Goal: Task Accomplishment & Management: Manage account settings

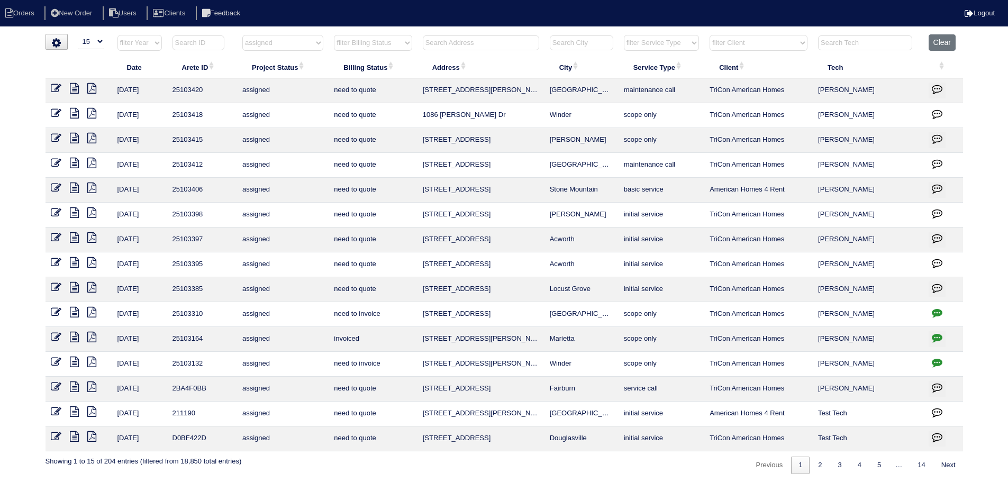
select select "15"
select select "assigned"
click at [478, 44] on input "text" at bounding box center [481, 42] width 116 height 15
click at [267, 41] on select "filter Project Status -- Any Project Status -- new order assigned in progress f…" at bounding box center [282, 43] width 81 height 16
select select
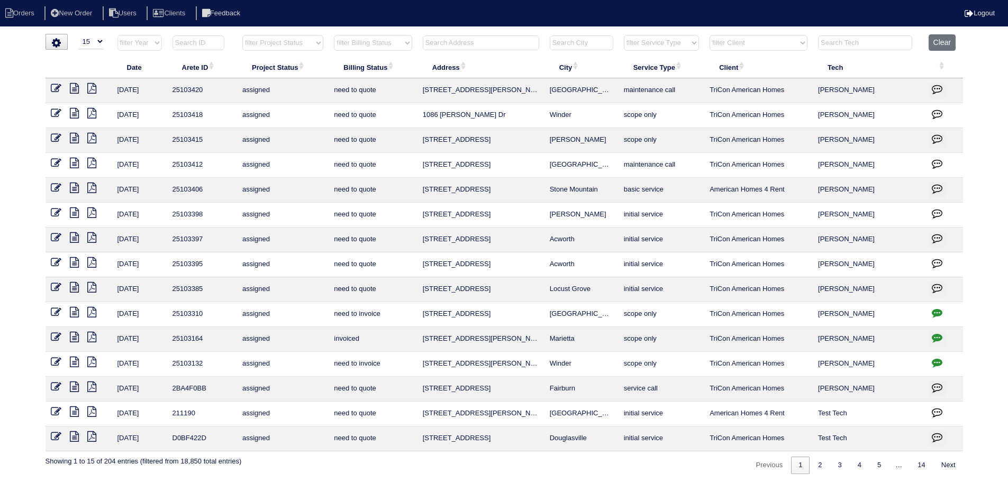
click at [242, 35] on select "filter Project Status -- Any Project Status -- new order assigned in progress f…" at bounding box center [282, 43] width 81 height 16
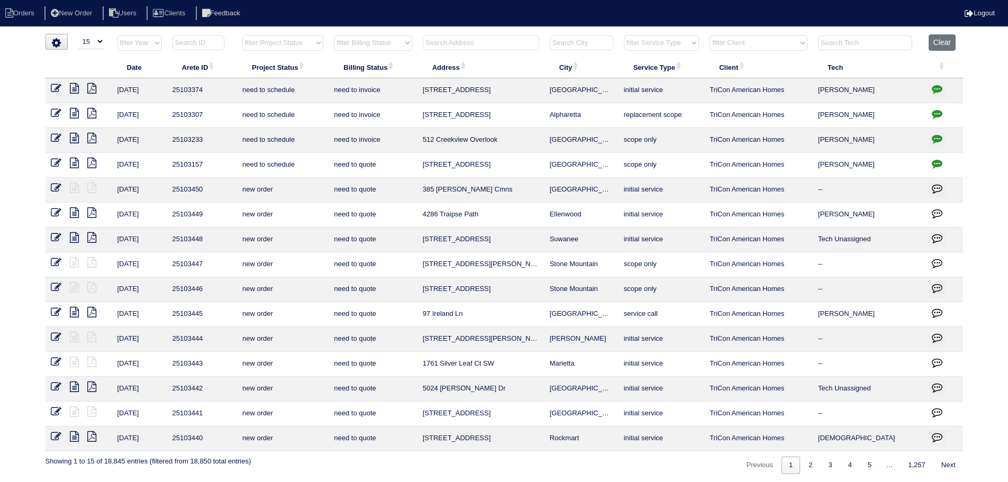
click at [491, 45] on input "text" at bounding box center [481, 42] width 116 height 15
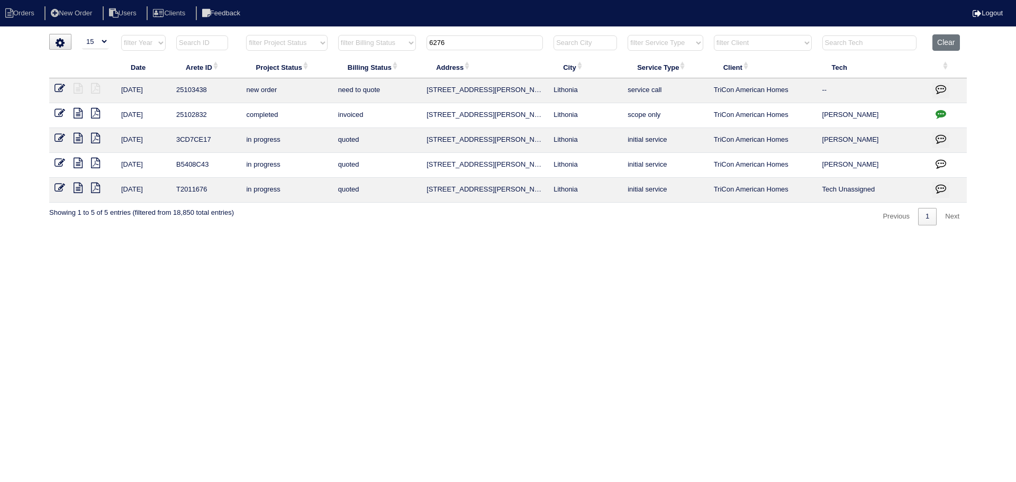
type input "6276"
click at [54, 89] on icon at bounding box center [59, 88] width 11 height 11
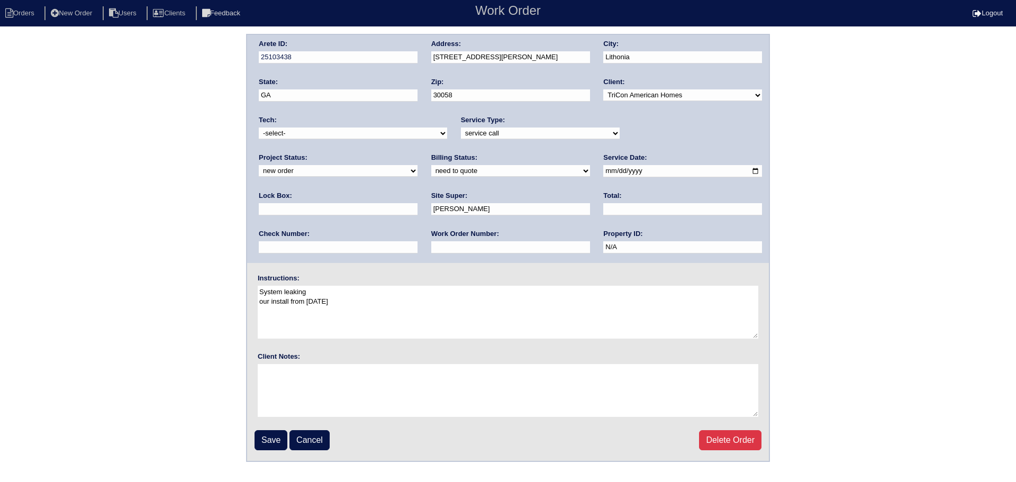
click at [294, 125] on div "Tech: -select- aretesmg+backup-tech@gmail.com benjohnholt88@gmail.com callisonh…" at bounding box center [353, 129] width 188 height 29
drag, startPoint x: 298, startPoint y: 133, endPoint x: 303, endPoint y: 139, distance: 7.2
click at [298, 134] on select "-select- aretesmg+backup-tech@gmail.com benjohnholt88@gmail.com callisonhvac@ya…" at bounding box center [353, 133] width 188 height 12
select select "77"
click at [259, 127] on select "-select- aretesmg+backup-tech@gmail.com benjohnholt88@gmail.com callisonhvac@ya…" at bounding box center [353, 133] width 188 height 12
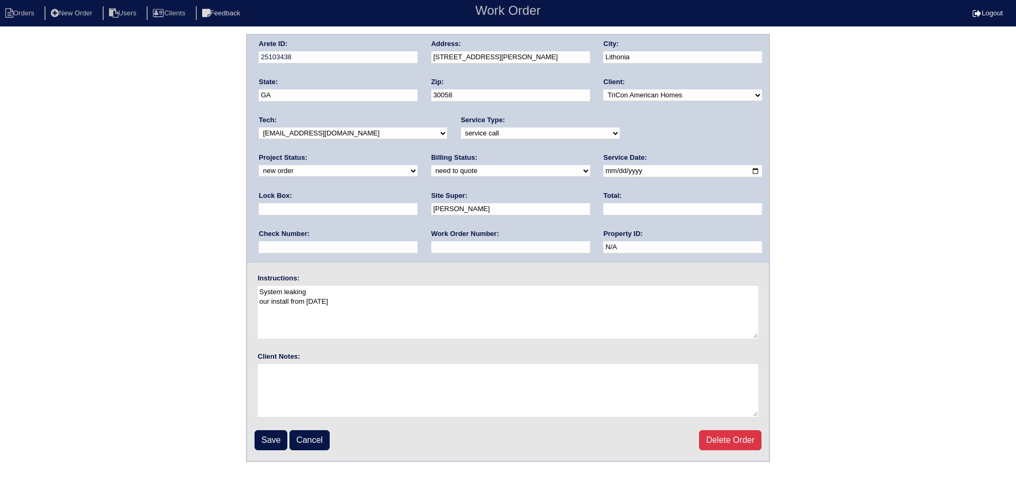
click at [417, 153] on div "Project Status: new order assigned in progress field complete need to schedule …" at bounding box center [338, 167] width 159 height 29
select select "assigned"
click at [417, 165] on select "new order assigned in progress field complete need to schedule admin review arc…" at bounding box center [338, 171] width 159 height 12
click at [603, 172] on input "2025-09-16" at bounding box center [682, 171] width 159 height 12
type input "2025-09-17"
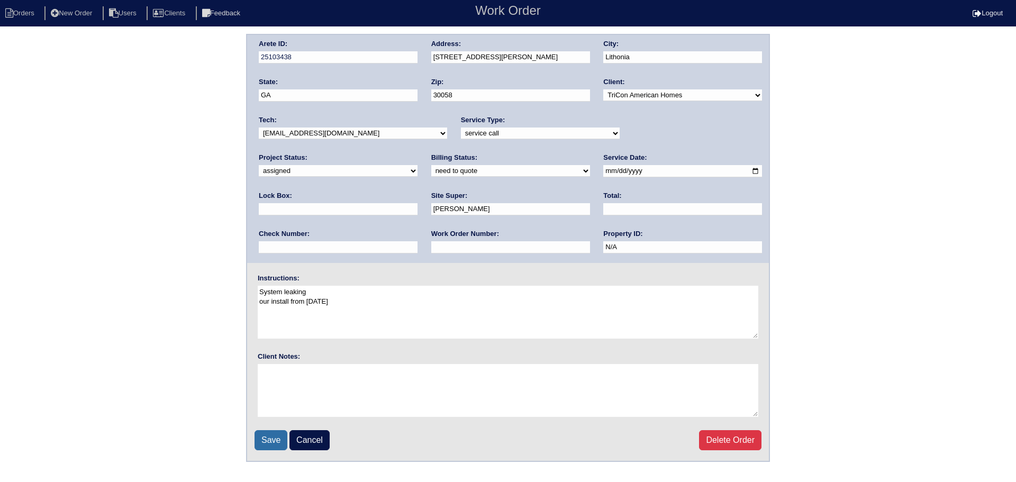
click at [272, 433] on input "Save" at bounding box center [270, 440] width 33 height 20
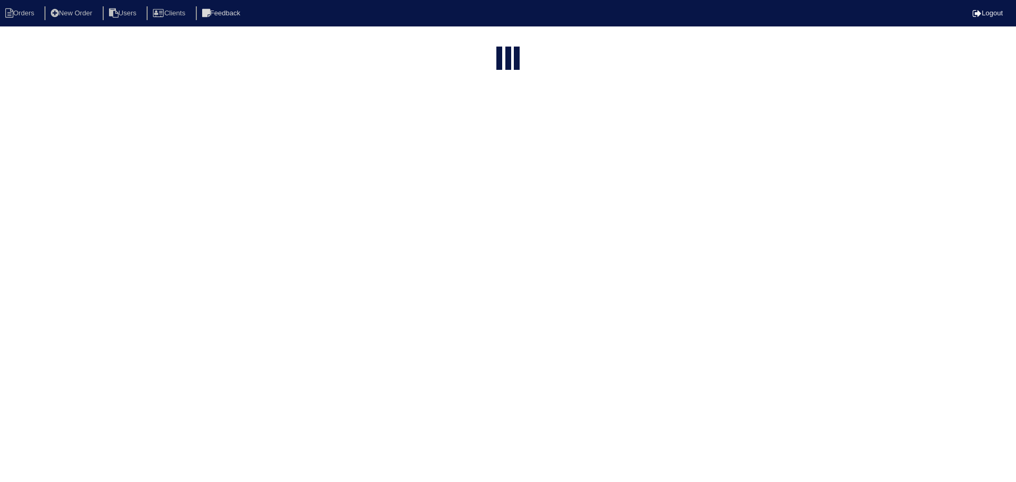
select select "15"
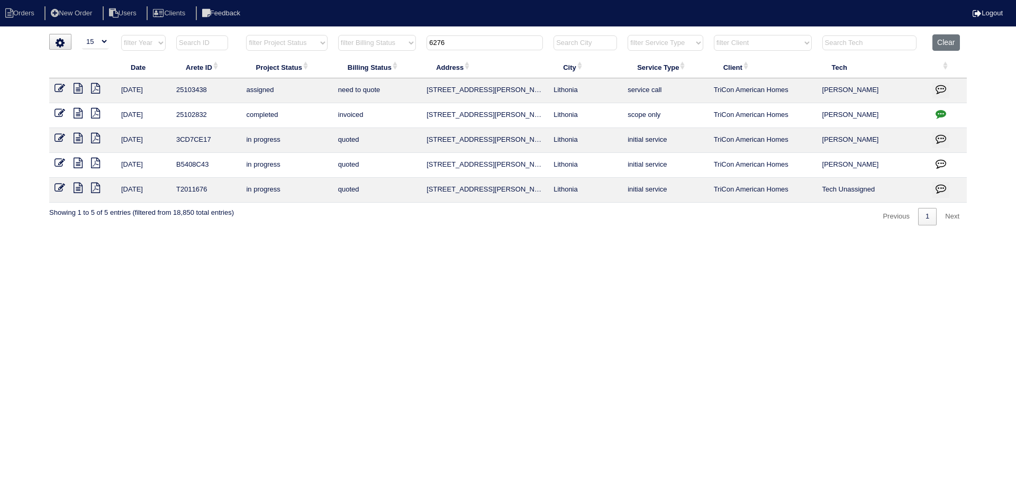
drag, startPoint x: 398, startPoint y: 44, endPoint x: 386, endPoint y: 44, distance: 11.6
click at [386, 44] on tr "filter Year -- Any Year -- 2025 2024 2023 2022 2021 2020 2019 filter Project St…" at bounding box center [507, 45] width 917 height 22
type input "2996"
click at [61, 87] on icon at bounding box center [59, 88] width 11 height 11
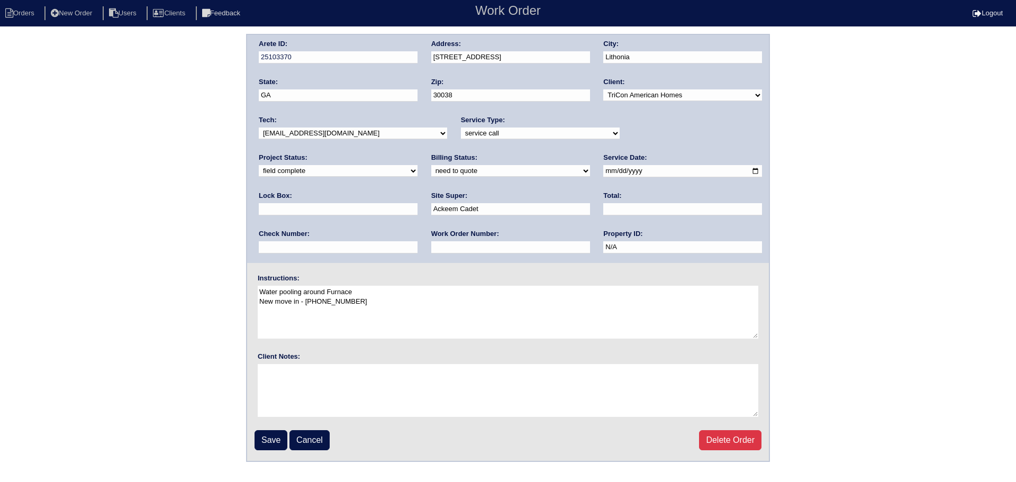
click at [417, 153] on div "Project Status: new order assigned in progress field complete need to schedule …" at bounding box center [338, 167] width 159 height 29
click at [417, 165] on select "new order assigned in progress field complete need to schedule admin review arc…" at bounding box center [338, 171] width 159 height 12
select select "assigned"
click at [417, 165] on select "new order assigned in progress field complete need to schedule admin review arc…" at bounding box center [338, 171] width 159 height 12
drag, startPoint x: 585, startPoint y: 167, endPoint x: 581, endPoint y: 176, distance: 9.2
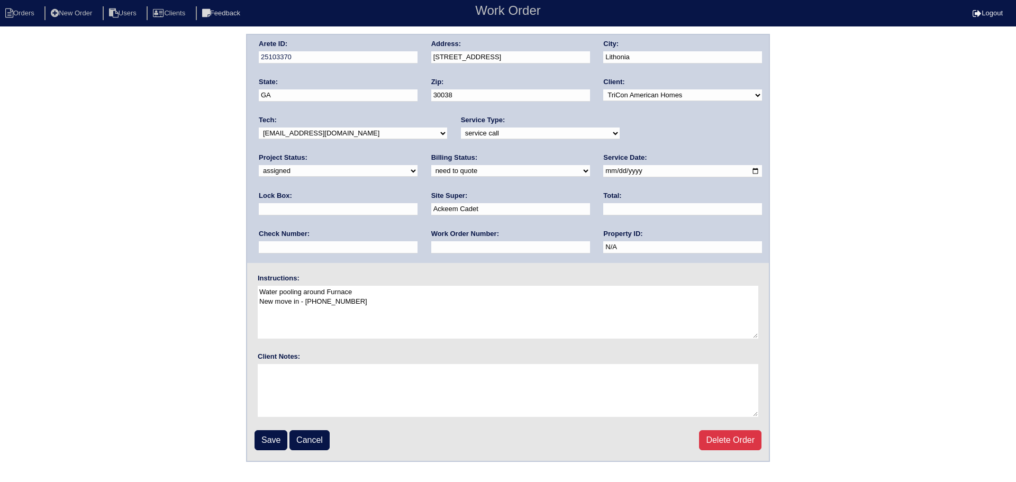
click at [603, 168] on input "2025-09-16" at bounding box center [682, 171] width 159 height 12
type input "2025-09-17"
click at [389, 130] on select "-select- aretesmg+backup-tech@gmail.com benjohnholt88@gmail.com callisonhvac@ya…" at bounding box center [353, 133] width 188 height 12
select select "77"
click at [259, 127] on select "-select- [EMAIL_ADDRESS][DOMAIN_NAME] [EMAIL_ADDRESS][DOMAIN_NAME] [EMAIL_ADDRE…" at bounding box center [353, 133] width 188 height 12
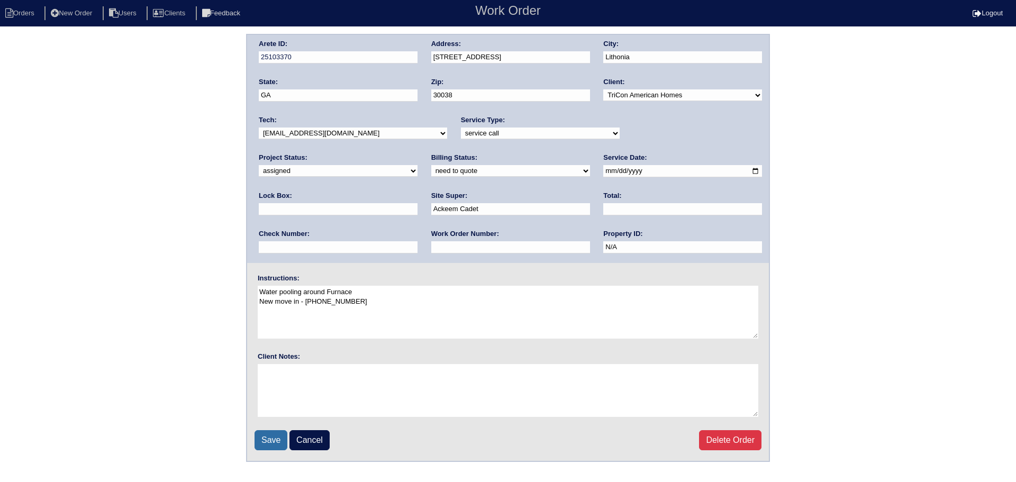
click at [266, 440] on input "Save" at bounding box center [270, 440] width 33 height 20
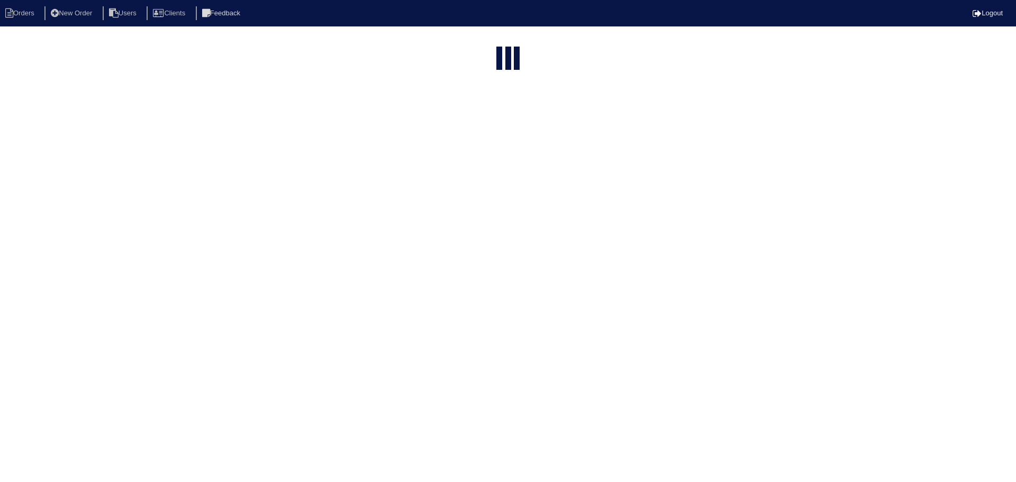
select select "15"
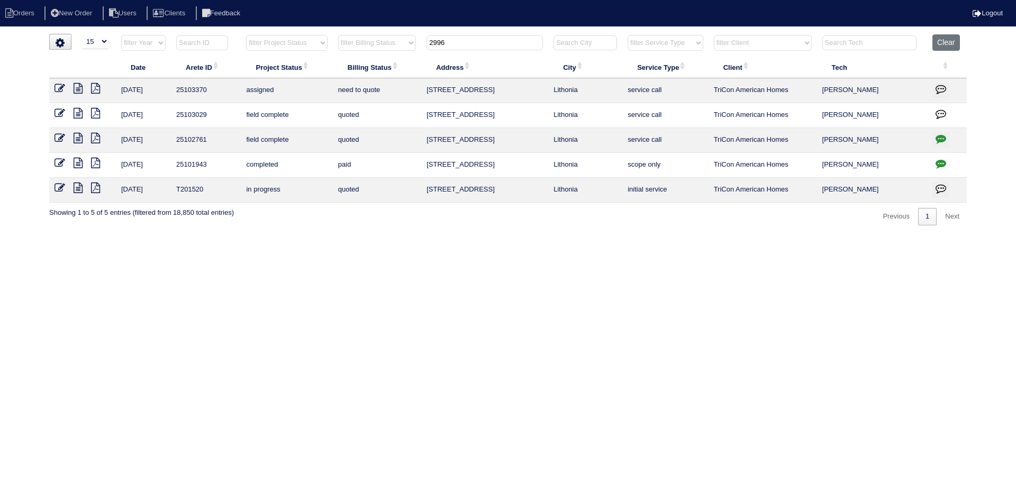
click at [490, 48] on input "2996" at bounding box center [484, 42] width 116 height 15
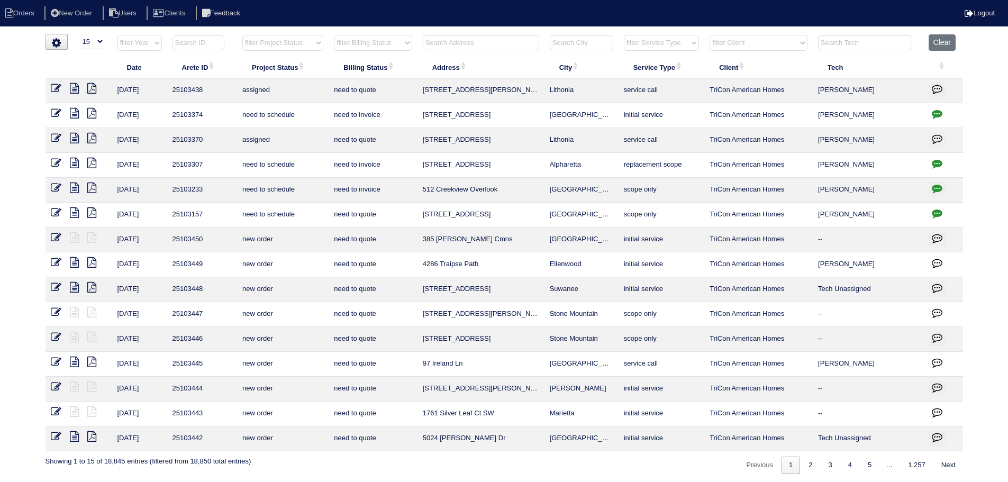
click at [302, 44] on select "filter Project Status -- Any Project Status -- new order assigned in progress f…" at bounding box center [282, 43] width 81 height 16
click at [242, 35] on select "filter Project Status -- Any Project Status -- new order assigned in progress f…" at bounding box center [282, 43] width 81 height 16
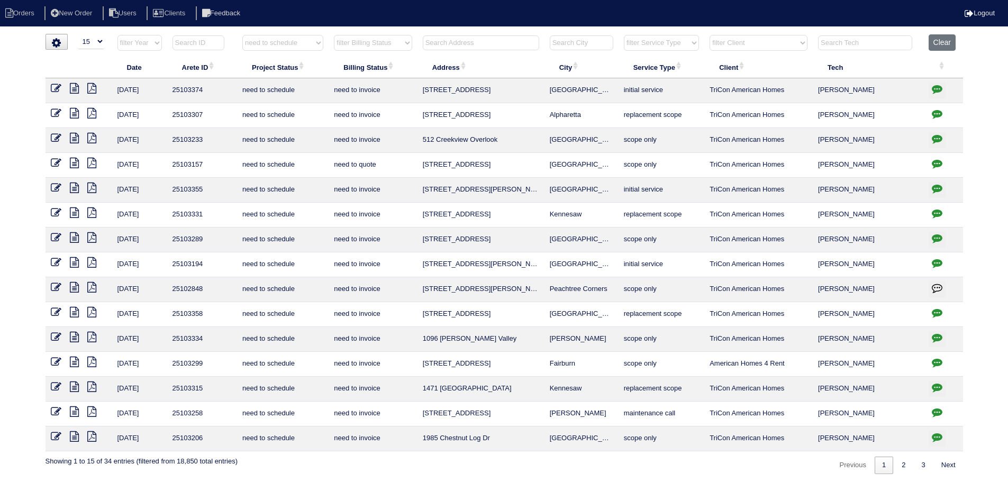
click at [906, 474] on html "Orders New Order Users Clients Feedback Logout Orders New Order Users Clients M…" at bounding box center [504, 242] width 1008 height 485
click at [914, 462] on link "3" at bounding box center [923, 465] width 19 height 17
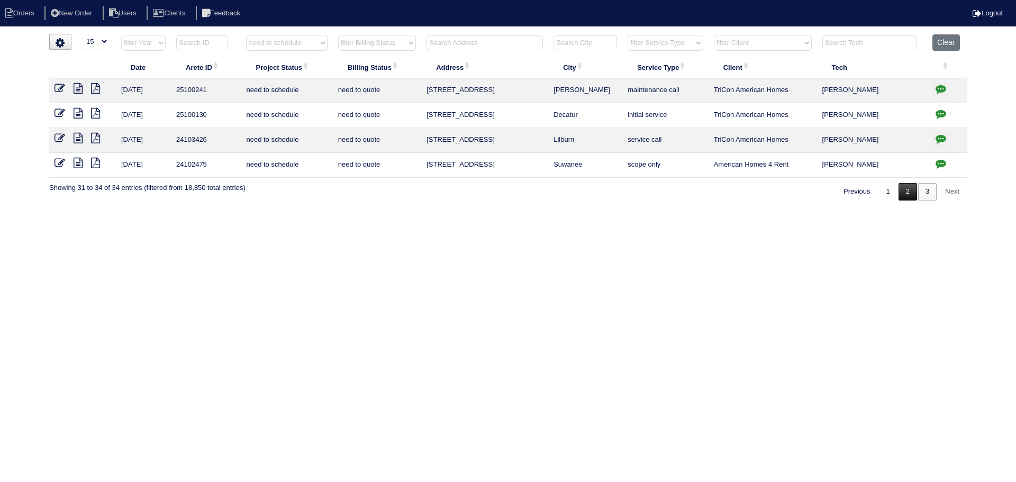
click at [910, 194] on link "2" at bounding box center [907, 191] width 19 height 17
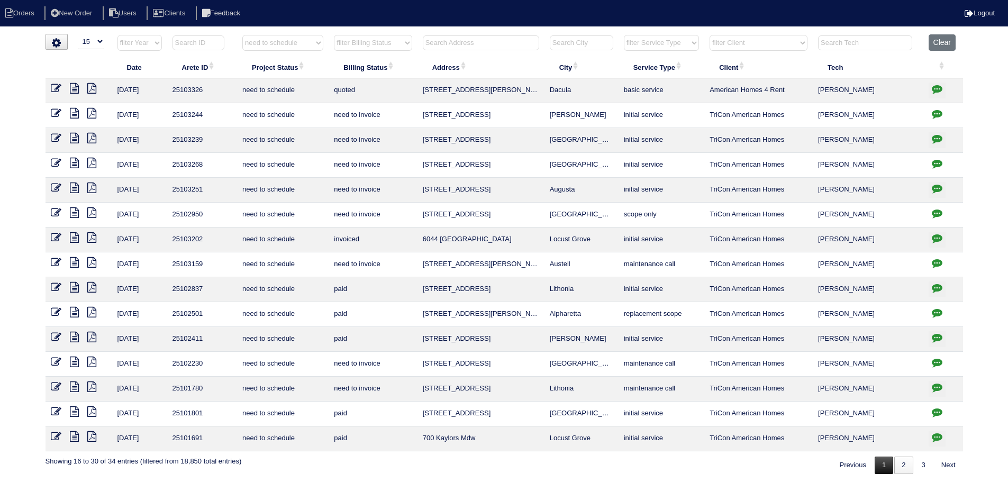
click at [882, 467] on link "1" at bounding box center [884, 465] width 19 height 17
select select "need to schedule"
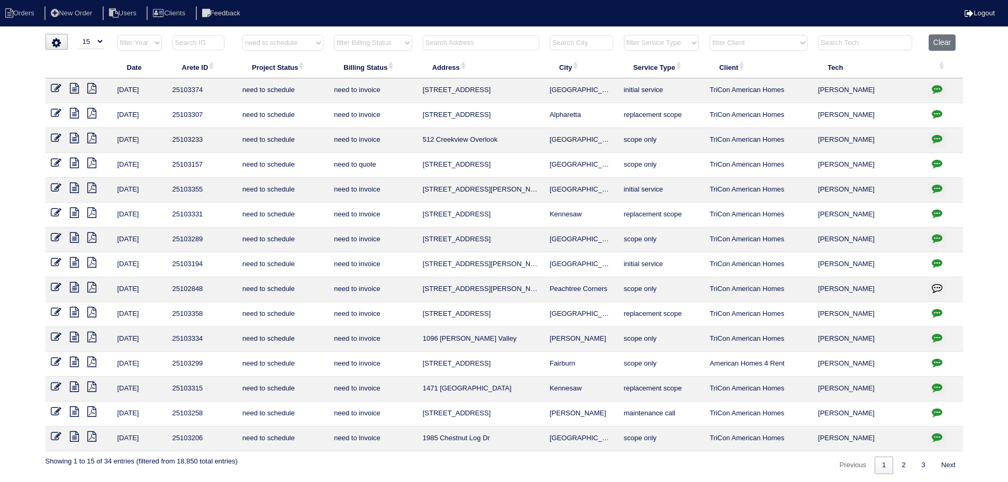
click at [932, 414] on icon "button" at bounding box center [937, 412] width 11 height 11
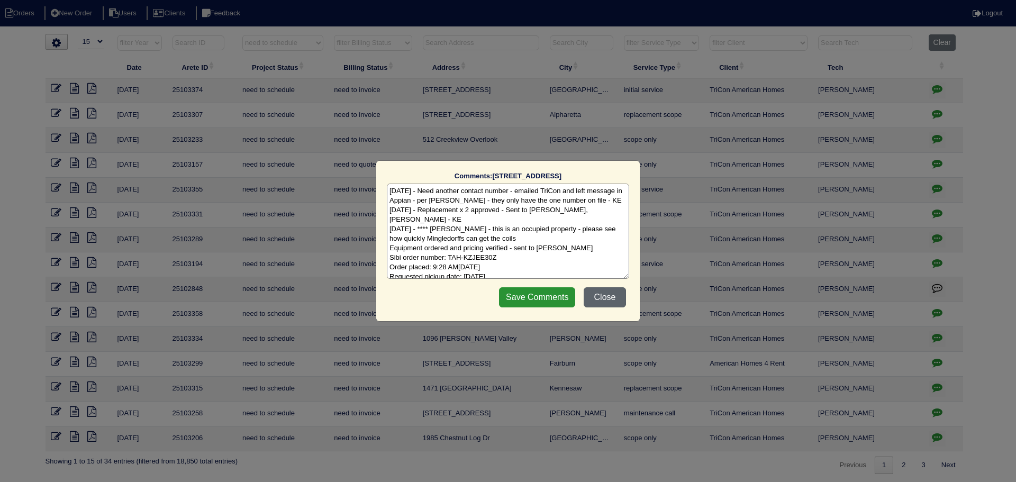
click at [618, 294] on button "Close" at bounding box center [605, 297] width 42 height 20
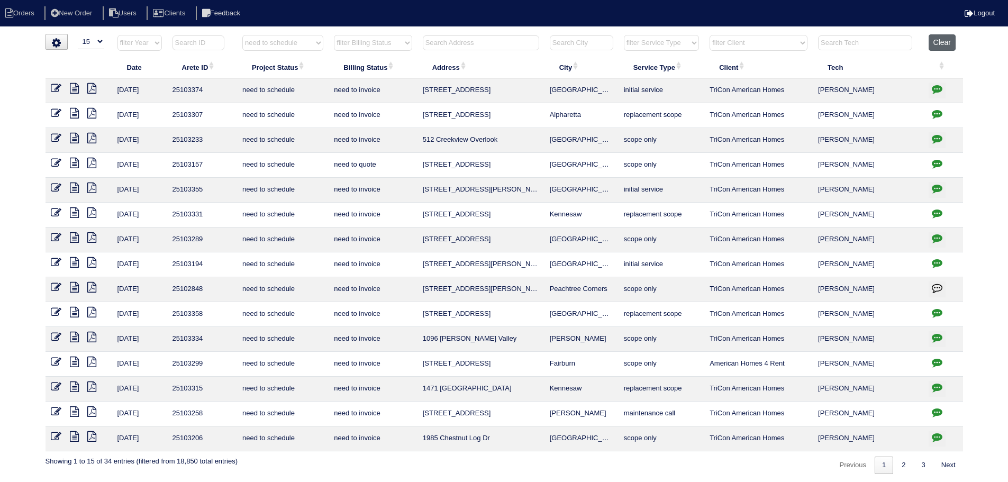
click at [948, 44] on button "Clear" at bounding box center [941, 42] width 27 height 16
select select
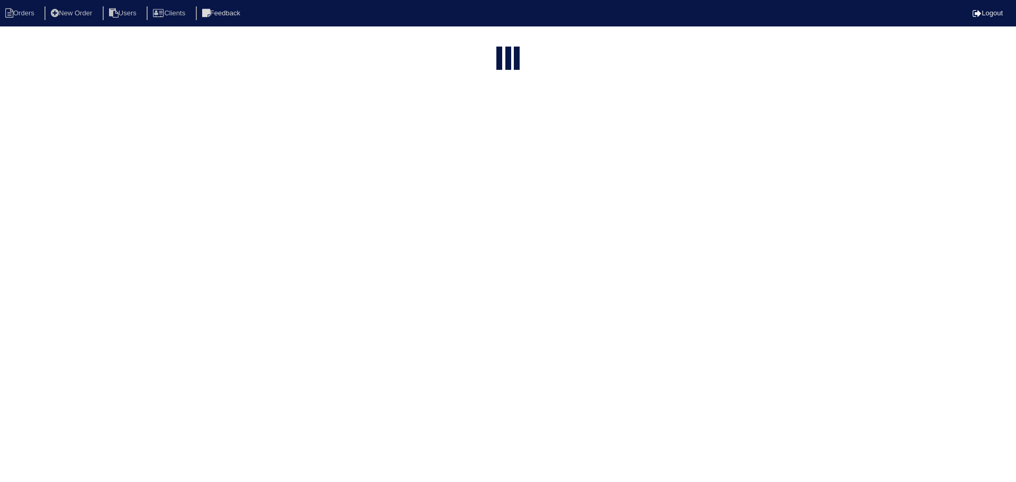
select select "15"
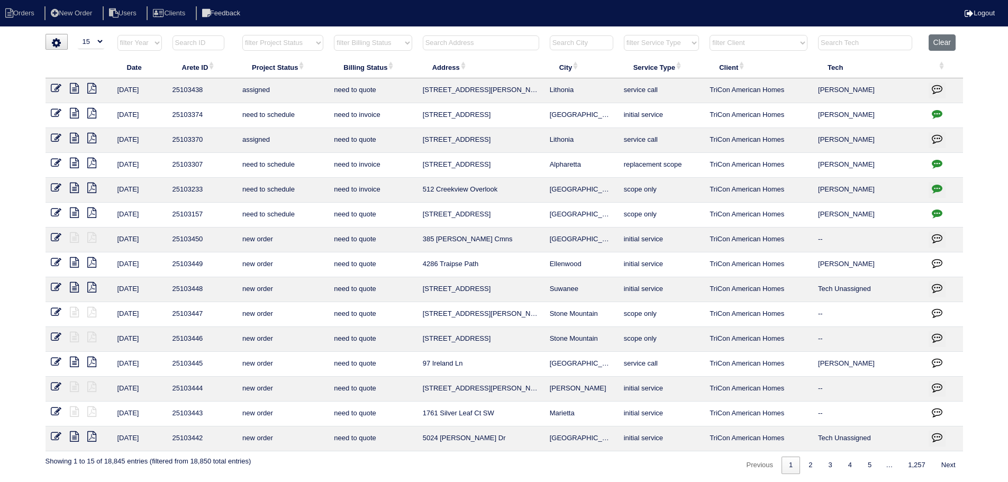
click at [486, 41] on input "text" at bounding box center [481, 42] width 116 height 15
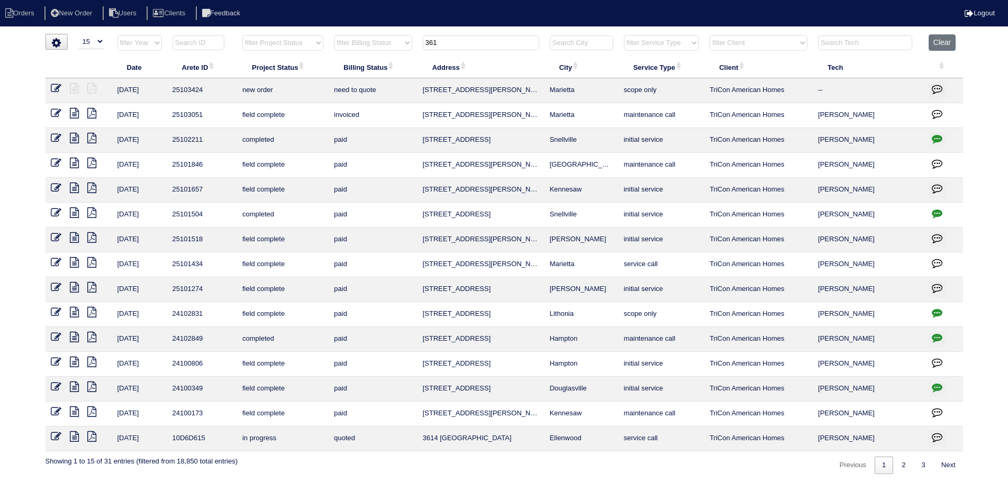
type input "361"
click at [54, 85] on icon at bounding box center [56, 88] width 11 height 11
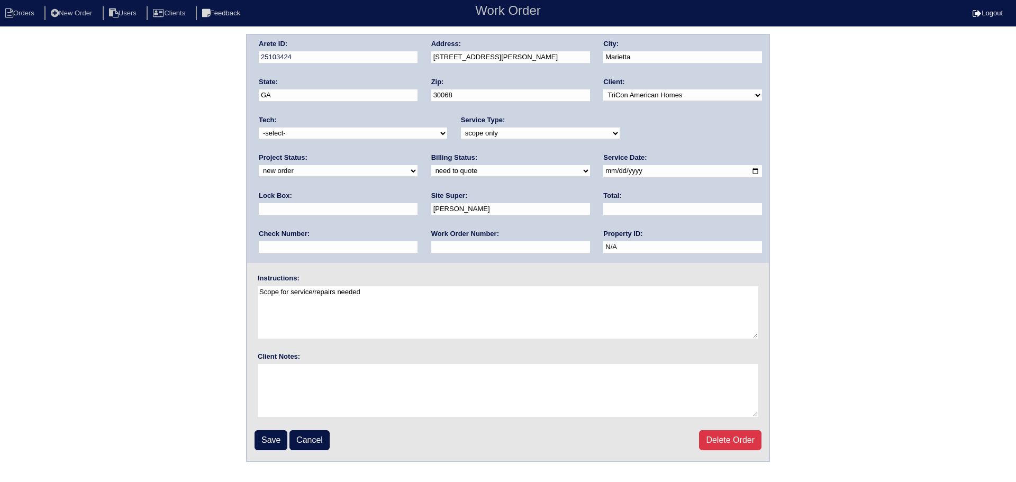
click at [324, 136] on select "-select- [EMAIL_ADDRESS][DOMAIN_NAME] [EMAIL_ADDRESS][DOMAIN_NAME] [EMAIL_ADDRE…" at bounding box center [353, 133] width 188 height 12
click at [259, 127] on select "-select- [EMAIL_ADDRESS][DOMAIN_NAME] [EMAIL_ADDRESS][DOMAIN_NAME] [EMAIL_ADDRE…" at bounding box center [353, 133] width 188 height 12
drag, startPoint x: 339, startPoint y: 239, endPoint x: 334, endPoint y: 197, distance: 42.1
click at [431, 239] on div "Work Order Number:" at bounding box center [510, 244] width 159 height 30
click at [322, 139] on select "-select- [EMAIL_ADDRESS][DOMAIN_NAME] [EMAIL_ADDRESS][DOMAIN_NAME] [EMAIL_ADDRE…" at bounding box center [353, 133] width 188 height 12
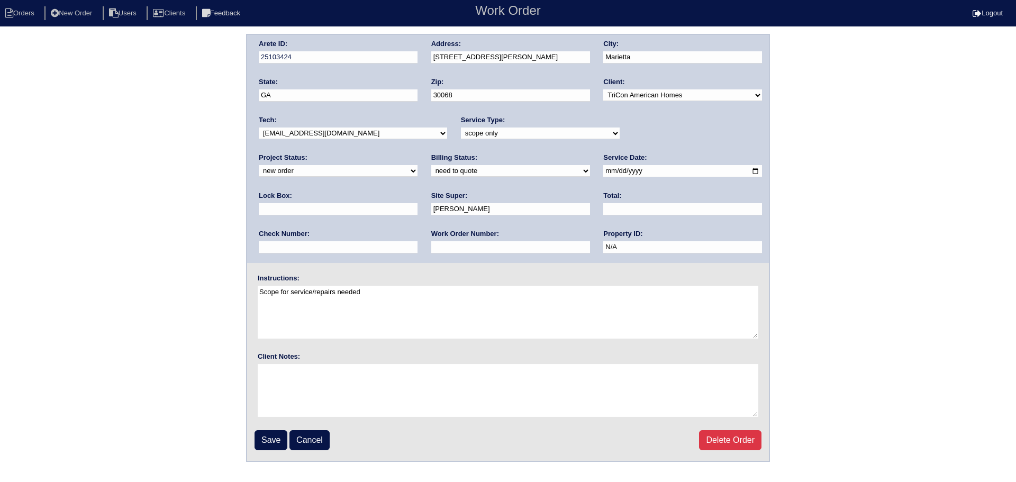
select select "31"
click at [259, 127] on select "-select- [EMAIL_ADDRESS][DOMAIN_NAME] [EMAIL_ADDRESS][DOMAIN_NAME] [EMAIL_ADDRE…" at bounding box center [353, 133] width 188 height 12
drag, startPoint x: 650, startPoint y: 133, endPoint x: 645, endPoint y: 139, distance: 7.5
click at [417, 165] on select "new order assigned in progress field complete need to schedule admin review arc…" at bounding box center [338, 171] width 159 height 12
select select "assigned"
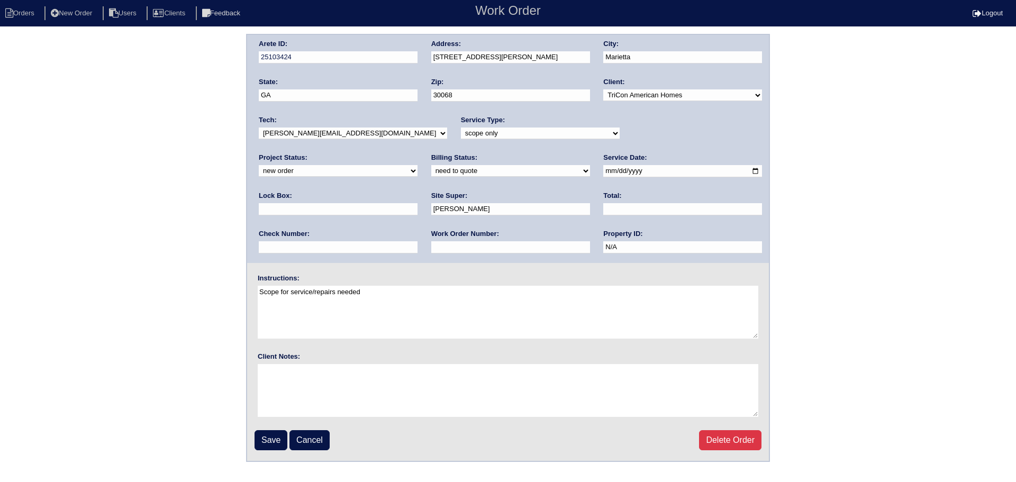
click at [417, 165] on select "new order assigned in progress field complete need to schedule admin review arc…" at bounding box center [338, 171] width 159 height 12
click at [603, 171] on input "[DATE]" at bounding box center [682, 171] width 159 height 12
type input "[DATE]"
click at [275, 441] on input "Save" at bounding box center [270, 440] width 33 height 20
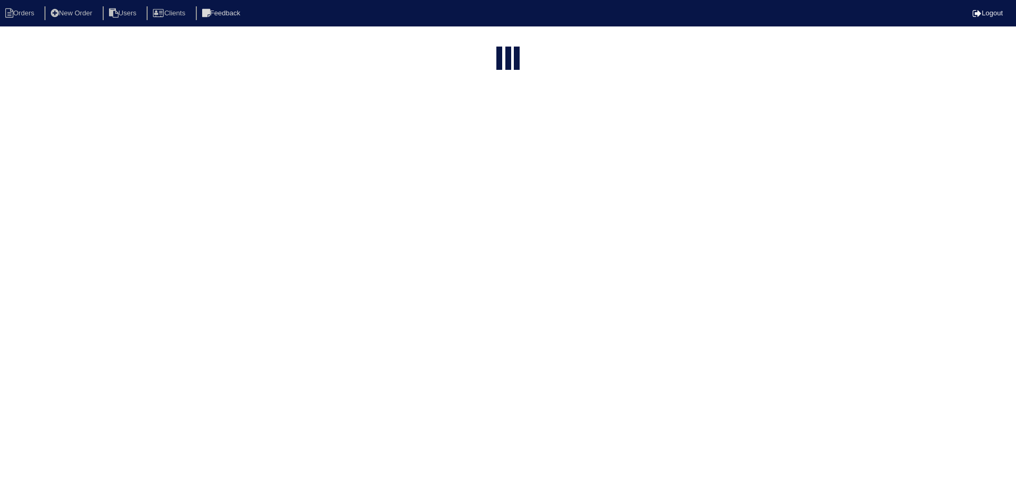
select select "15"
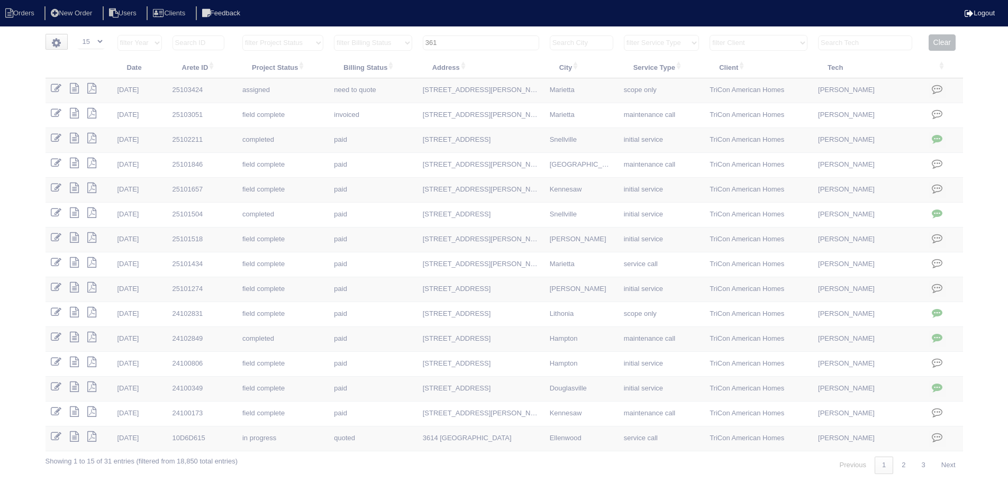
click at [483, 40] on input "361" at bounding box center [481, 42] width 116 height 15
click at [482, 40] on input "361" at bounding box center [481, 42] width 116 height 15
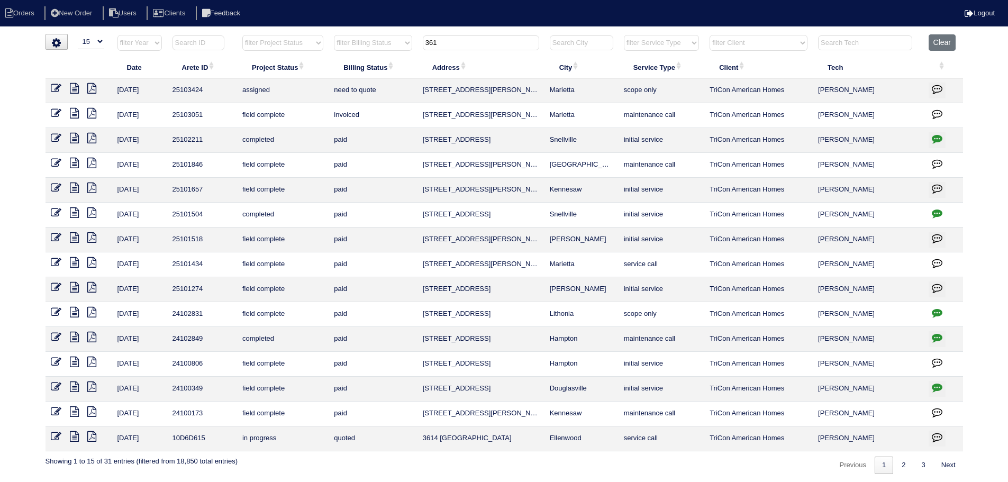
click at [482, 40] on input "361" at bounding box center [481, 42] width 116 height 15
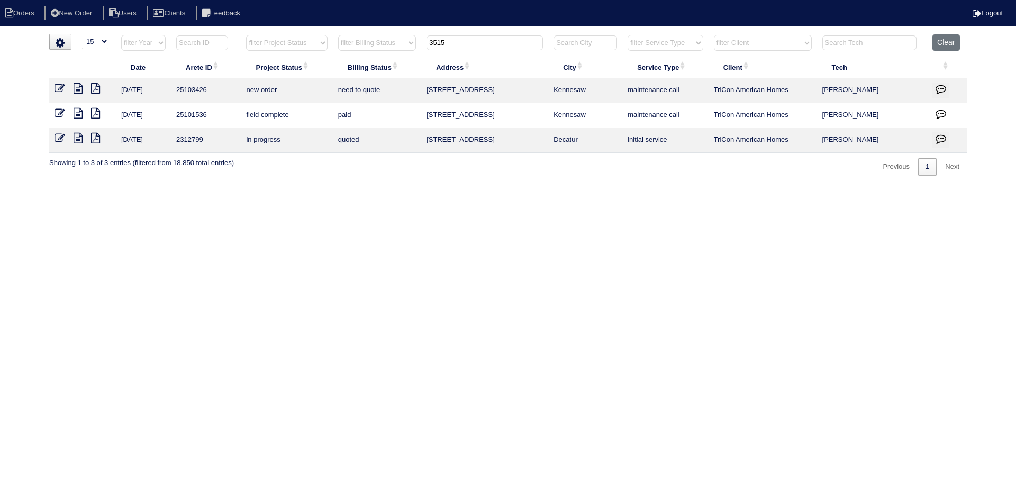
type input "3515"
click at [65, 92] on icon at bounding box center [59, 88] width 11 height 11
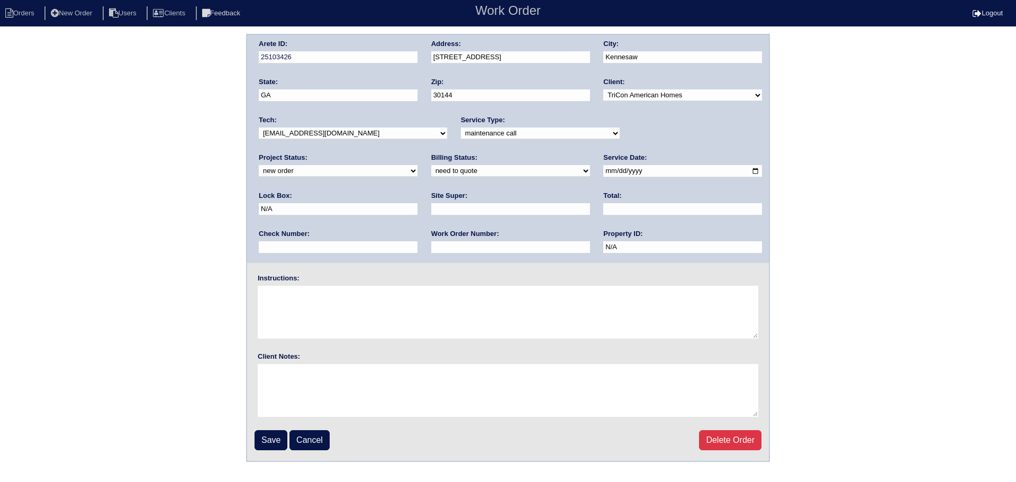
click at [417, 165] on select "new order assigned in progress field complete need to schedule admin review arc…" at bounding box center [338, 171] width 159 height 12
select select "assigned"
click at [417, 165] on select "new order assigned in progress field complete need to schedule admin review arc…" at bounding box center [338, 171] width 159 height 12
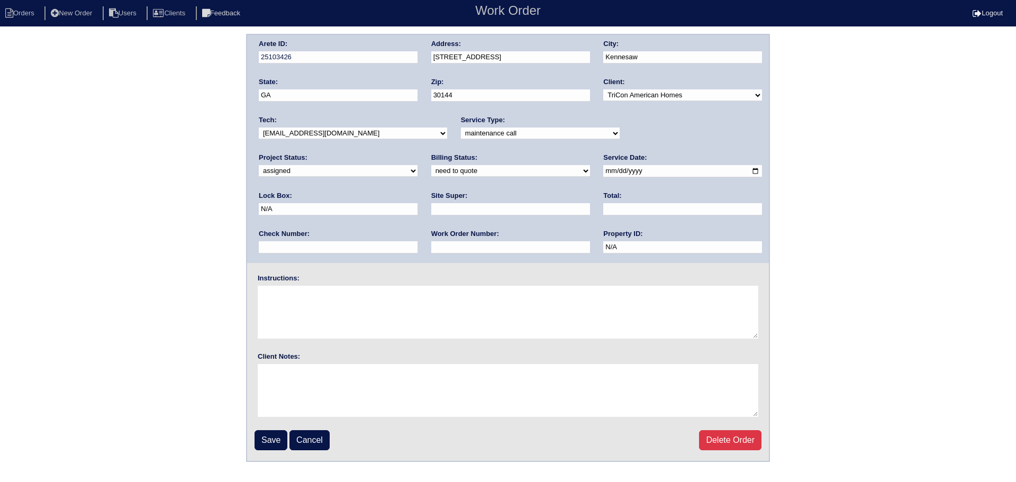
click at [603, 172] on input "2025-09-16" at bounding box center [682, 171] width 159 height 12
type input "2025-09-17"
click at [391, 135] on select "-select- aretesmg+backup-tech@gmail.com benjohnholt88@gmail.com callisonhvac@ya…" at bounding box center [353, 133] width 188 height 12
select select "31"
click at [259, 127] on select "-select- aretesmg+backup-tech@gmail.com benjohnholt88@gmail.com callisonhvac@ya…" at bounding box center [353, 133] width 188 height 12
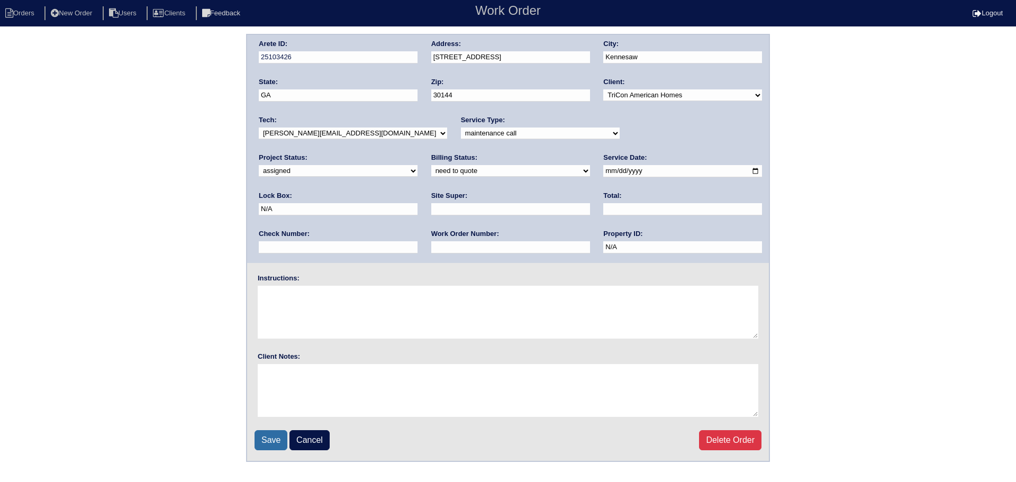
click at [272, 433] on input "Save" at bounding box center [270, 440] width 33 height 20
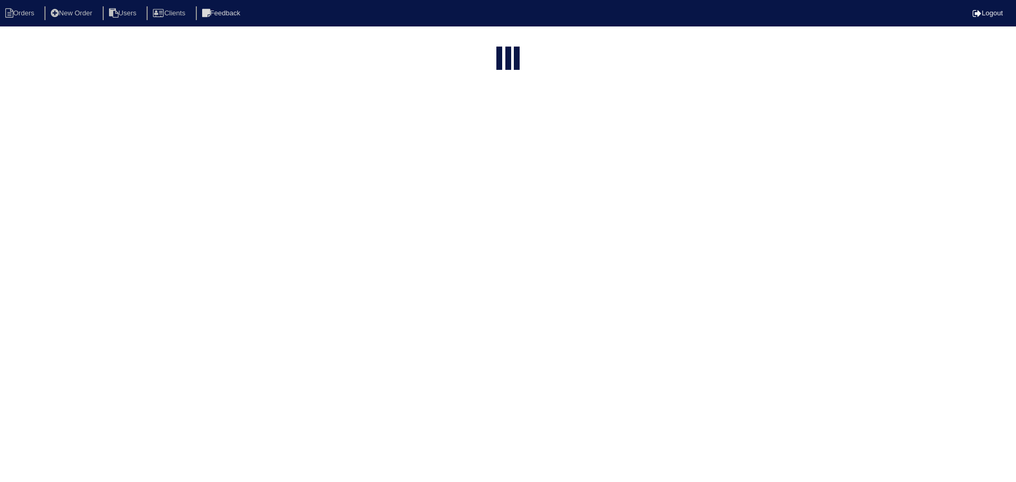
select select "15"
click at [486, 41] on input "3515" at bounding box center [484, 42] width 116 height 15
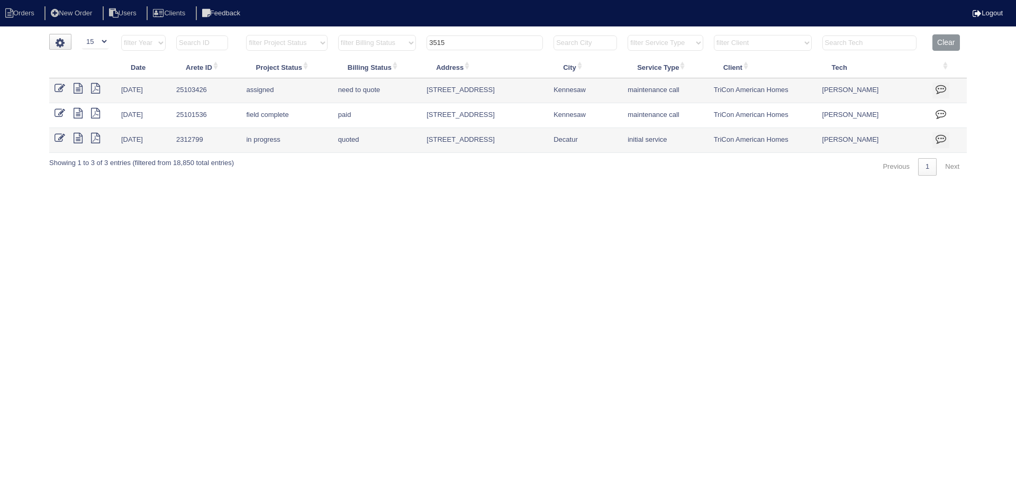
click at [486, 41] on input "3515" at bounding box center [484, 42] width 116 height 15
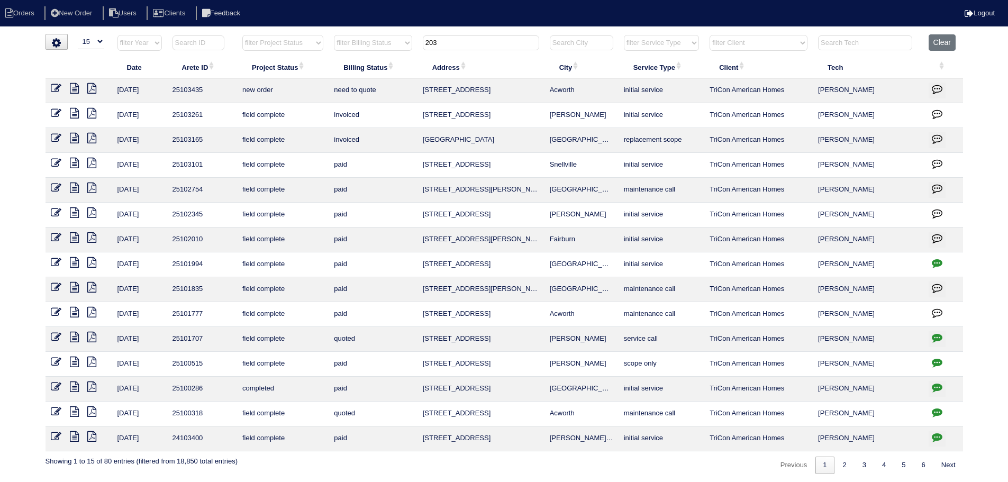
type input "203"
click at [59, 87] on icon at bounding box center [56, 88] width 11 height 11
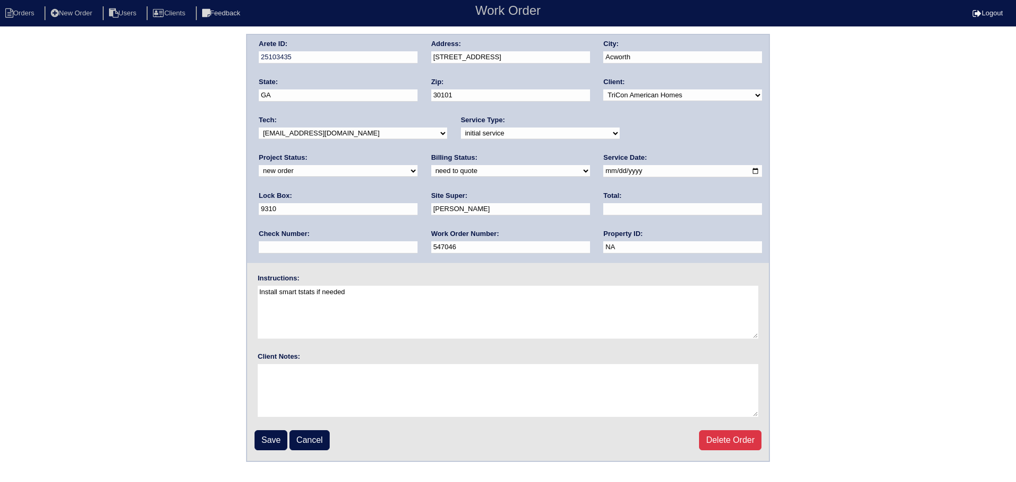
click at [417, 165] on select "new order assigned in progress field complete need to schedule admin review arc…" at bounding box center [338, 171] width 159 height 12
select select "assigned"
click at [417, 165] on select "new order assigned in progress field complete need to schedule admin review arc…" at bounding box center [338, 171] width 159 height 12
click at [603, 170] on input "2025-09-16" at bounding box center [682, 171] width 159 height 12
type input "2025-09-17"
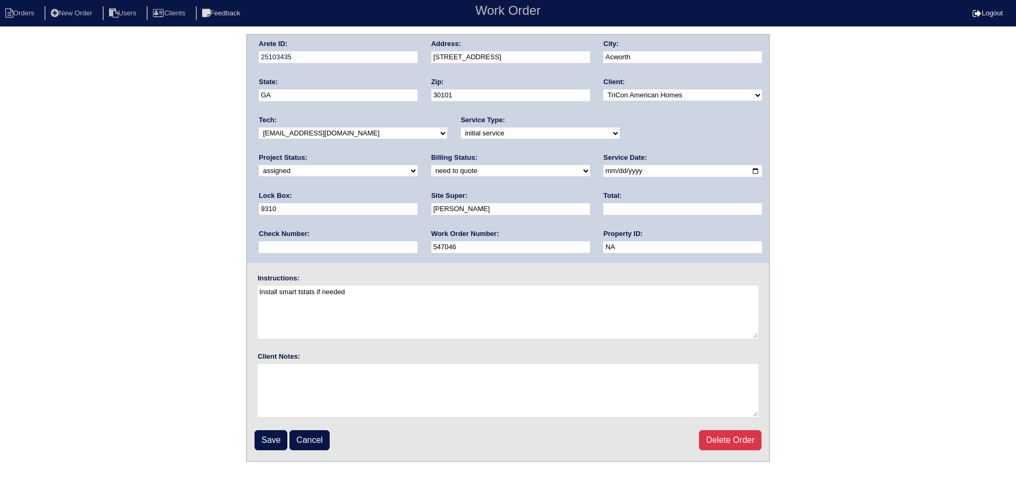
click at [350, 139] on select "-select- aretesmg+backup-tech@gmail.com benjohnholt88@gmail.com callisonhvac@ya…" at bounding box center [353, 133] width 188 height 12
select select "31"
click at [259, 127] on select "-select- aretesmg+backup-tech@gmail.com benjohnholt88@gmail.com callisonhvac@ya…" at bounding box center [353, 133] width 188 height 12
click at [267, 439] on input "Save" at bounding box center [270, 440] width 33 height 20
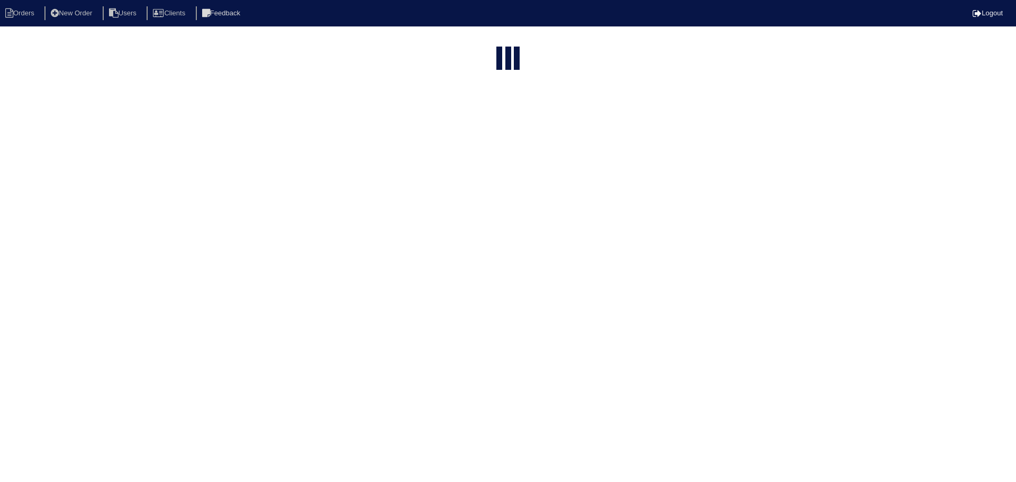
select select "15"
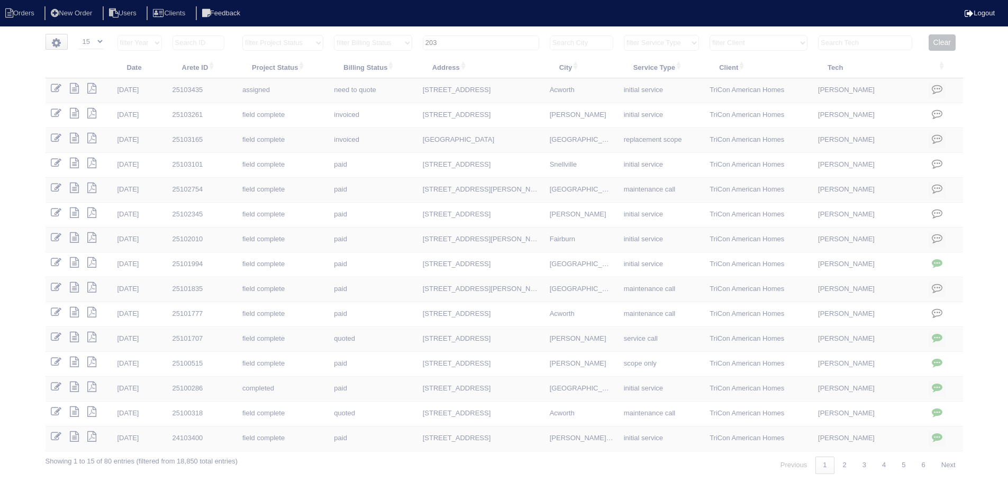
click at [498, 38] on input "203" at bounding box center [481, 42] width 116 height 15
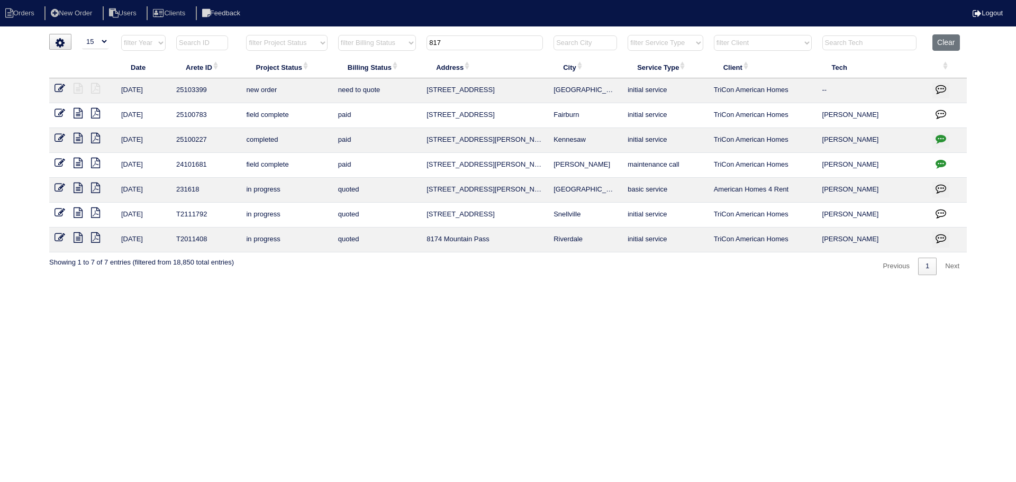
type input "817"
click at [61, 86] on icon at bounding box center [59, 88] width 11 height 11
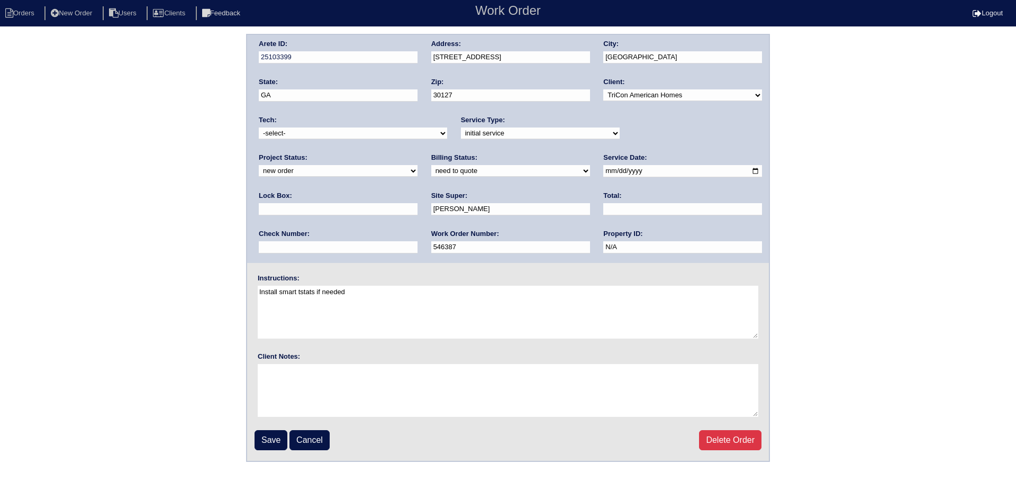
drag, startPoint x: 684, startPoint y: 132, endPoint x: 677, endPoint y: 133, distance: 7.5
click at [417, 165] on select "new order assigned in progress field complete need to schedule admin review arc…" at bounding box center [338, 171] width 159 height 12
select select "assigned"
click at [417, 165] on select "new order assigned in progress field complete need to schedule admin review arc…" at bounding box center [338, 171] width 159 height 12
click at [603, 172] on input "2025-09-15" at bounding box center [682, 171] width 159 height 12
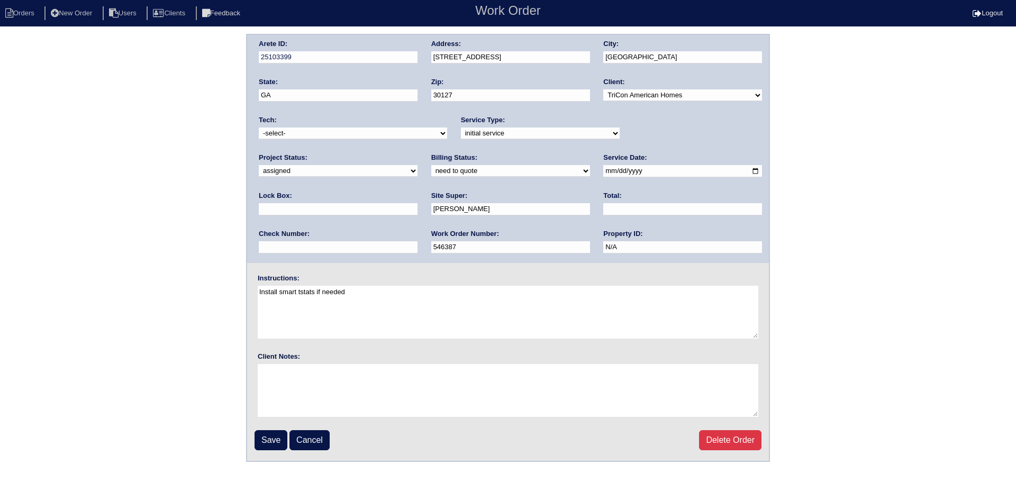
type input "2025-09-17"
click at [370, 135] on select "-select- aretesmg+backup-tech@gmail.com benjohnholt88@gmail.com callisonhvac@ya…" at bounding box center [353, 133] width 188 height 12
select select "31"
click at [259, 127] on select "-select- aretesmg+backup-tech@gmail.com benjohnholt88@gmail.com callisonhvac@ya…" at bounding box center [353, 133] width 188 height 12
click at [271, 435] on input "Save" at bounding box center [270, 440] width 33 height 20
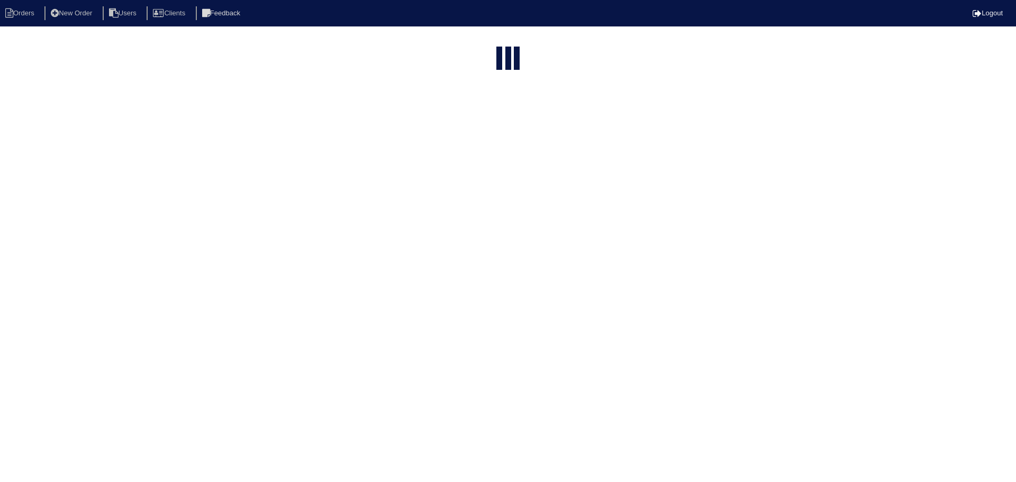
select select "15"
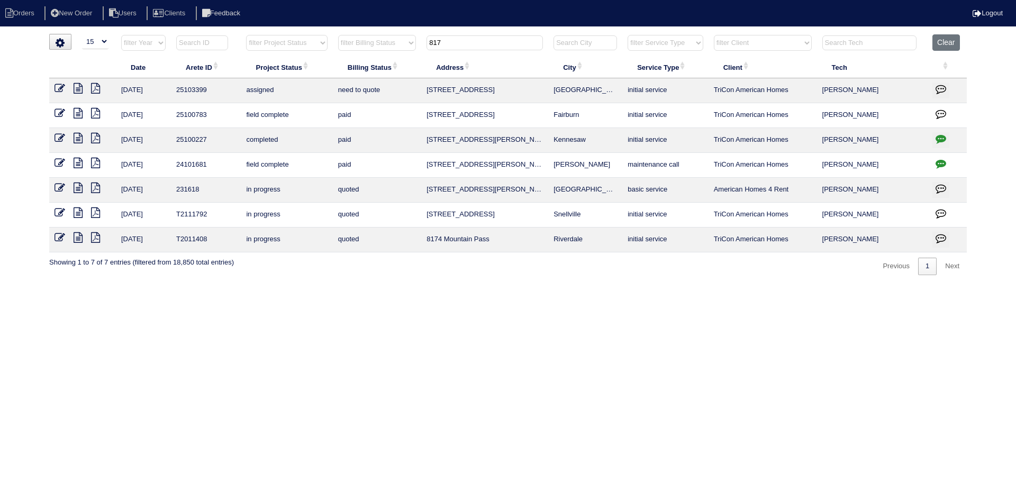
click at [487, 47] on input "817" at bounding box center [484, 42] width 116 height 15
click at [486, 47] on input "817" at bounding box center [484, 42] width 116 height 15
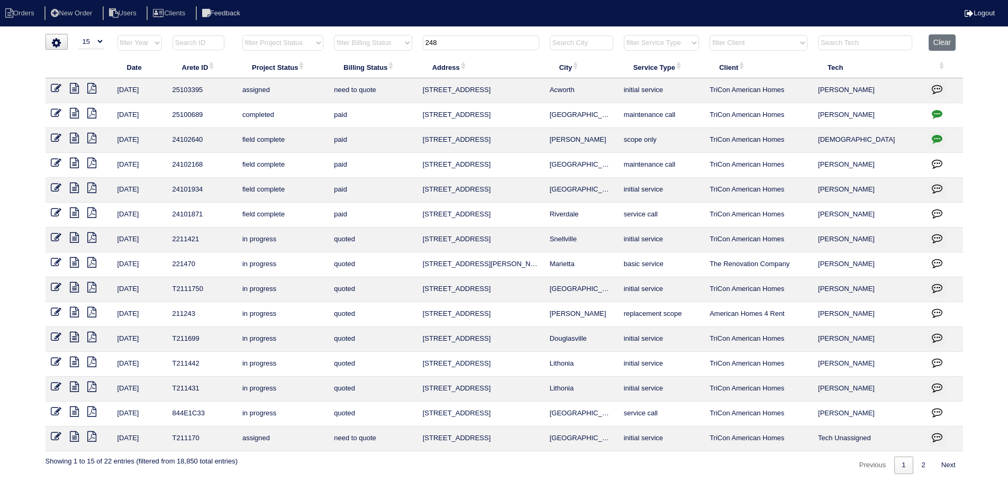
type input "248"
click at [53, 89] on icon at bounding box center [56, 88] width 11 height 11
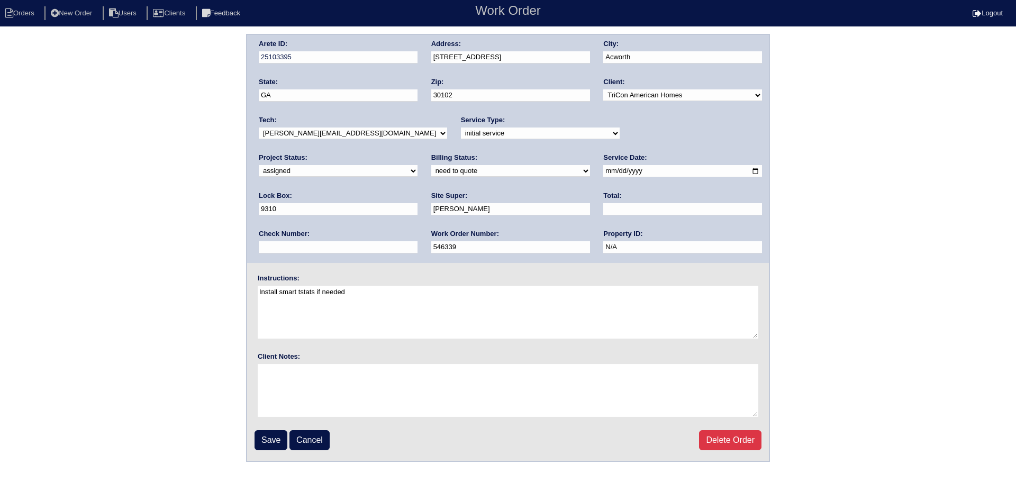
click at [603, 172] on input "[DATE]" at bounding box center [682, 171] width 159 height 12
type input "[DATE]"
click at [271, 437] on input "Save" at bounding box center [270, 440] width 33 height 20
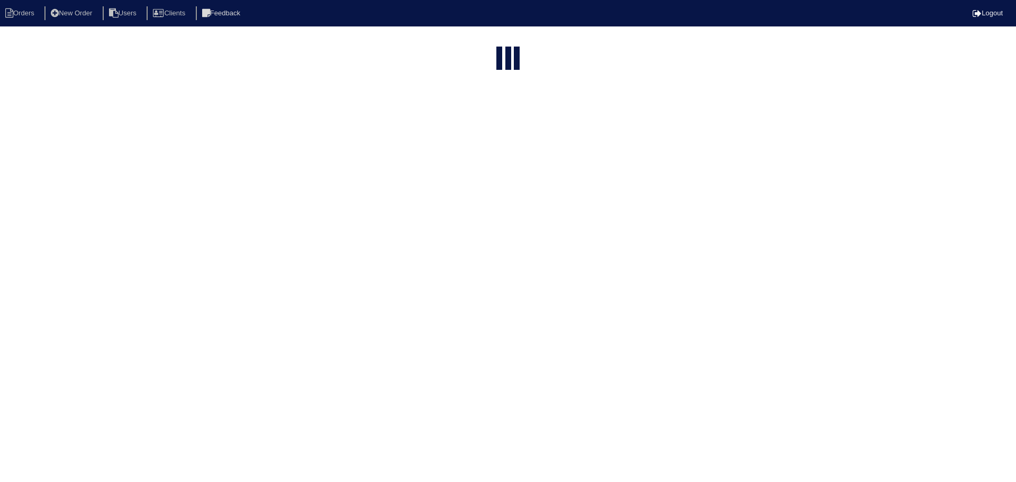
select select "15"
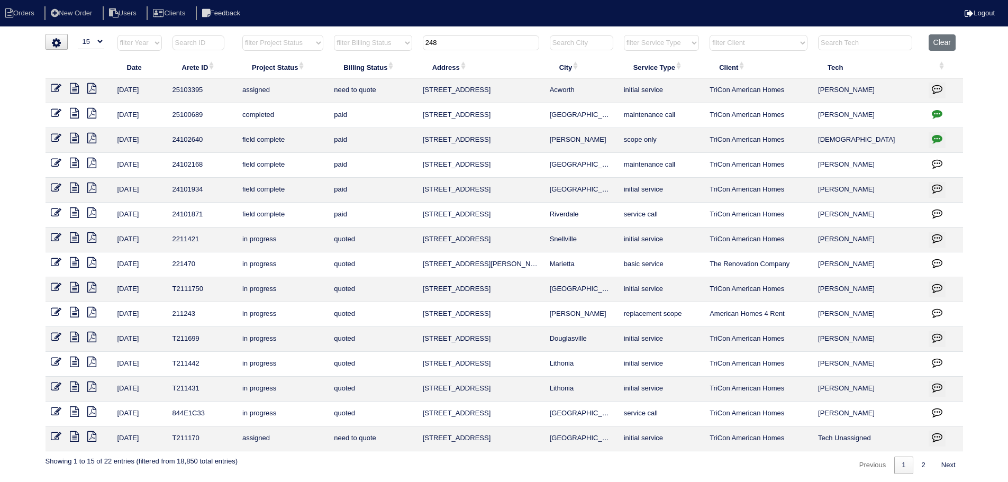
drag, startPoint x: 453, startPoint y: 45, endPoint x: 383, endPoint y: 42, distance: 69.9
click at [384, 42] on tr "filter Year -- Any Year -- 2025 2024 2023 2022 2021 2020 2019 filter Project St…" at bounding box center [503, 45] width 917 height 22
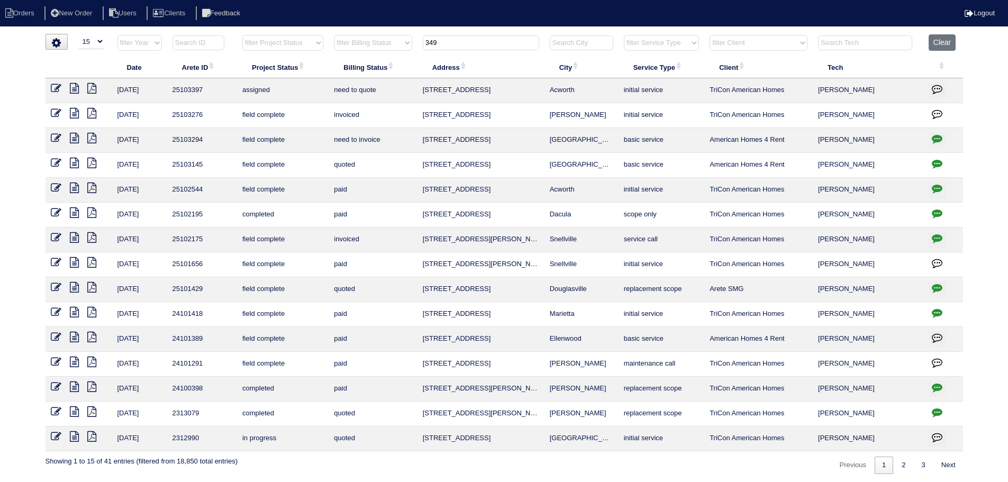
type input "349"
click at [51, 85] on icon at bounding box center [56, 88] width 11 height 11
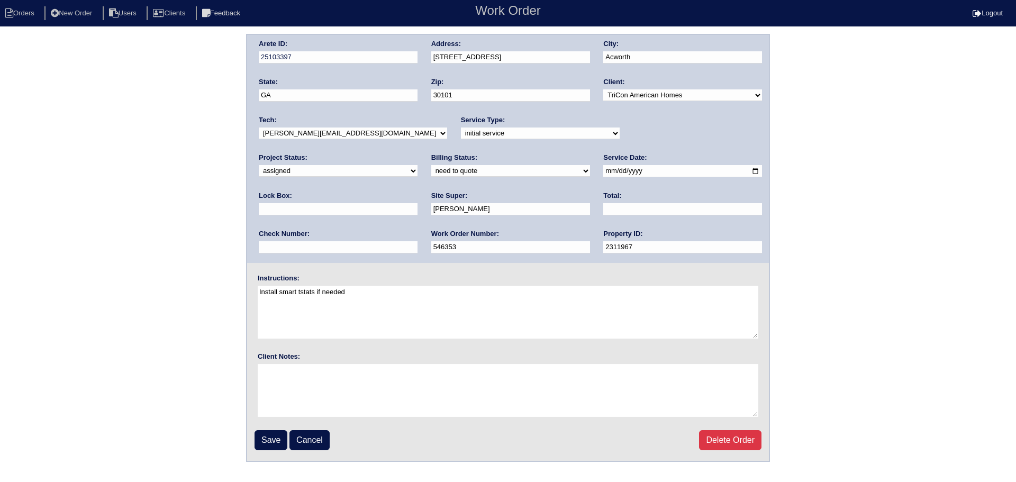
click at [603, 172] on input "[DATE]" at bounding box center [682, 171] width 159 height 12
type input "[DATE]"
click at [269, 438] on input "Save" at bounding box center [270, 440] width 33 height 20
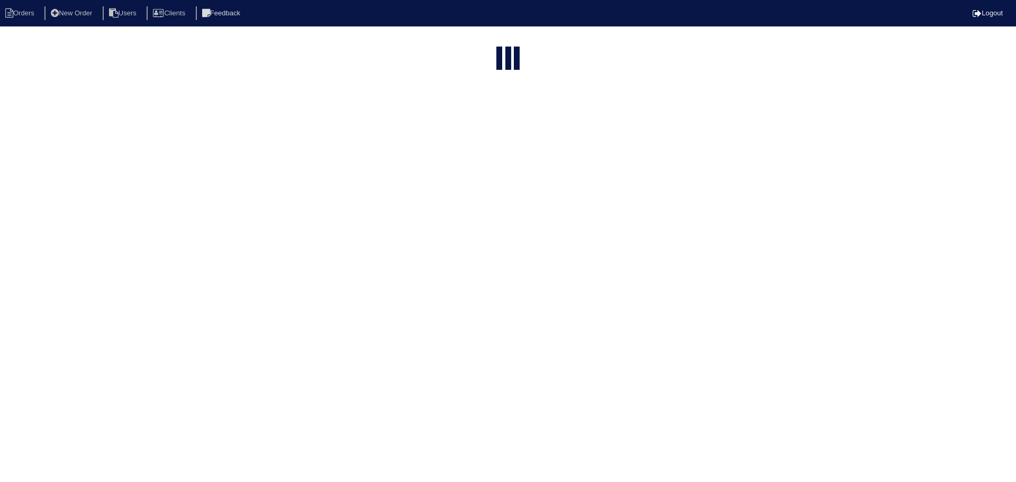
select select "15"
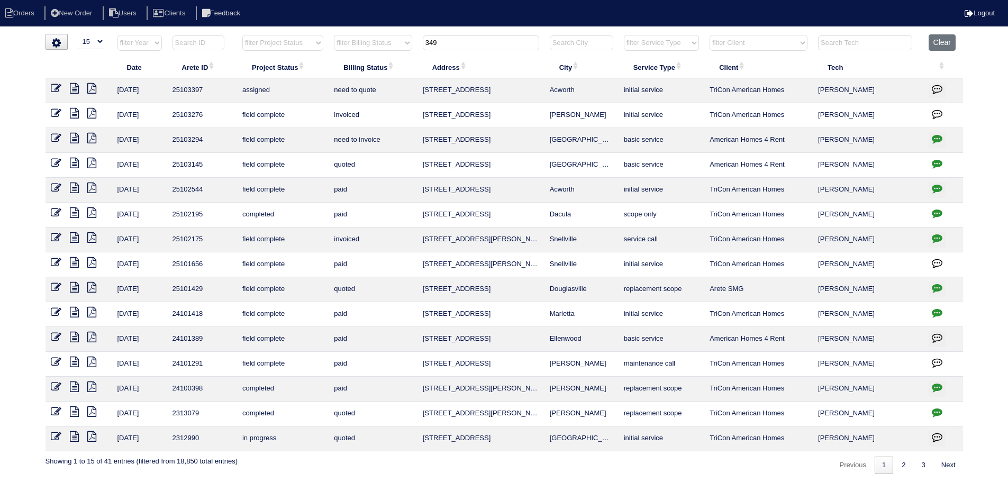
click at [417, 39] on tr "filter Year -- Any Year -- 2025 2024 2023 2022 2021 2020 2019 filter Project St…" at bounding box center [503, 45] width 917 height 22
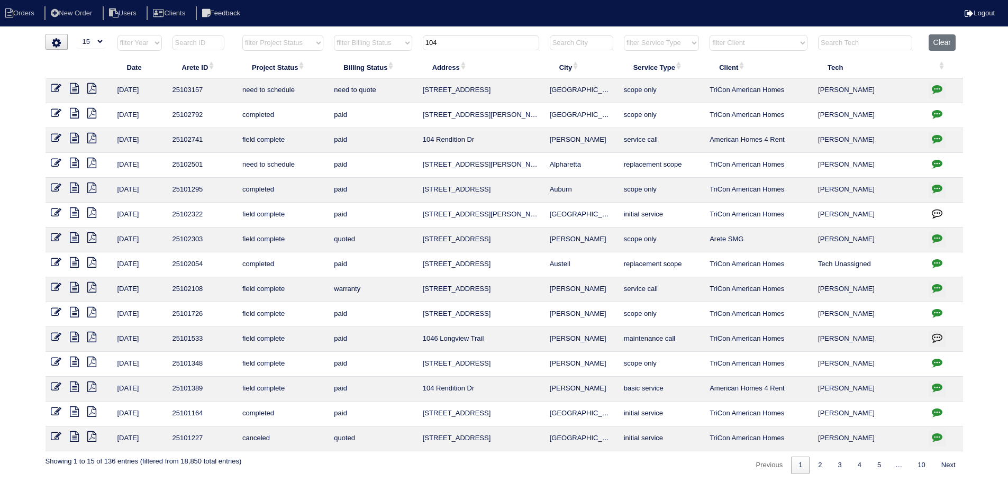
type input "104"
click at [52, 90] on icon at bounding box center [56, 88] width 11 height 11
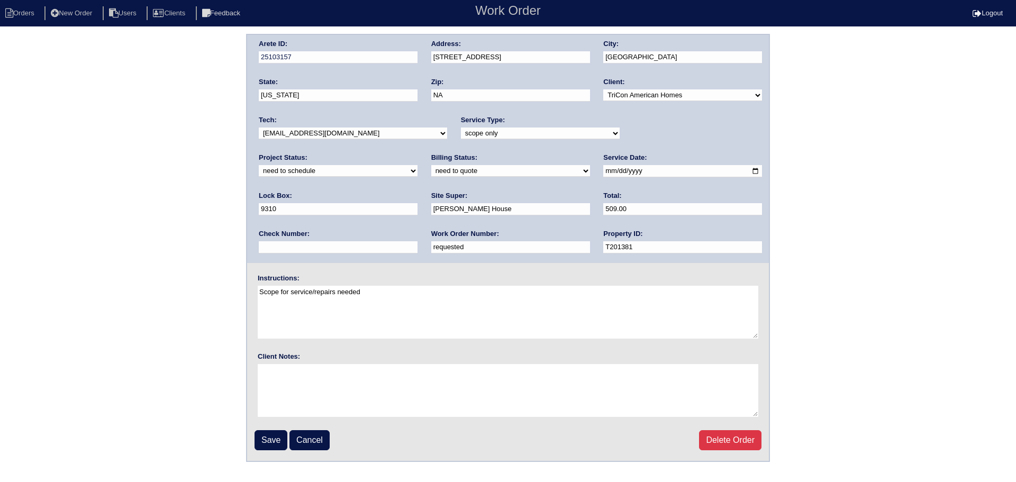
click at [387, 132] on select "-select- aretesmg+backup-tech@gmail.com benjohnholt88@gmail.com callisonhvac@ya…" at bounding box center [353, 133] width 188 height 12
drag, startPoint x: 660, startPoint y: 123, endPoint x: 655, endPoint y: 133, distance: 10.6
click at [307, 153] on label "Project Status:" at bounding box center [283, 158] width 49 height 10
drag, startPoint x: 655, startPoint y: 133, endPoint x: 652, endPoint y: 139, distance: 6.4
click at [417, 165] on select "new order assigned in progress field complete need to schedule admin review arc…" at bounding box center [338, 171] width 159 height 12
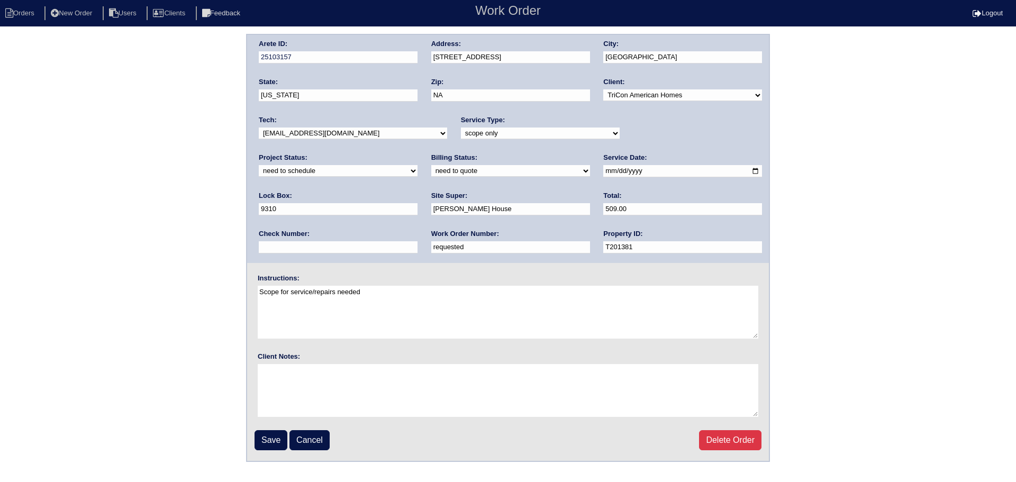
select select "assigned"
click at [417, 165] on select "new order assigned in progress field complete need to schedule admin review arc…" at bounding box center [338, 171] width 159 height 12
click at [603, 171] on input "2025-09-17" at bounding box center [682, 171] width 159 height 12
click at [252, 434] on fieldset "Arete ID: 25103157 Address: 104 Salem Place City: Dallas State: Georgia Zip: NA…" at bounding box center [508, 248] width 522 height 426
click at [257, 436] on input "Save" at bounding box center [270, 440] width 33 height 20
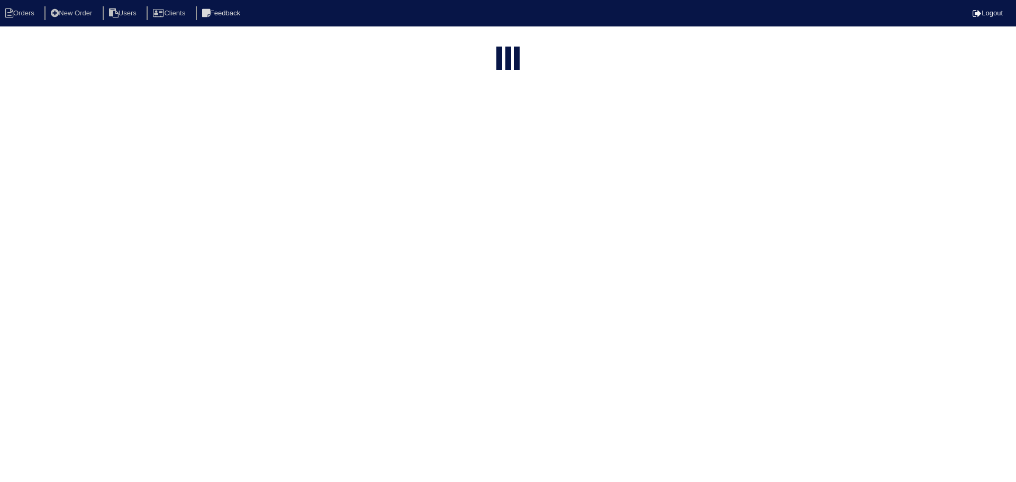
select select "15"
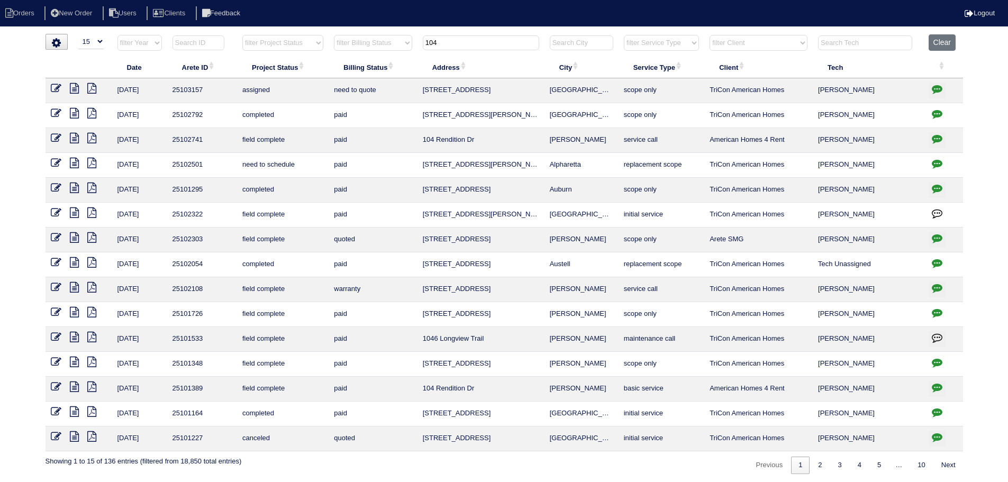
drag, startPoint x: 408, startPoint y: 43, endPoint x: 398, endPoint y: 42, distance: 10.1
click at [398, 42] on tr "filter Year -- Any Year -- 2025 2024 2023 2022 2021 2020 2019 filter Project St…" at bounding box center [503, 45] width 917 height 22
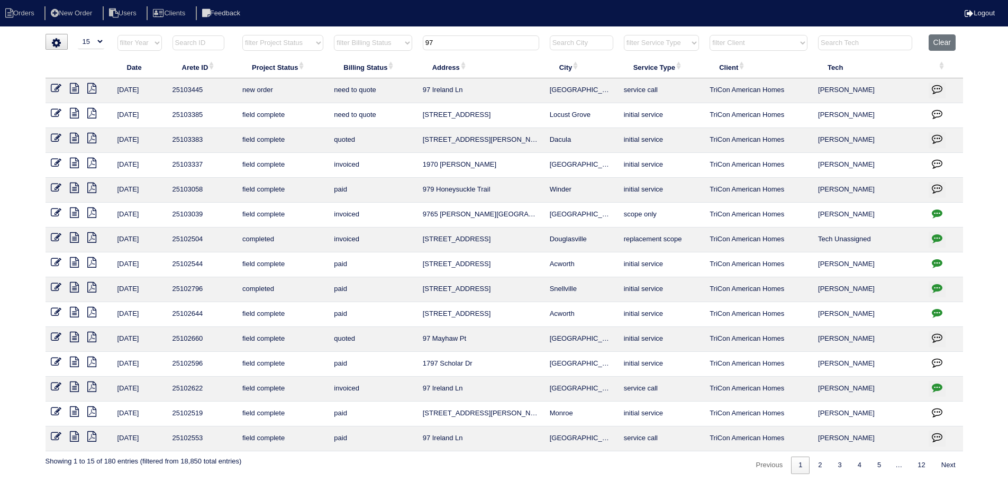
type input "97"
click at [61, 87] on icon at bounding box center [56, 88] width 11 height 11
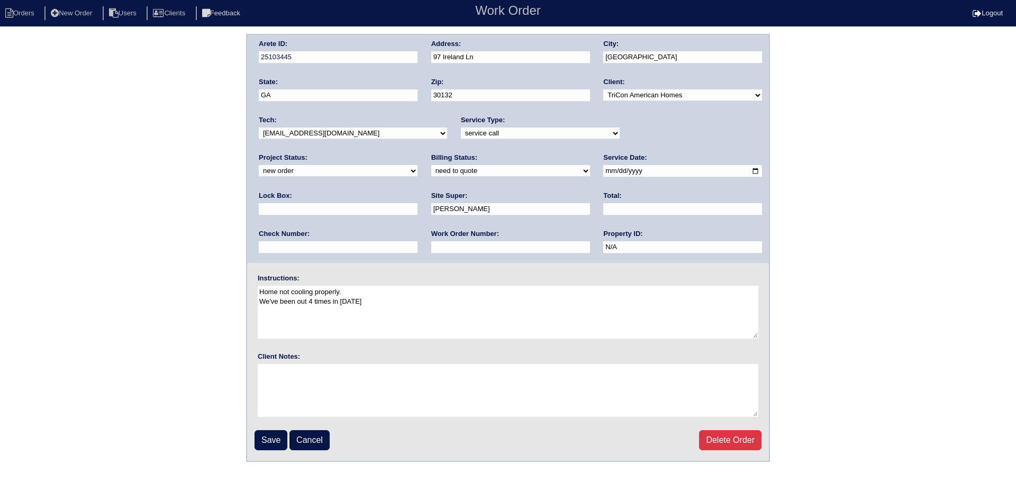
drag, startPoint x: 0, startPoint y: 0, endPoint x: 623, endPoint y: 136, distance: 637.4
click at [417, 165] on select "new order assigned in progress field complete need to schedule admin review arc…" at bounding box center [338, 171] width 159 height 12
select select "assigned"
click at [417, 165] on select "new order assigned in progress field complete need to schedule admin review arc…" at bounding box center [338, 171] width 159 height 12
click at [603, 169] on input "[DATE]" at bounding box center [682, 171] width 159 height 12
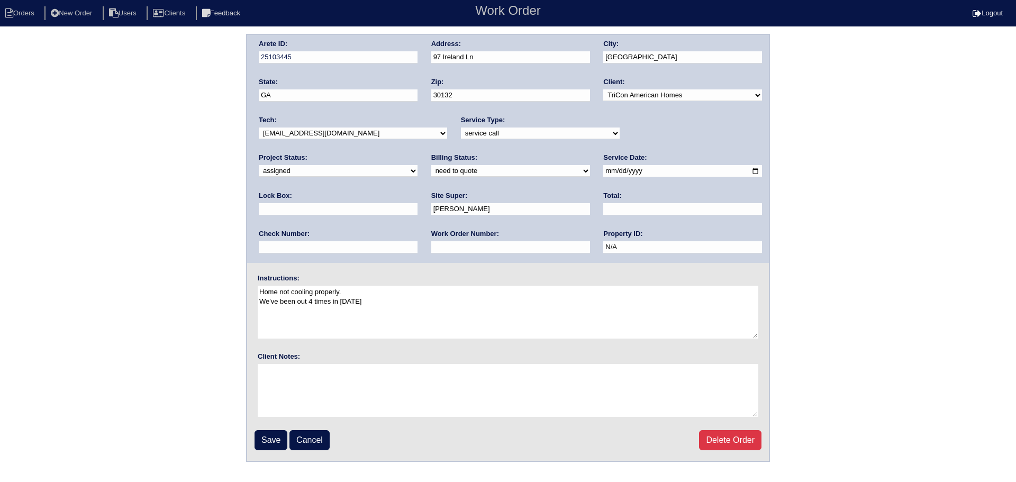
type input "[DATE]"
click at [354, 136] on select "-select- [EMAIL_ADDRESS][DOMAIN_NAME] [EMAIL_ADDRESS][DOMAIN_NAME] [EMAIL_ADDRE…" at bounding box center [353, 133] width 188 height 12
select select "36"
click at [259, 127] on select "-select- [EMAIL_ADDRESS][DOMAIN_NAME] [EMAIL_ADDRESS][DOMAIN_NAME] [EMAIL_ADDRE…" at bounding box center [353, 133] width 188 height 12
click at [262, 434] on input "Save" at bounding box center [270, 440] width 33 height 20
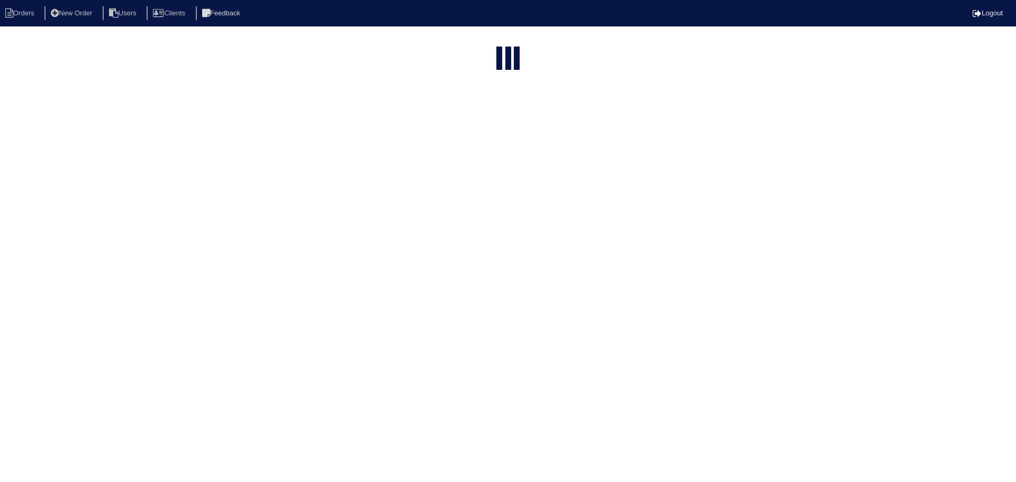
select select "15"
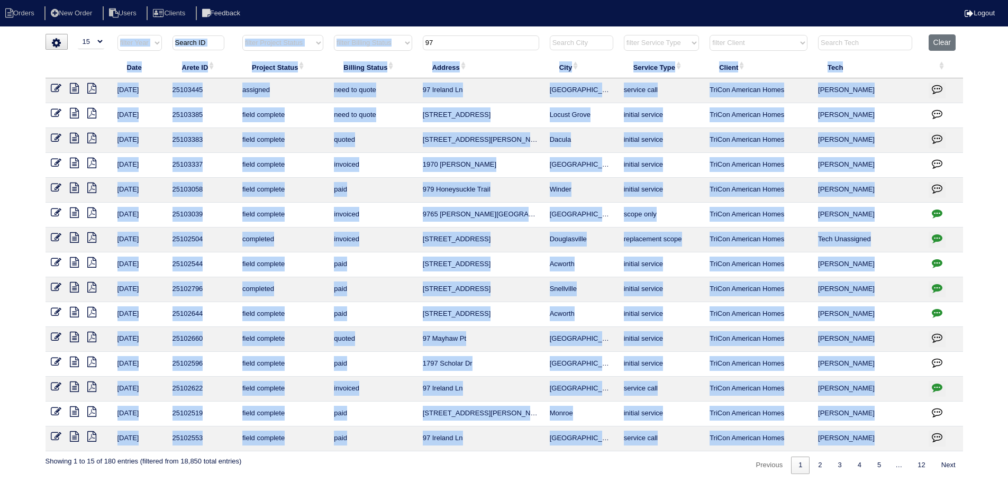
drag, startPoint x: 464, startPoint y: 31, endPoint x: 435, endPoint y: 35, distance: 29.3
click at [435, 35] on html "Orders New Order Users Clients Feedback Logout Orders New Order Users Clients M…" at bounding box center [504, 242] width 1008 height 485
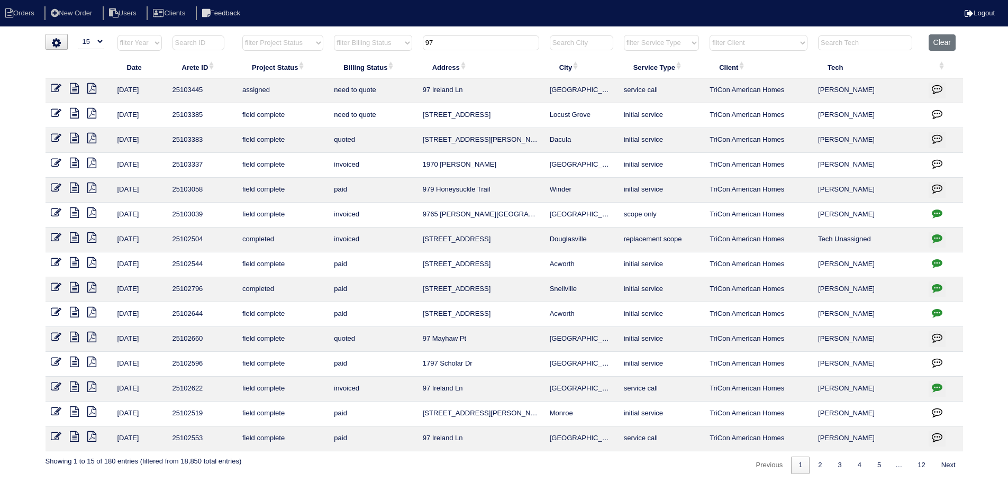
drag, startPoint x: 449, startPoint y: 43, endPoint x: 392, endPoint y: 43, distance: 56.6
click at [392, 43] on tr "filter Year -- Any Year -- 2025 2024 2023 2022 2021 2020 2019 filter Project St…" at bounding box center [503, 45] width 917 height 22
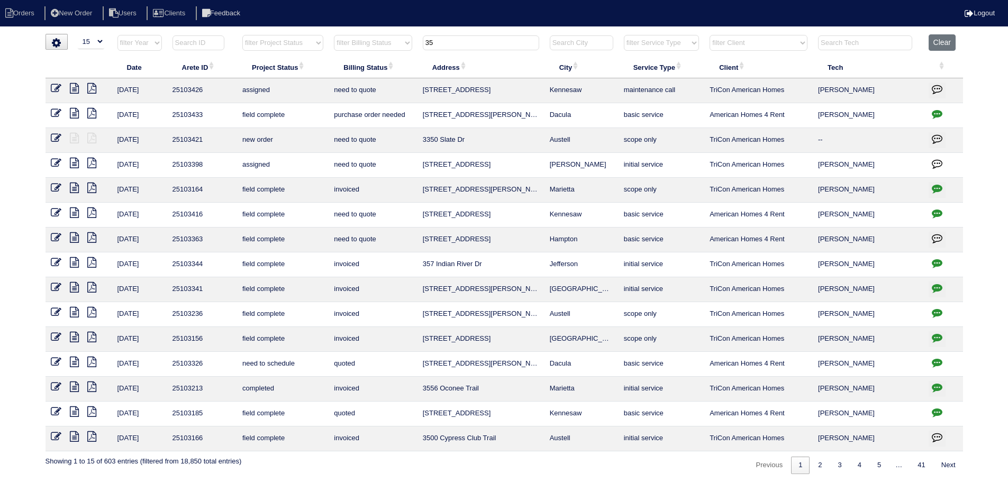
type input "3"
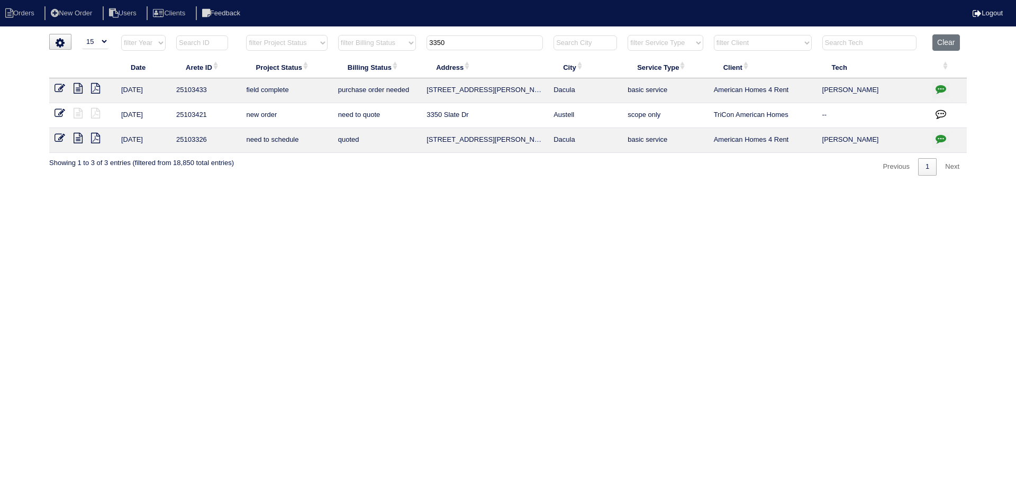
type input "3350"
click at [59, 114] on icon at bounding box center [59, 113] width 11 height 11
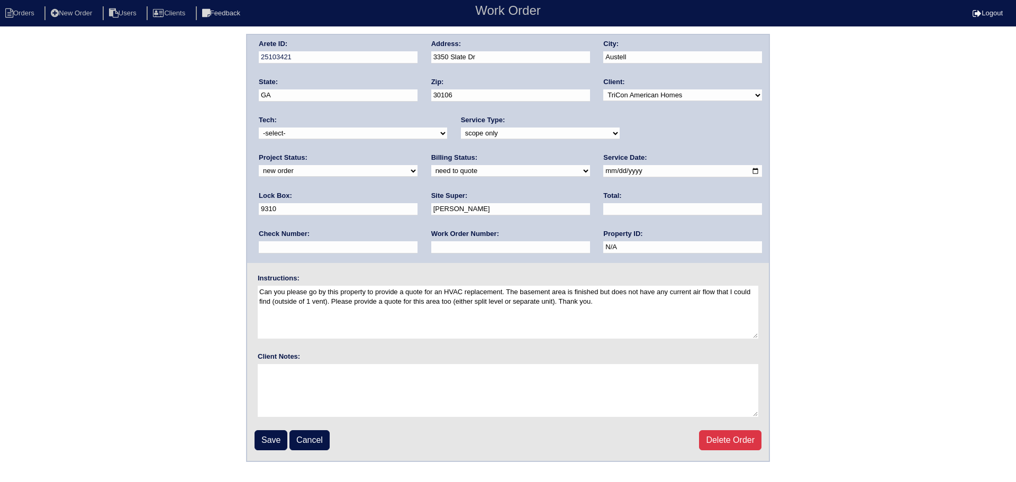
click at [365, 133] on select "-select- [EMAIL_ADDRESS][DOMAIN_NAME] [EMAIL_ADDRESS][DOMAIN_NAME] [EMAIL_ADDRE…" at bounding box center [353, 133] width 188 height 12
select select "36"
click at [259, 127] on select "-select- aretesmg+backup-tech@gmail.com benjohnholt88@gmail.com callisonhvac@ya…" at bounding box center [353, 133] width 188 height 12
drag, startPoint x: 684, startPoint y: 131, endPoint x: 668, endPoint y: 139, distance: 17.5
click at [417, 165] on select "new order assigned in progress field complete need to schedule admin review arc…" at bounding box center [338, 171] width 159 height 12
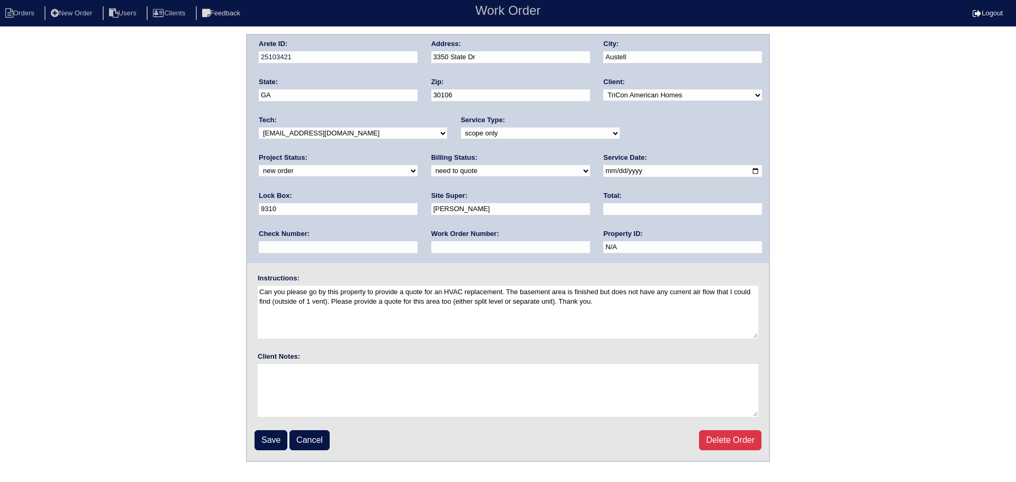
select select "assigned"
click at [417, 165] on select "new order assigned in progress field complete need to schedule admin review arc…" at bounding box center [338, 171] width 159 height 12
click at [603, 169] on input "2025-09-16" at bounding box center [682, 171] width 159 height 12
type input "2025-09-17"
click at [272, 439] on input "Save" at bounding box center [270, 440] width 33 height 20
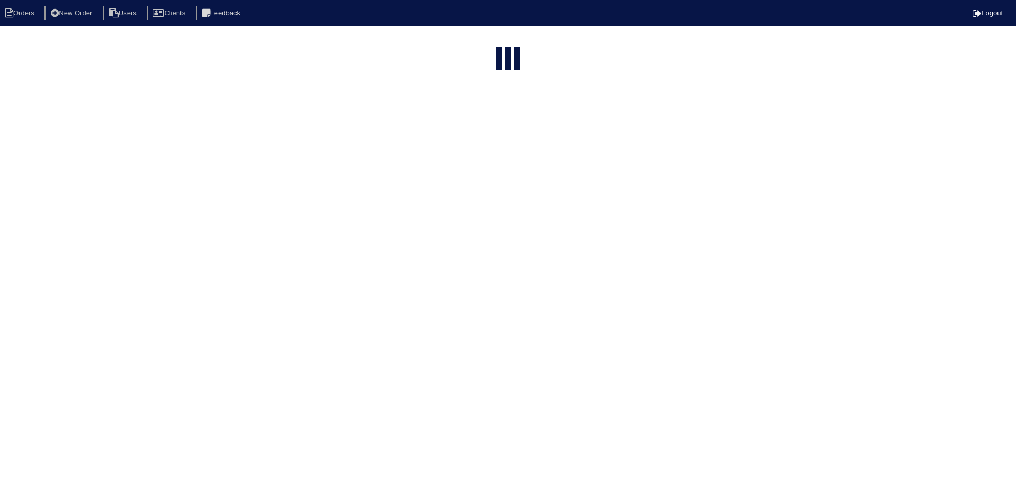
select select "15"
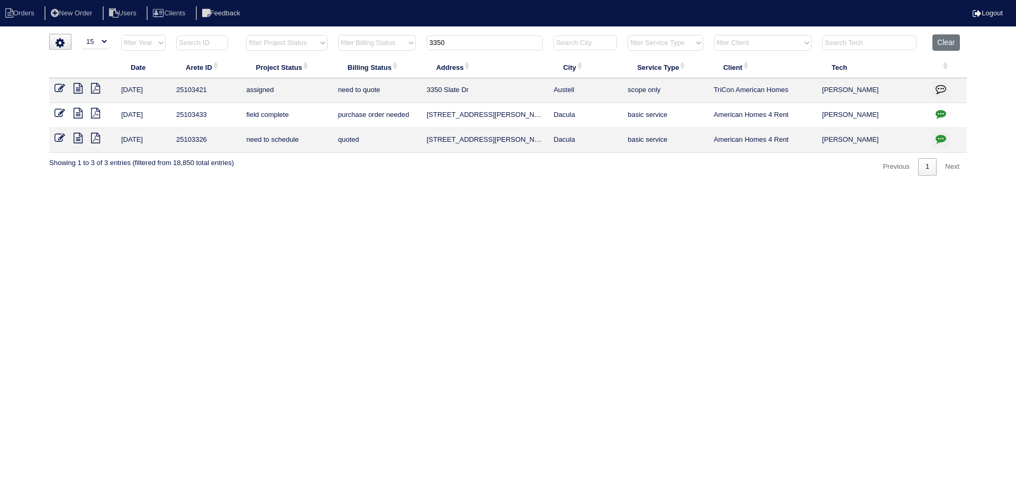
drag, startPoint x: 466, startPoint y: 48, endPoint x: 414, endPoint y: 58, distance: 52.8
click at [410, 52] on tr "filter Year -- Any Year -- 2025 2024 2023 2022 2021 2020 2019 filter Project St…" at bounding box center [507, 45] width 917 height 22
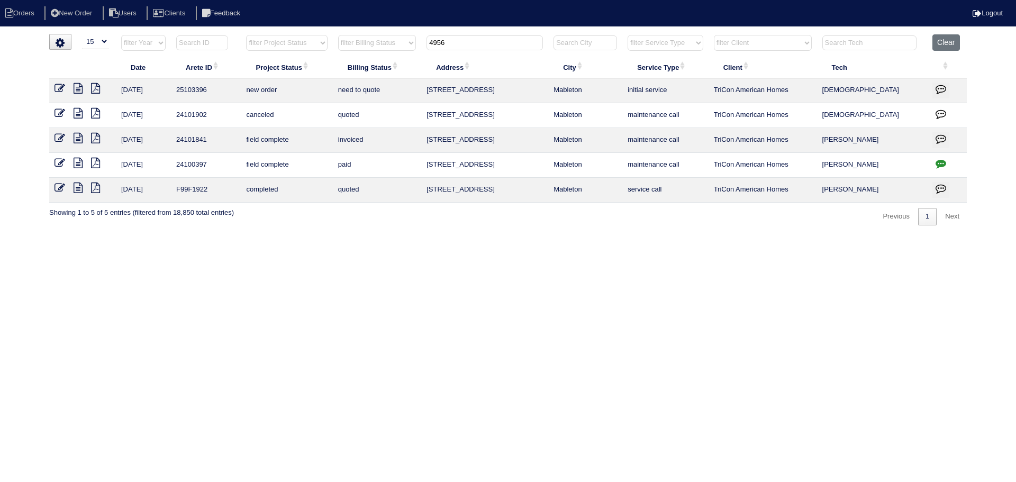
type input "4956"
click at [56, 90] on icon at bounding box center [59, 88] width 11 height 11
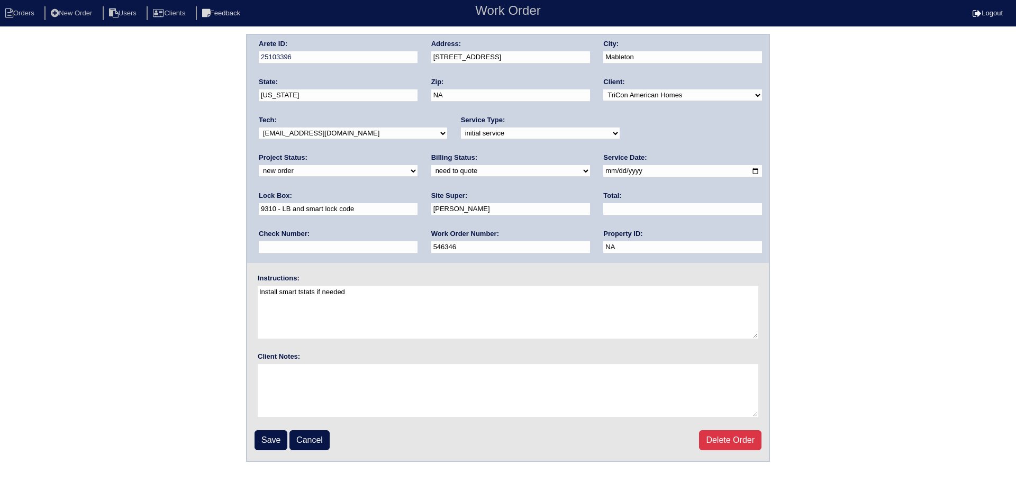
click at [417, 165] on select "new order assigned in progress field complete need to schedule admin review arc…" at bounding box center [338, 171] width 159 height 12
select select "assigned"
click at [417, 165] on select "new order assigned in progress field complete need to schedule admin review arc…" at bounding box center [338, 171] width 159 height 12
click at [603, 175] on input "2025-09-15" at bounding box center [682, 171] width 159 height 12
type input "2025-09-17"
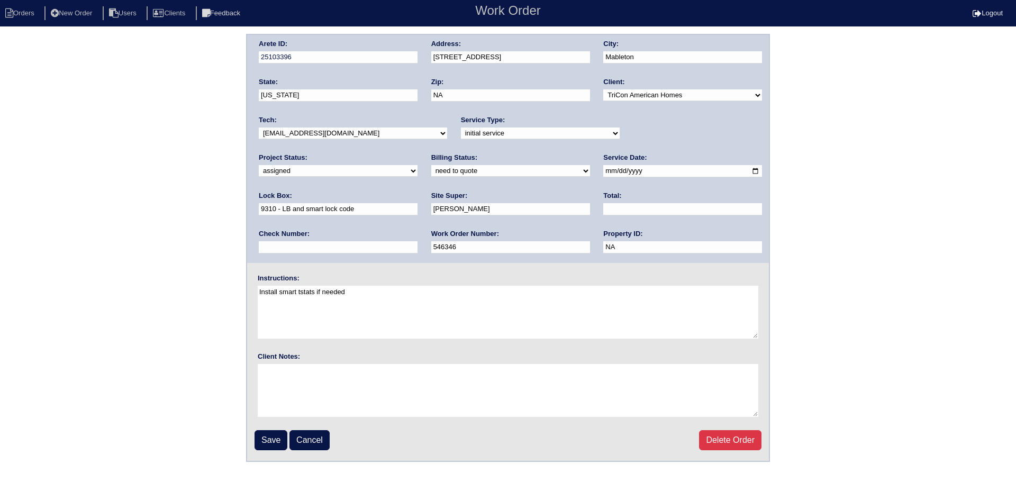
click at [369, 135] on select "-select- aretesmg+backup-tech@gmail.com benjohnholt88@gmail.com callisonhvac@ya…" at bounding box center [353, 133] width 188 height 12
select select "36"
click at [259, 127] on select "-select- aretesmg+backup-tech@gmail.com benjohnholt88@gmail.com callisonhvac@ya…" at bounding box center [353, 133] width 188 height 12
click at [275, 431] on input "Save" at bounding box center [270, 440] width 33 height 20
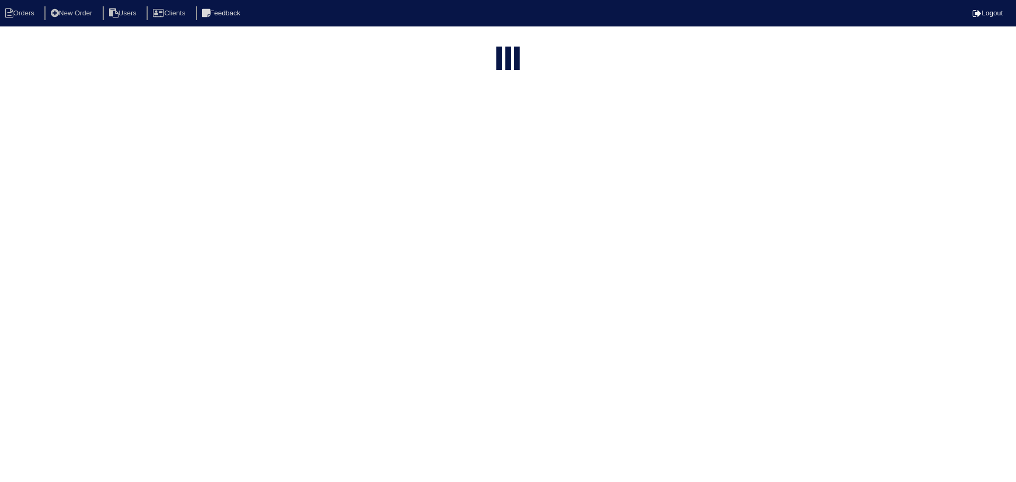
select select "15"
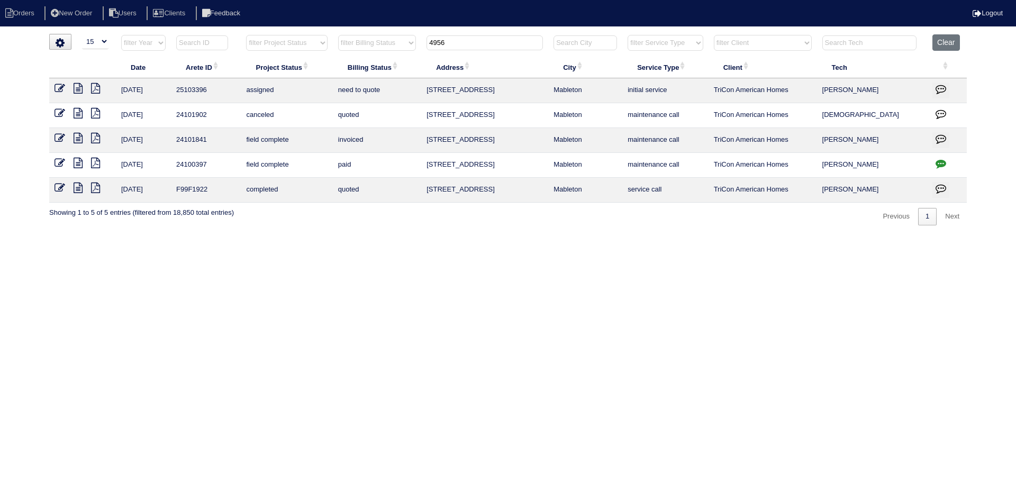
drag, startPoint x: 459, startPoint y: 42, endPoint x: 410, endPoint y: 40, distance: 49.2
click at [410, 40] on tr "filter Year -- Any Year -- 2025 2024 2023 2022 2021 2020 2019 filter Project St…" at bounding box center [507, 45] width 917 height 22
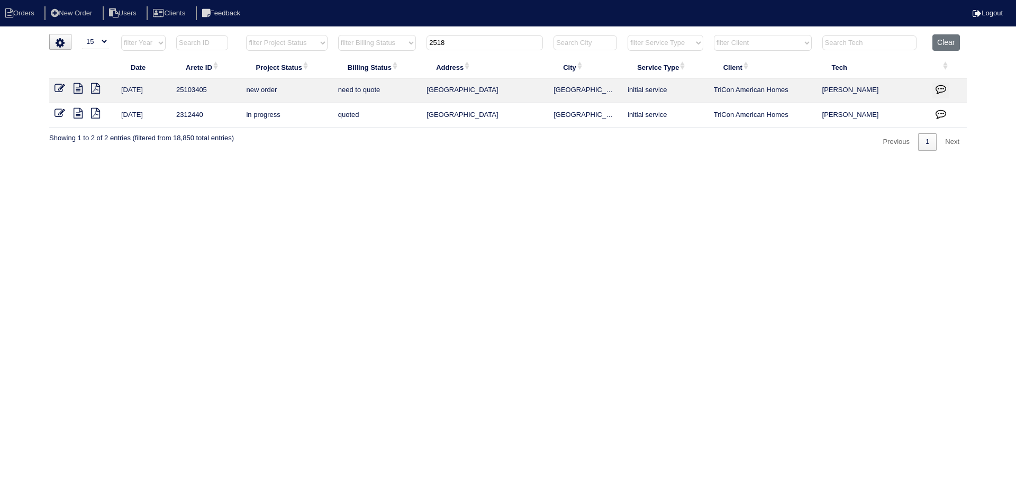
type input "2518"
click at [56, 87] on icon at bounding box center [59, 88] width 11 height 11
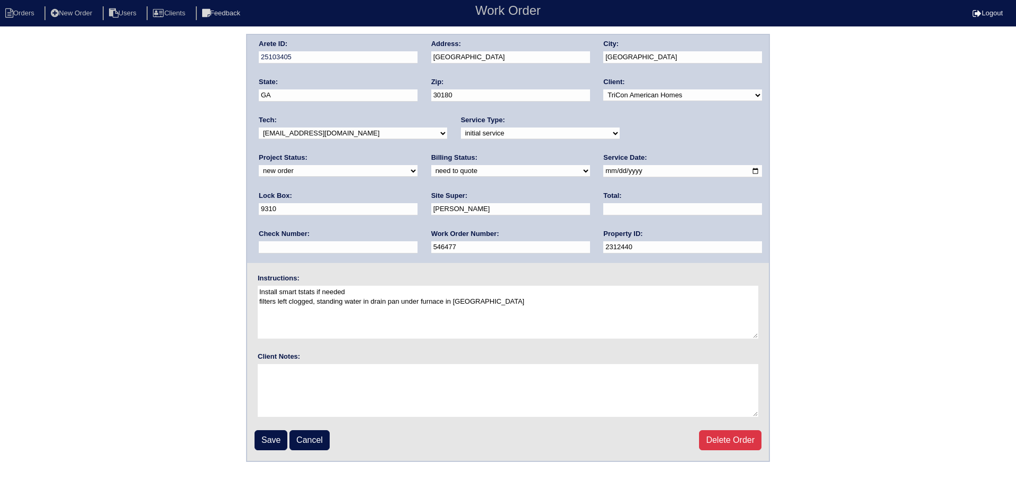
drag, startPoint x: 355, startPoint y: 134, endPoint x: 352, endPoint y: 139, distance: 5.4
click at [355, 134] on select "-select- aretesmg+backup-tech@gmail.com benjohnholt88@gmail.com callisonhvac@ya…" at bounding box center [353, 133] width 188 height 12
click at [417, 165] on select "new order assigned in progress field complete need to schedule admin review arc…" at bounding box center [338, 171] width 159 height 12
select select "assigned"
click at [417, 165] on select "new order assigned in progress field complete need to schedule admin review arc…" at bounding box center [338, 171] width 159 height 12
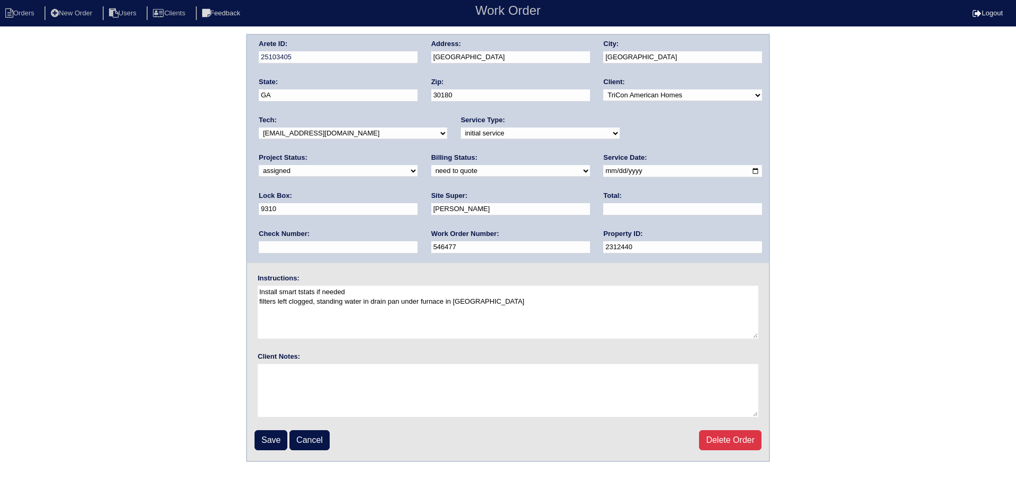
click at [603, 171] on input "2025-09-15" at bounding box center [682, 171] width 159 height 12
type input "[DATE]"
click at [256, 446] on input "Save" at bounding box center [270, 440] width 33 height 20
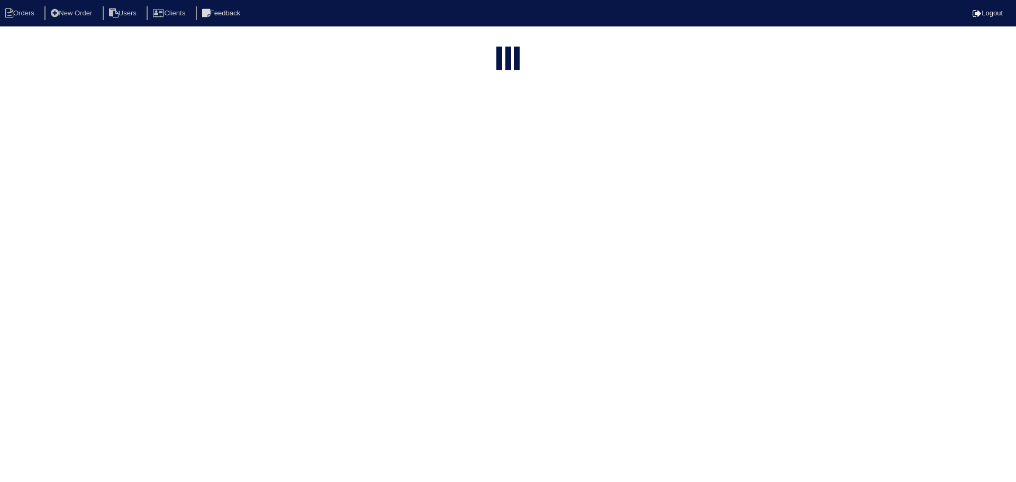
select select "15"
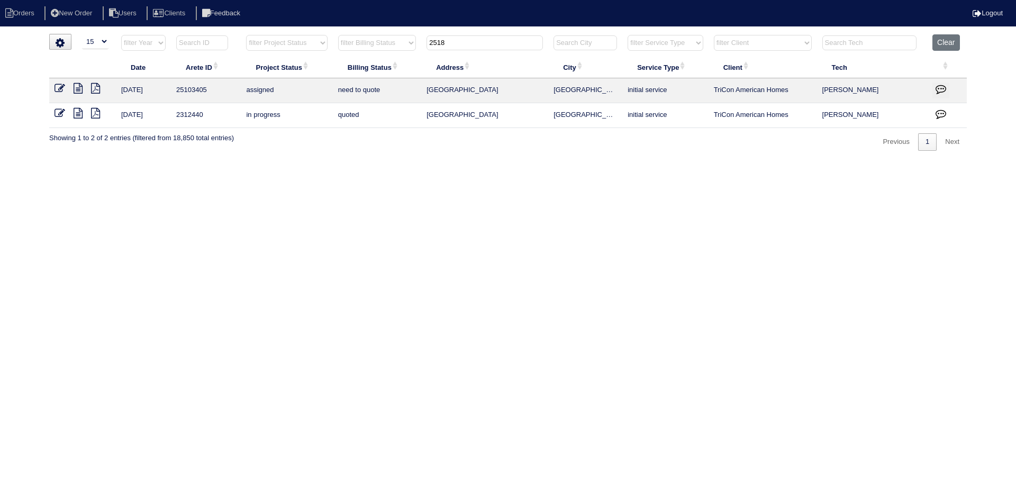
drag, startPoint x: 462, startPoint y: 44, endPoint x: 414, endPoint y: 43, distance: 47.6
click at [414, 43] on tr "filter Year -- Any Year -- 2025 2024 2023 2022 2021 2020 2019 filter Project St…" at bounding box center [507, 45] width 917 height 22
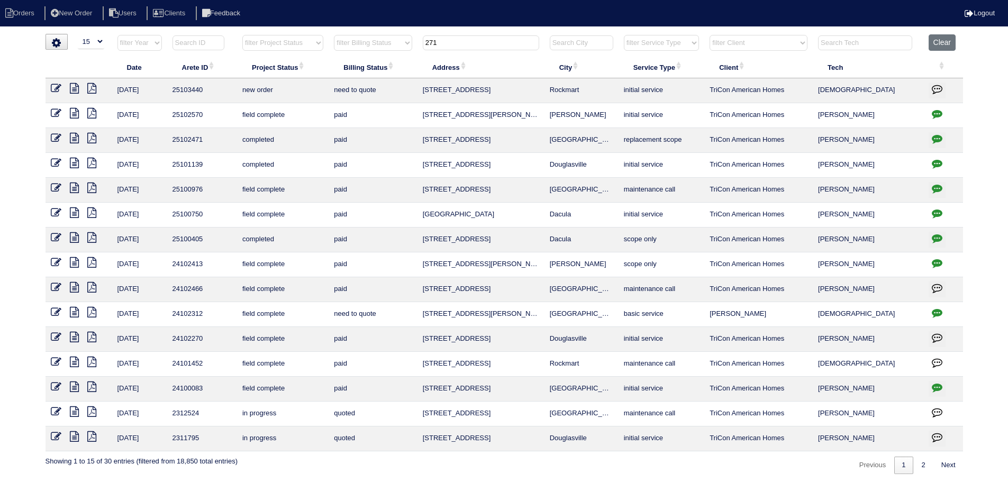
type input "271"
click at [58, 87] on icon at bounding box center [56, 88] width 11 height 11
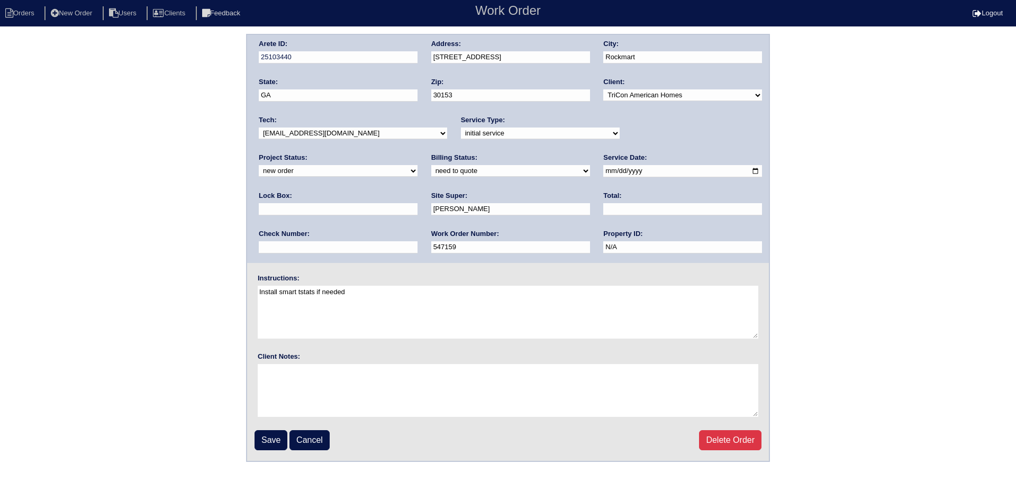
click at [343, 139] on select "-select- [EMAIL_ADDRESS][DOMAIN_NAME] [EMAIL_ADDRESS][DOMAIN_NAME] [EMAIL_ADDRE…" at bounding box center [353, 133] width 188 height 12
select select "36"
click at [259, 127] on select "-select- [EMAIL_ADDRESS][DOMAIN_NAME] [EMAIL_ADDRESS][DOMAIN_NAME] [EMAIL_ADDRE…" at bounding box center [353, 133] width 188 height 12
click at [417, 165] on select "new order assigned in progress field complete need to schedule admin review arc…" at bounding box center [338, 171] width 159 height 12
select select "assigned"
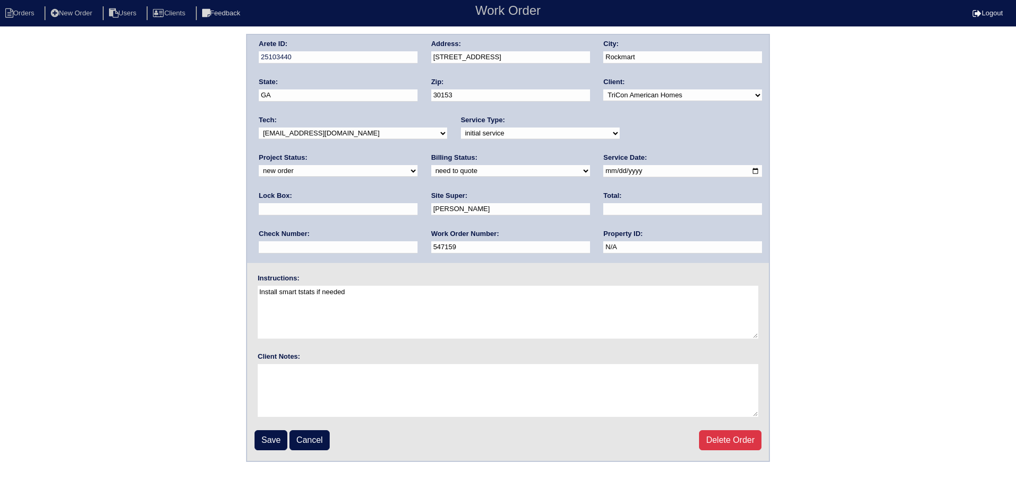
click at [417, 165] on select "new order assigned in progress field complete need to schedule admin review arc…" at bounding box center [338, 171] width 159 height 12
click at [594, 166] on div "Arete ID: 25103440 Address: 271 Carthage Blvd City: Rockmart State: GA Zip: 301…" at bounding box center [508, 149] width 522 height 228
click at [603, 169] on input "2025-09-16" at bounding box center [682, 171] width 159 height 12
type input "2025-09-17"
click at [268, 438] on input "Save" at bounding box center [270, 440] width 33 height 20
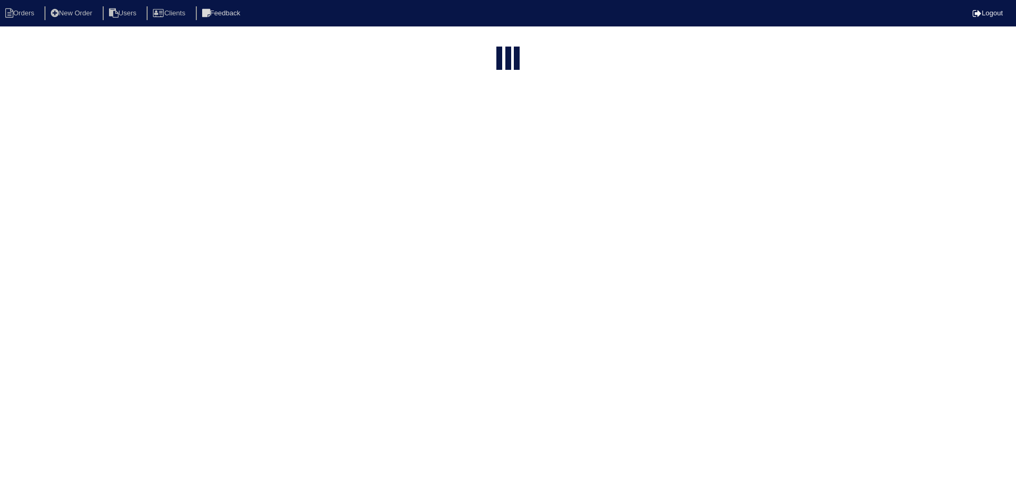
select select "15"
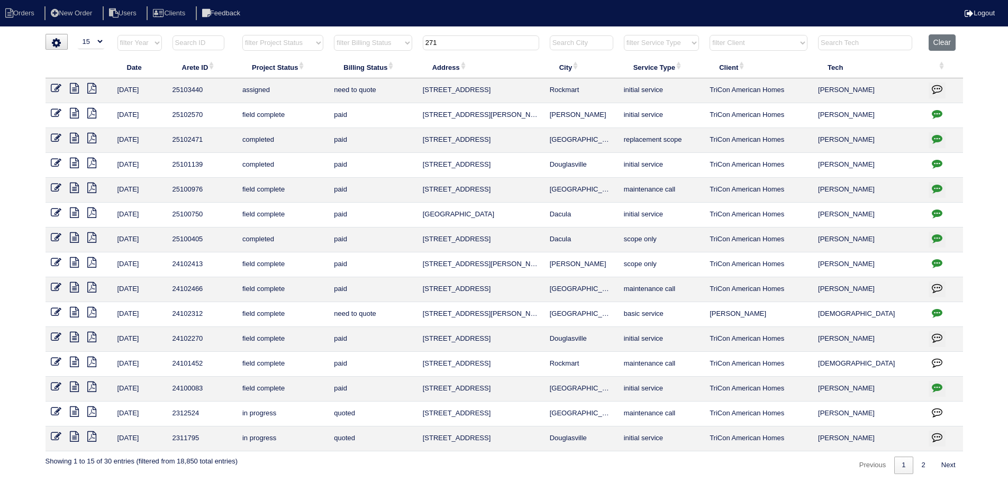
drag, startPoint x: 485, startPoint y: 44, endPoint x: 424, endPoint y: 42, distance: 61.4
click at [424, 42] on input "271" at bounding box center [481, 42] width 116 height 15
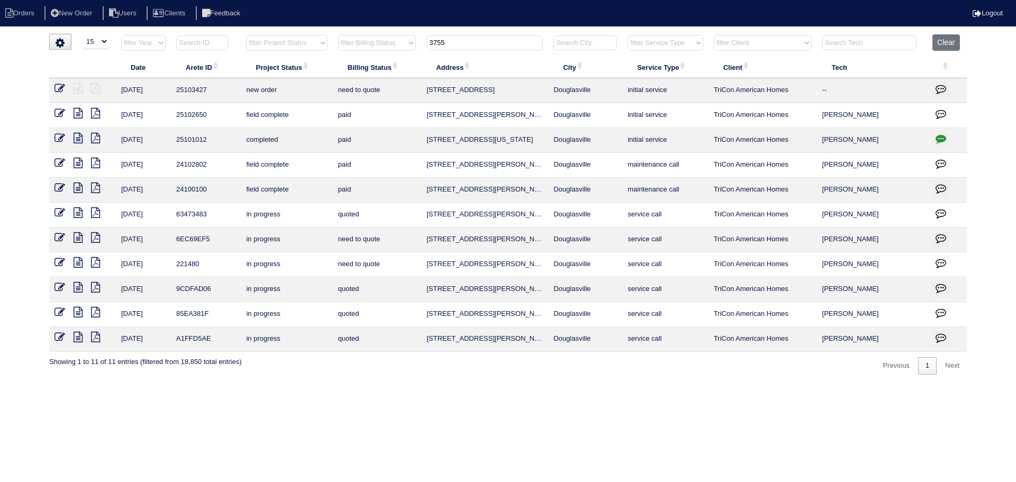
type input "3755"
click at [58, 90] on icon at bounding box center [59, 88] width 11 height 11
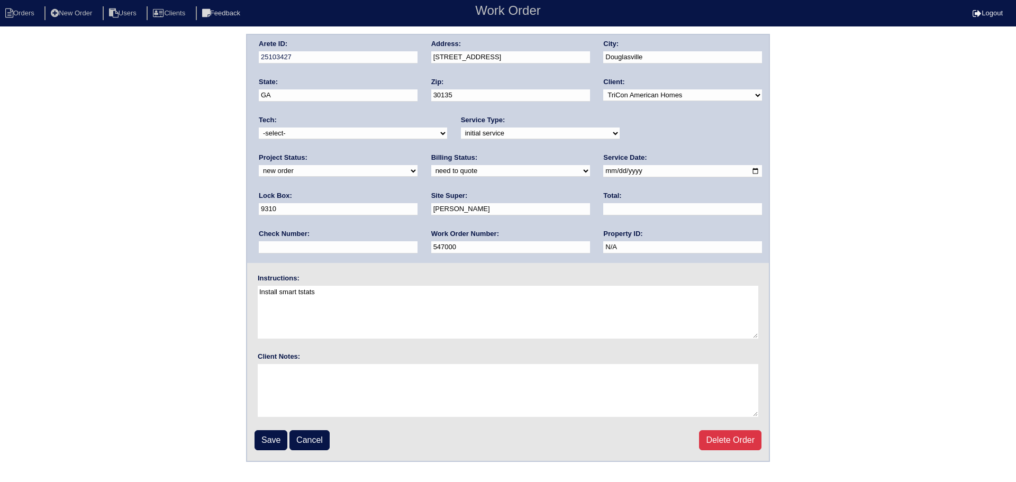
click at [417, 153] on div "Project Status: new order assigned in progress field complete need to schedule …" at bounding box center [338, 167] width 159 height 29
drag, startPoint x: 614, startPoint y: 161, endPoint x: 641, endPoint y: 139, distance: 34.6
click at [292, 191] on label "Lock Box:" at bounding box center [275, 196] width 33 height 10
drag, startPoint x: 641, startPoint y: 139, endPoint x: 643, endPoint y: 149, distance: 10.2
click at [643, 149] on div "Arete ID: 25103427 Address: 3755 Brookhollow Dr City: Douglasville State: GA Zi…" at bounding box center [508, 149] width 522 height 228
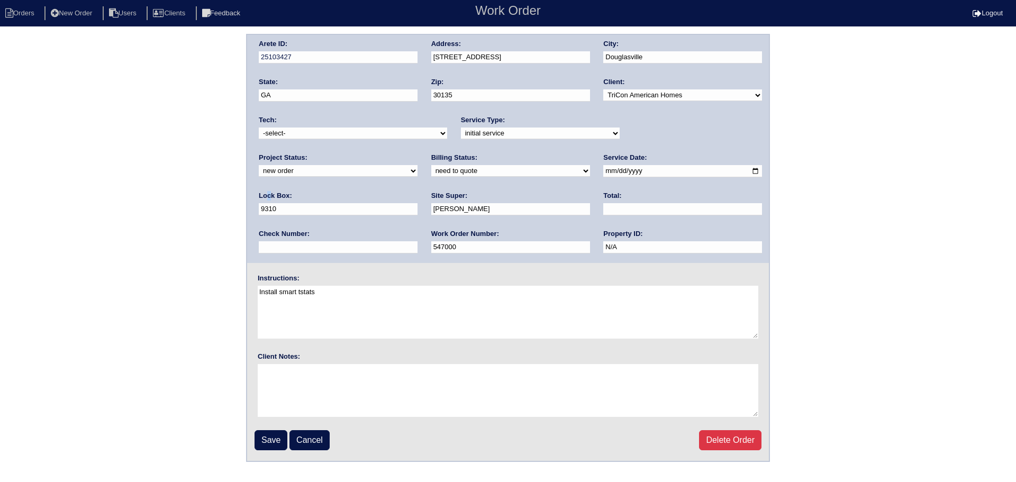
select select "assigned"
click at [417, 165] on select "new order assigned in progress field complete need to schedule admin review arc…" at bounding box center [338, 171] width 159 height 12
click at [603, 170] on input "2025-09-16" at bounding box center [682, 171] width 159 height 12
type input "[DATE]"
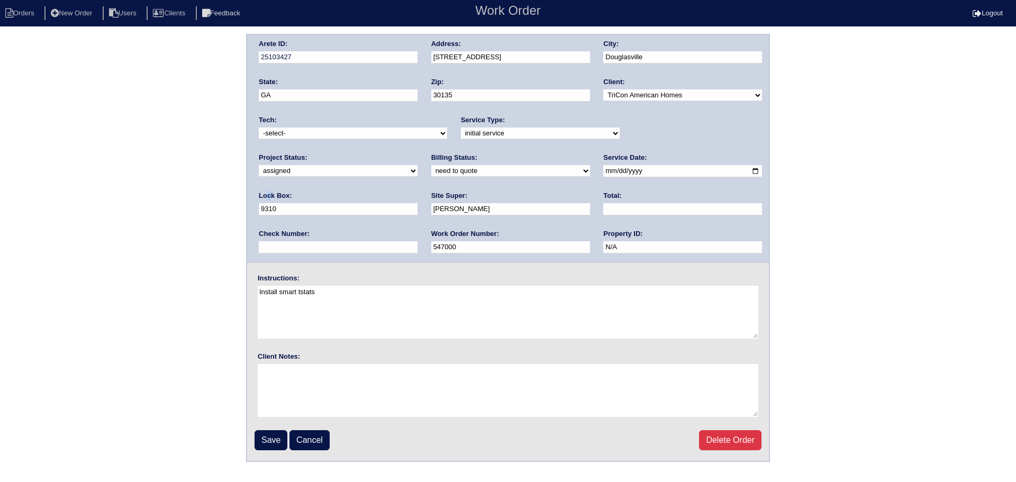
click at [362, 132] on select "-select- [EMAIL_ADDRESS][DOMAIN_NAME] [EMAIL_ADDRESS][DOMAIN_NAME] [EMAIL_ADDRE…" at bounding box center [353, 133] width 188 height 12
select select "36"
click at [259, 127] on select "-select- [EMAIL_ADDRESS][DOMAIN_NAME] [EMAIL_ADDRESS][DOMAIN_NAME] [EMAIL_ADDRE…" at bounding box center [353, 133] width 188 height 12
click at [271, 437] on input "Save" at bounding box center [270, 440] width 33 height 20
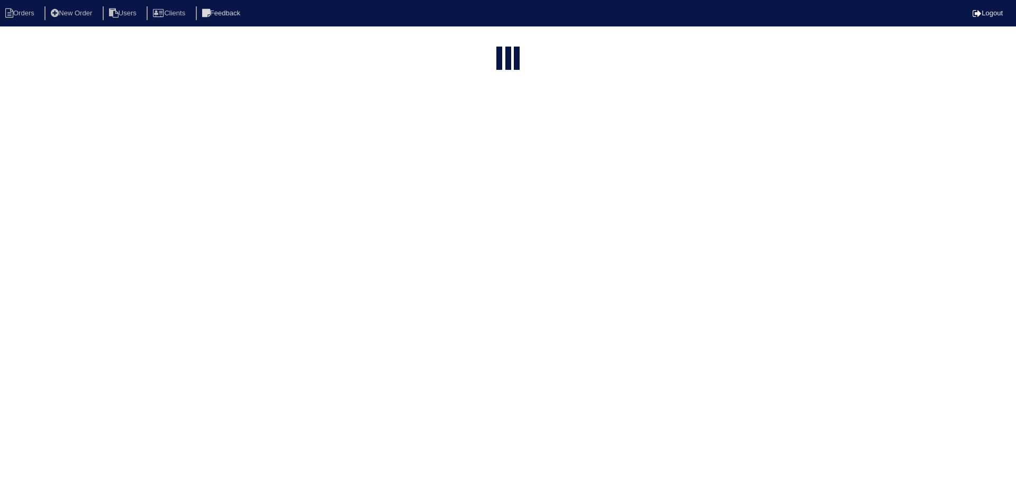
select select "15"
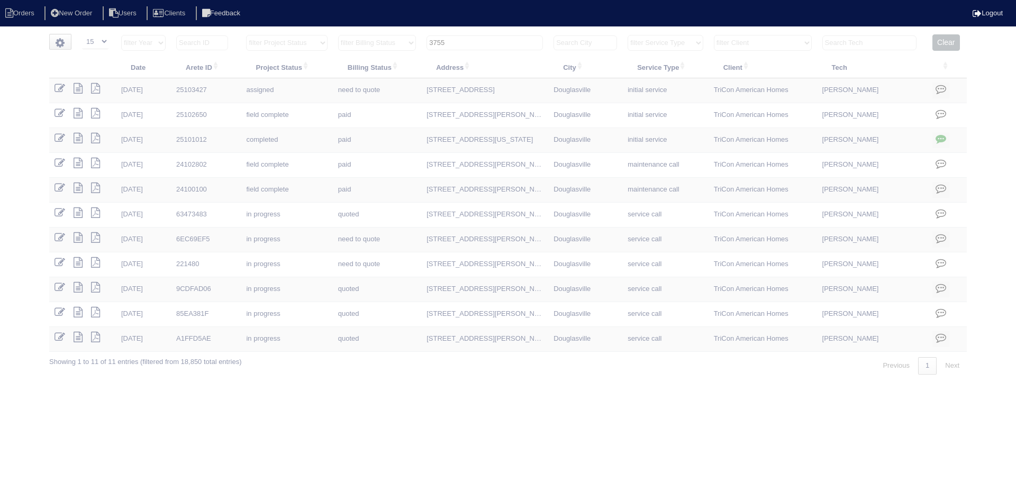
click at [494, 42] on input "3755" at bounding box center [484, 42] width 116 height 15
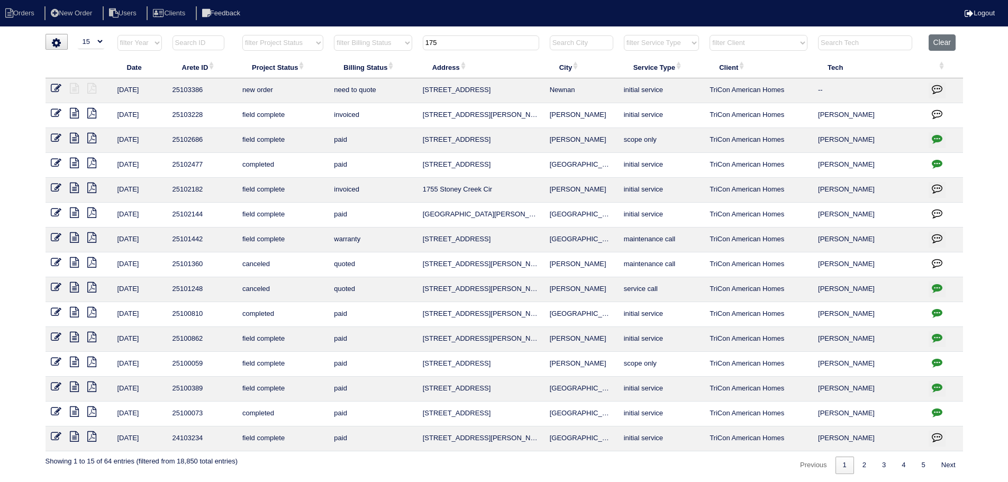
type input "175"
click at [52, 86] on icon at bounding box center [56, 88] width 11 height 11
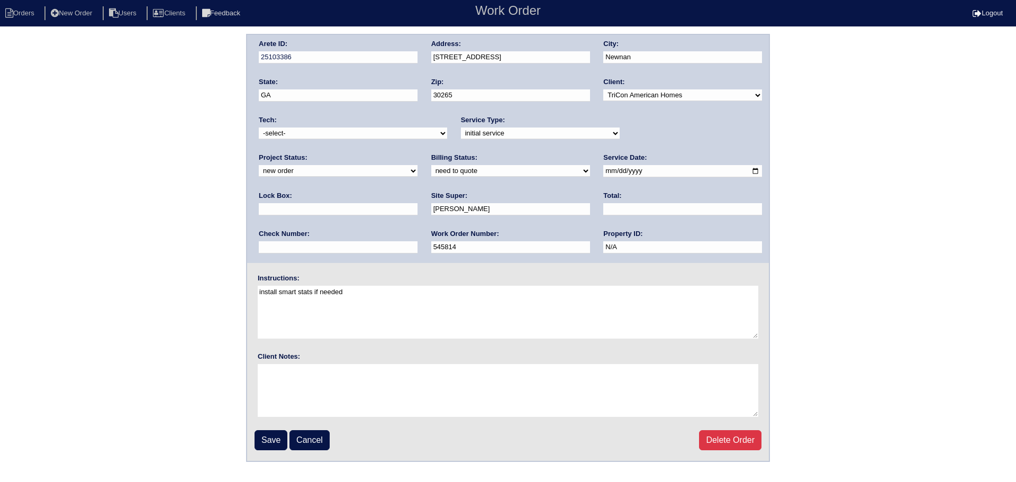
drag, startPoint x: 650, startPoint y: 134, endPoint x: 644, endPoint y: 139, distance: 7.1
click at [417, 165] on select "new order assigned in progress field complete need to schedule admin review arc…" at bounding box center [338, 171] width 159 height 12
select select "assigned"
click at [417, 165] on select "new order assigned in progress field complete need to schedule admin review arc…" at bounding box center [338, 171] width 159 height 12
click at [603, 173] on input "[DATE]" at bounding box center [682, 171] width 159 height 12
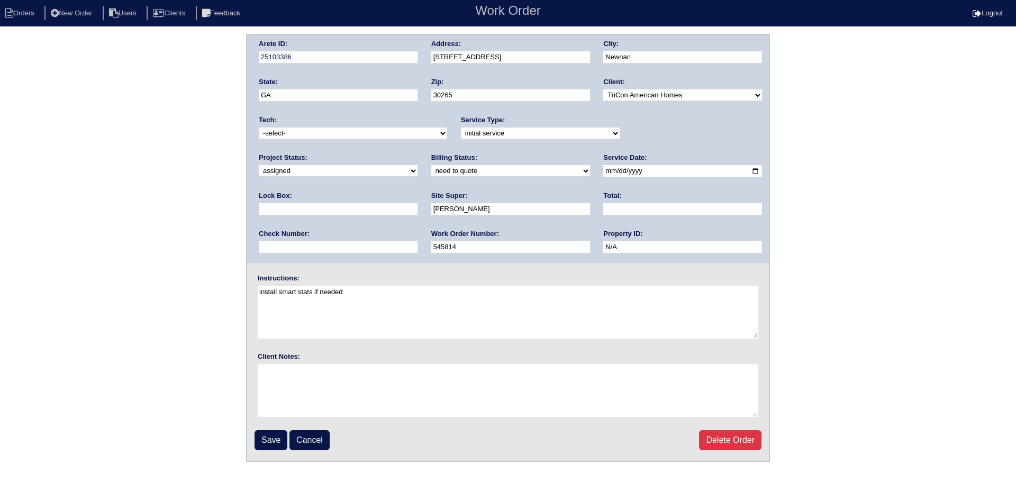
type input "[DATE]"
drag, startPoint x: 399, startPoint y: 130, endPoint x: 397, endPoint y: 139, distance: 9.2
click at [399, 130] on select "-select- [EMAIL_ADDRESS][DOMAIN_NAME] [EMAIL_ADDRESS][DOMAIN_NAME] [EMAIL_ADDRE…" at bounding box center [353, 133] width 188 height 12
click at [327, 296] on textarea "install smart stats if needed" at bounding box center [508, 312] width 500 height 53
click at [331, 136] on select "-select- [EMAIL_ADDRESS][DOMAIN_NAME] [EMAIL_ADDRESS][DOMAIN_NAME] [EMAIL_ADDRE…" at bounding box center [353, 133] width 188 height 12
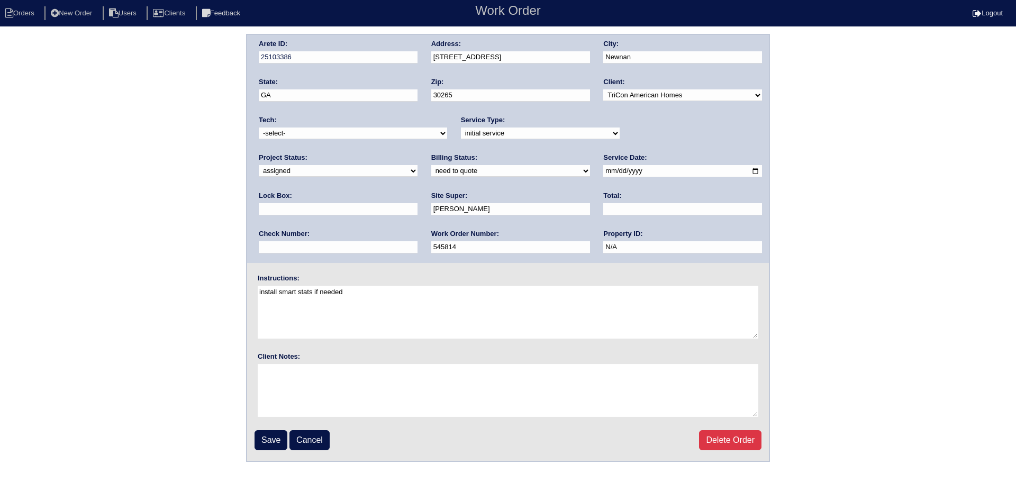
select select "75"
click at [259, 127] on select "-select- [EMAIL_ADDRESS][DOMAIN_NAME] [EMAIL_ADDRESS][DOMAIN_NAME] [EMAIL_ADDRE…" at bounding box center [353, 133] width 188 height 12
click at [274, 451] on fieldset "Arete ID: 25103386 Address: [STREET_ADDRESS] City: [GEOGRAPHIC_DATA] State: [GE…" at bounding box center [508, 248] width 522 height 426
click at [271, 440] on input "Save" at bounding box center [270, 440] width 33 height 20
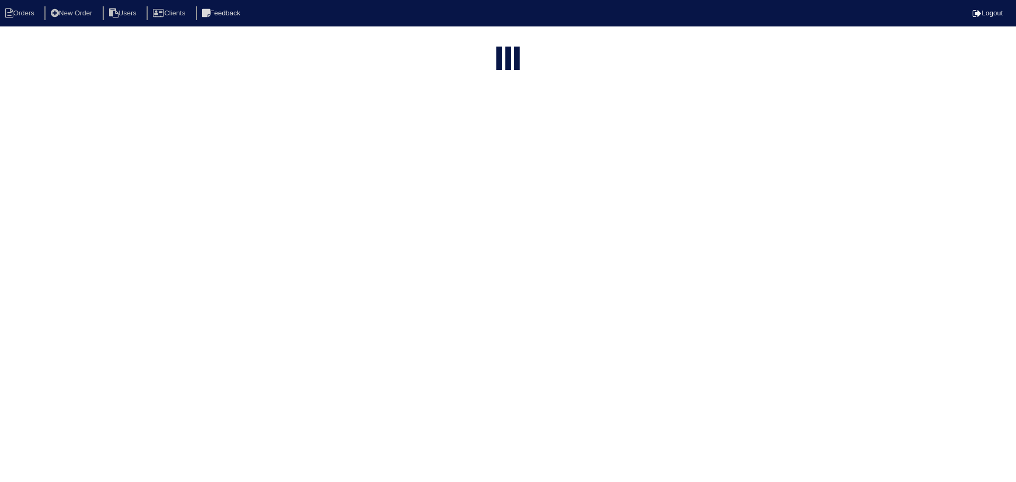
select select "15"
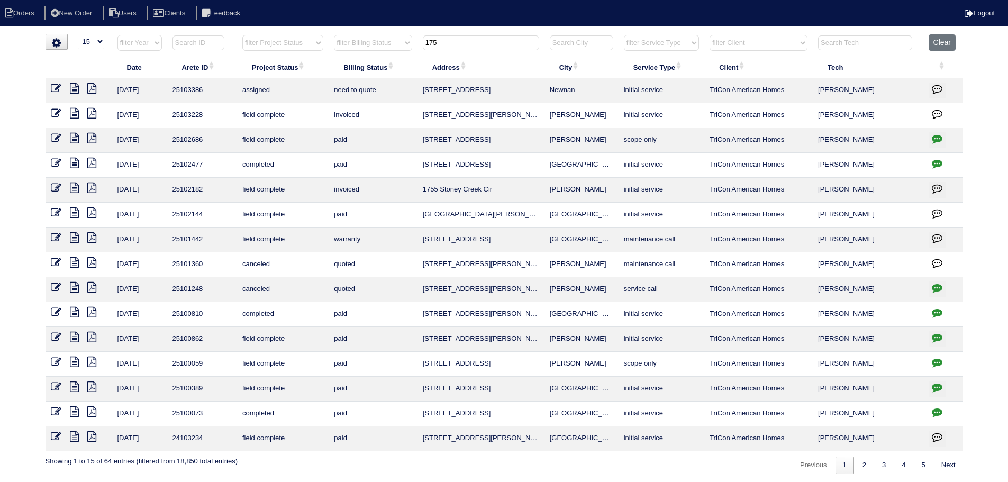
drag, startPoint x: 459, startPoint y: 42, endPoint x: 411, endPoint y: 45, distance: 48.2
click at [411, 45] on tr "filter Year -- Any Year -- 2025 2024 2023 2022 2021 2020 2019 filter Project St…" at bounding box center [503, 45] width 917 height 22
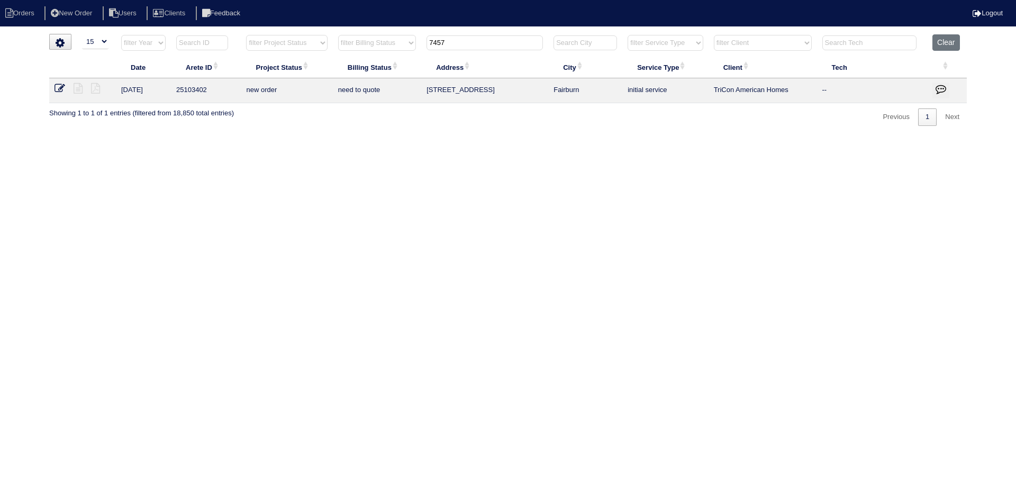
type input "7457"
click at [54, 89] on td at bounding box center [82, 90] width 67 height 25
click at [56, 88] on icon at bounding box center [59, 88] width 11 height 11
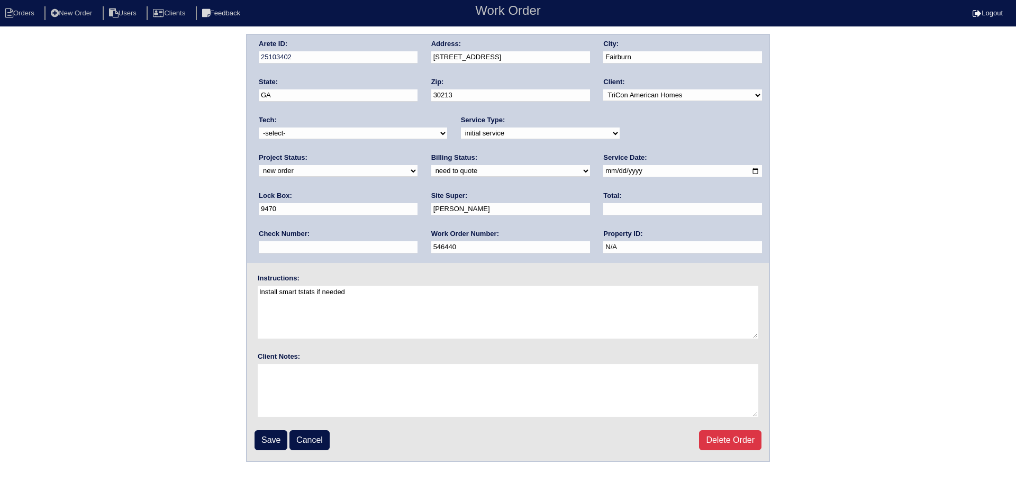
drag, startPoint x: 696, startPoint y: 133, endPoint x: 690, endPoint y: 139, distance: 8.2
click at [417, 165] on select "new order assigned in progress field complete need to schedule admin review arc…" at bounding box center [338, 171] width 159 height 12
select select "assigned"
click at [417, 165] on select "new order assigned in progress field complete need to schedule admin review arc…" at bounding box center [338, 171] width 159 height 12
click at [603, 172] on input "[DATE]" at bounding box center [682, 171] width 159 height 12
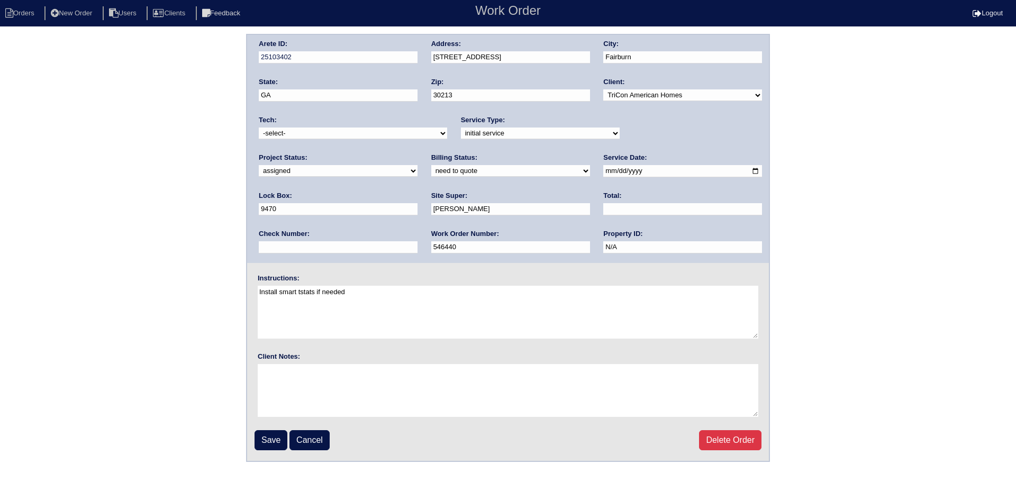
type input "[DATE]"
click at [390, 139] on select "-select- [EMAIL_ADDRESS][DOMAIN_NAME] [EMAIL_ADDRESS][DOMAIN_NAME] [EMAIL_ADDRE…" at bounding box center [353, 133] width 188 height 12
select select "75"
click at [259, 127] on select "-select- aretesmg+backup-tech@gmail.com benjohnholt88@gmail.com callisonhvac@ya…" at bounding box center [353, 133] width 188 height 12
click at [270, 442] on input "Save" at bounding box center [270, 440] width 33 height 20
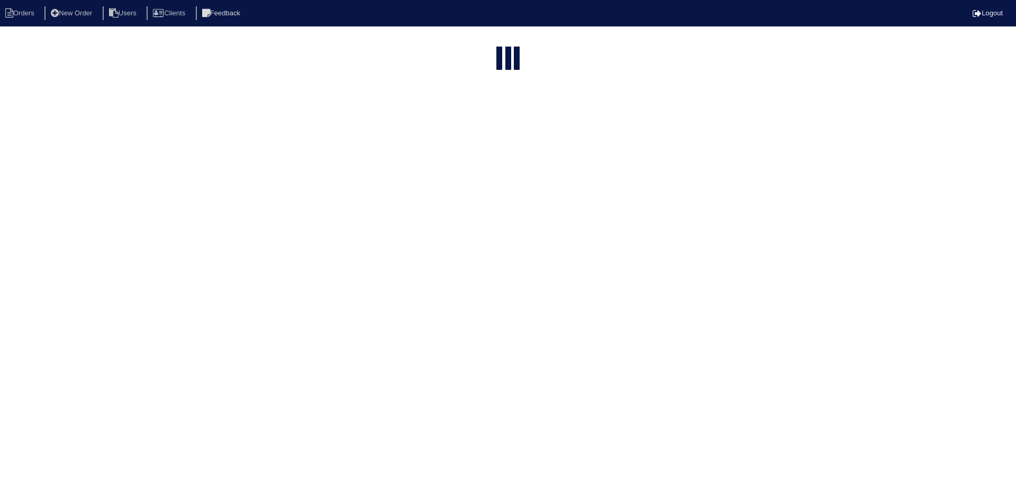
select select "15"
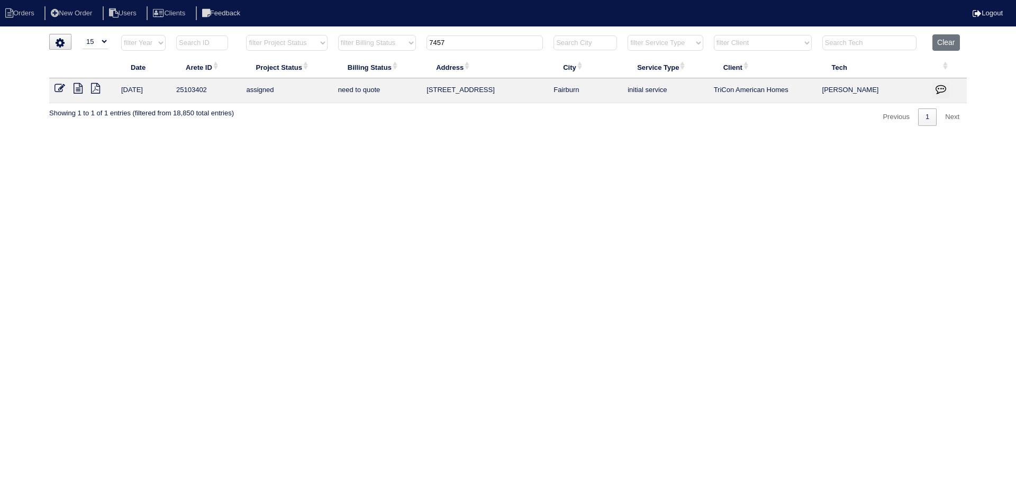
click at [413, 39] on tr "filter Year -- Any Year -- 2025 2024 2023 2022 2021 2020 2019 filter Project St…" at bounding box center [507, 45] width 917 height 22
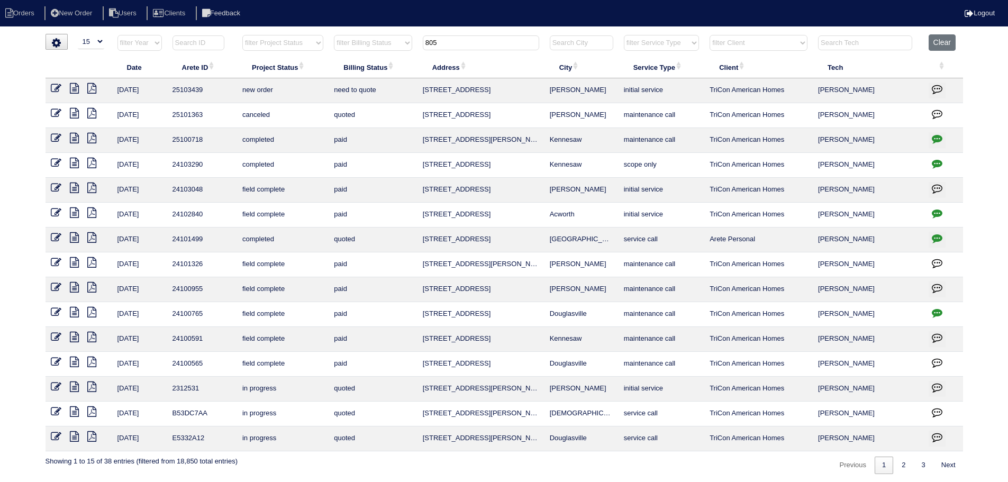
type input "805"
click at [56, 90] on icon at bounding box center [56, 88] width 11 height 11
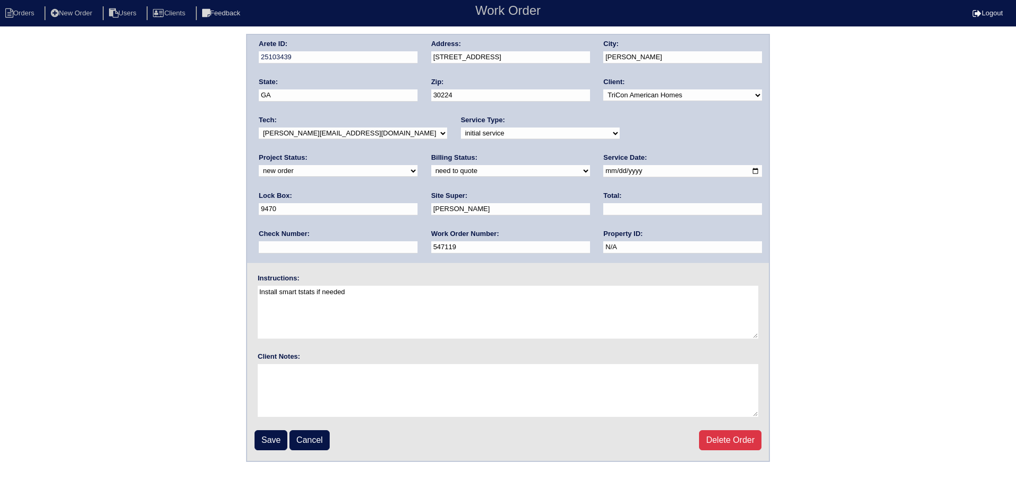
click at [417, 165] on select "new order assigned in progress field complete need to schedule admin review arc…" at bounding box center [338, 171] width 159 height 12
select select "assigned"
click at [417, 165] on select "new order assigned in progress field complete need to schedule admin review arc…" at bounding box center [338, 171] width 159 height 12
click at [603, 172] on input "[DATE]" at bounding box center [682, 171] width 159 height 12
type input "[DATE]"
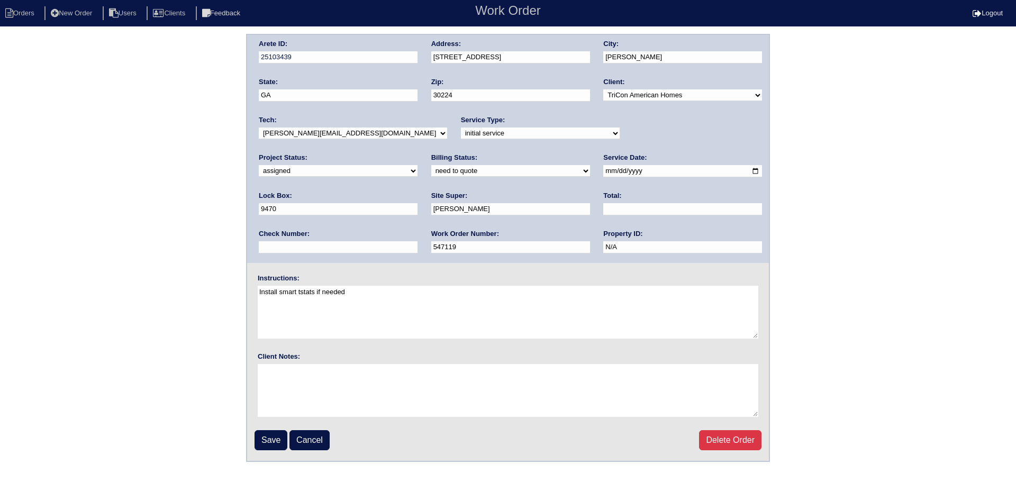
click at [365, 133] on select "-select- [EMAIL_ADDRESS][DOMAIN_NAME] [EMAIL_ADDRESS][DOMAIN_NAME] [EMAIL_ADDRE…" at bounding box center [353, 133] width 188 height 12
select select "75"
click at [259, 127] on select "-select- [EMAIL_ADDRESS][DOMAIN_NAME] [EMAIL_ADDRESS][DOMAIN_NAME] [EMAIL_ADDRE…" at bounding box center [353, 133] width 188 height 12
click at [262, 441] on input "Save" at bounding box center [270, 440] width 33 height 20
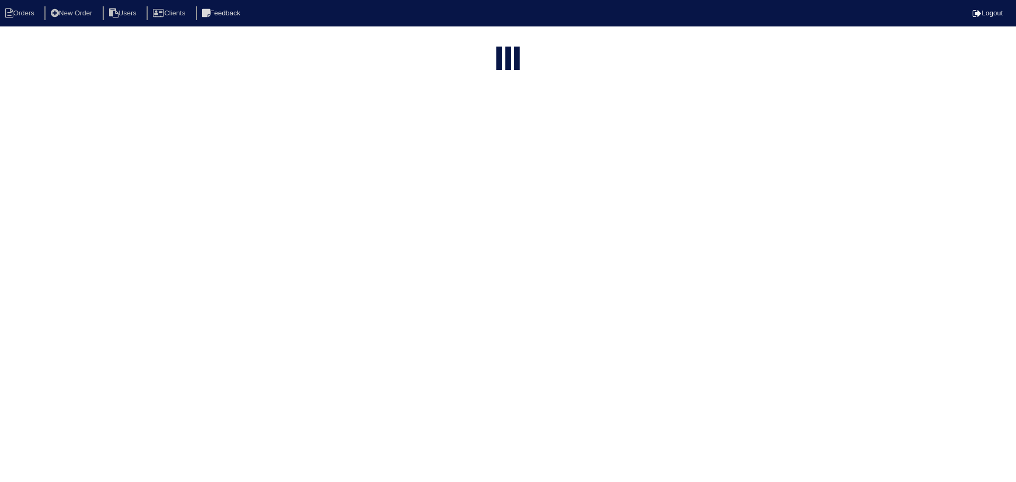
select select "15"
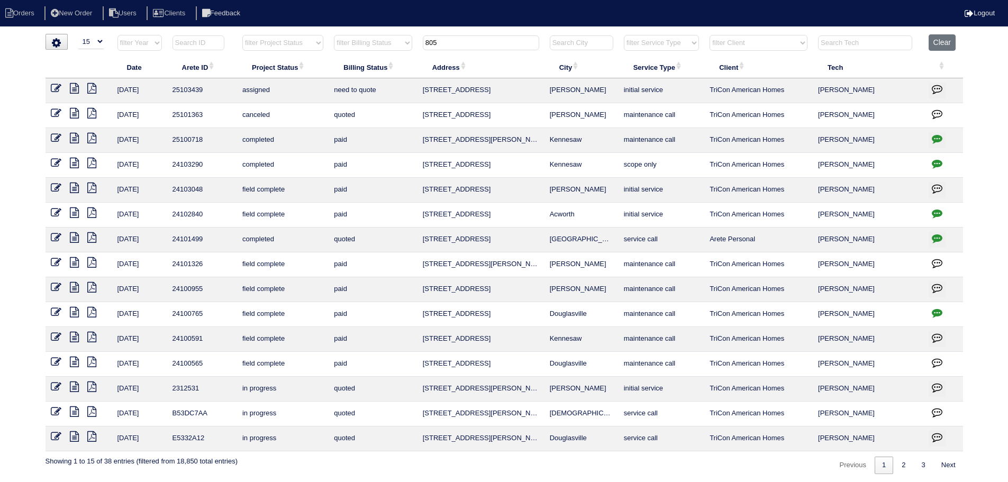
click at [490, 45] on input "805" at bounding box center [481, 42] width 116 height 15
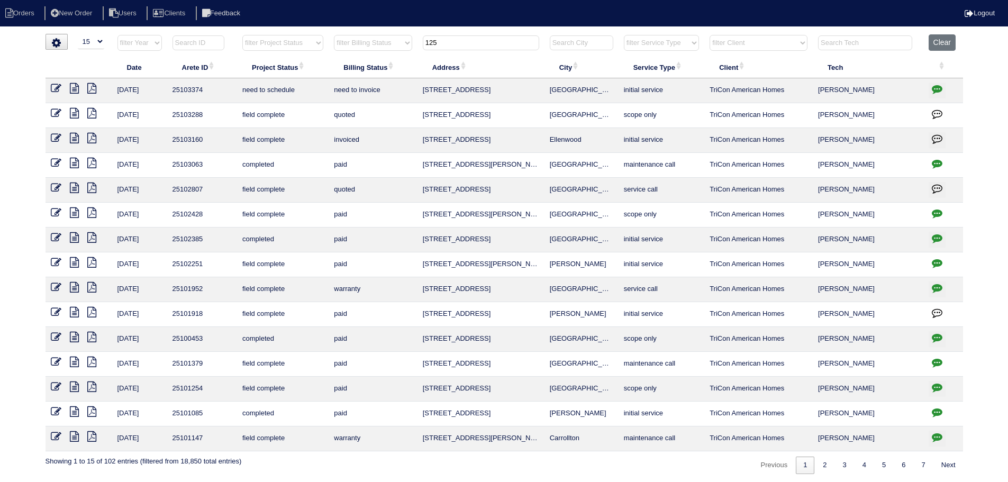
type input "125"
click at [57, 87] on icon at bounding box center [56, 88] width 11 height 11
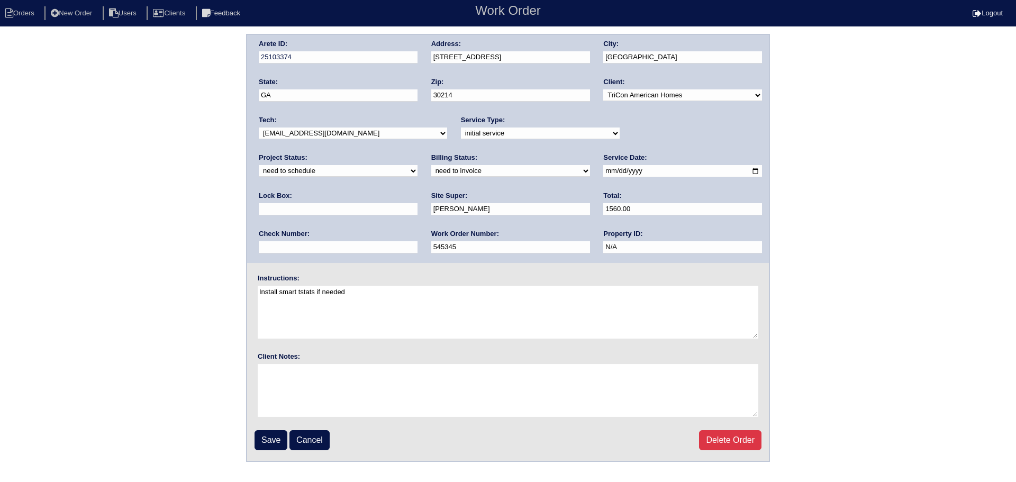
click at [417, 165] on select "new order assigned in progress field complete need to schedule admin review arc…" at bounding box center [338, 171] width 159 height 12
select select "assigned"
click at [417, 165] on select "new order assigned in progress field complete need to schedule admin review arc…" at bounding box center [338, 171] width 159 height 12
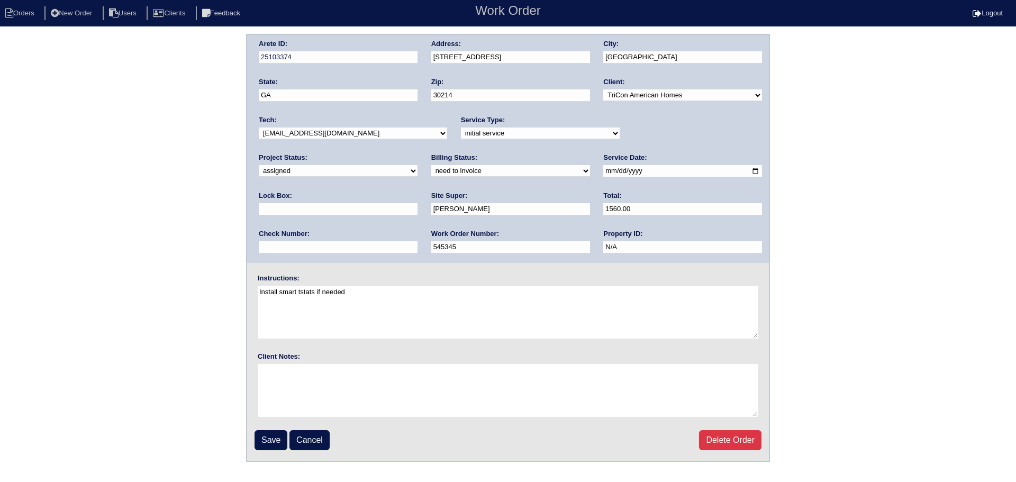
click at [603, 170] on input "2025-09-17" at bounding box center [682, 171] width 159 height 12
click at [347, 134] on select "-select- aretesmg+backup-tech@gmail.com benjohnholt88@gmail.com callisonhvac@ya…" at bounding box center [353, 133] width 188 height 12
select select "75"
click at [259, 127] on select "-select- aretesmg+backup-tech@gmail.com benjohnholt88@gmail.com callisonhvac@ya…" at bounding box center [353, 133] width 188 height 12
click at [271, 436] on input "Save" at bounding box center [270, 440] width 33 height 20
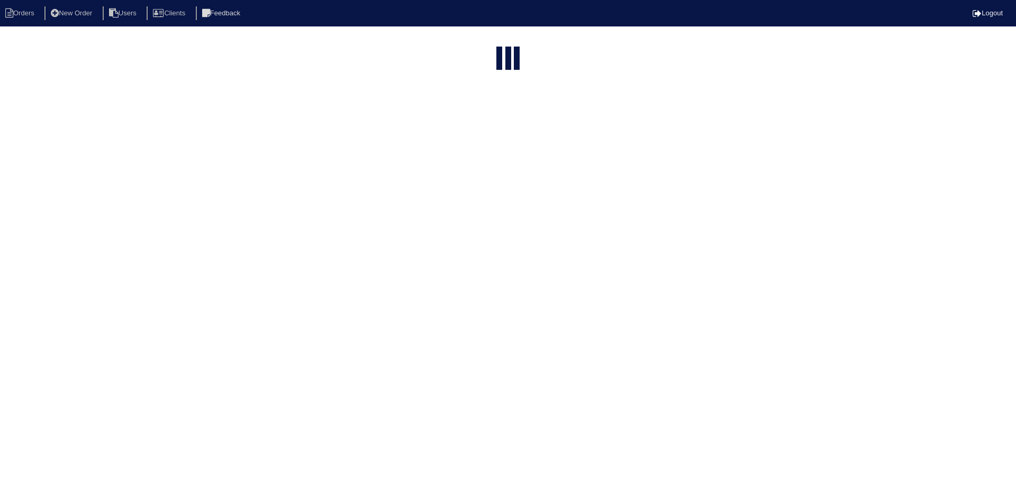
select select "15"
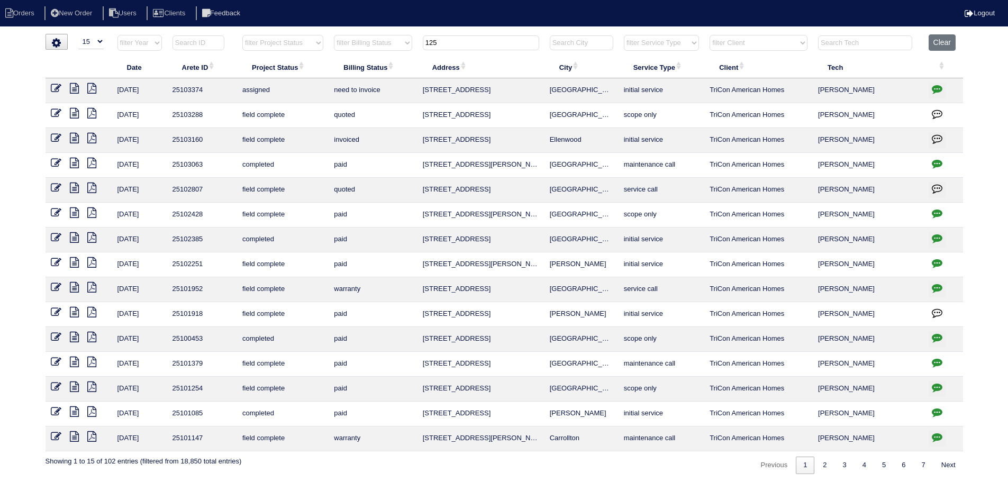
drag, startPoint x: 454, startPoint y: 47, endPoint x: 415, endPoint y: 49, distance: 39.2
click at [415, 49] on tr "filter Year -- Any Year -- 2025 2024 2023 2022 2021 2020 2019 filter Project St…" at bounding box center [503, 45] width 917 height 22
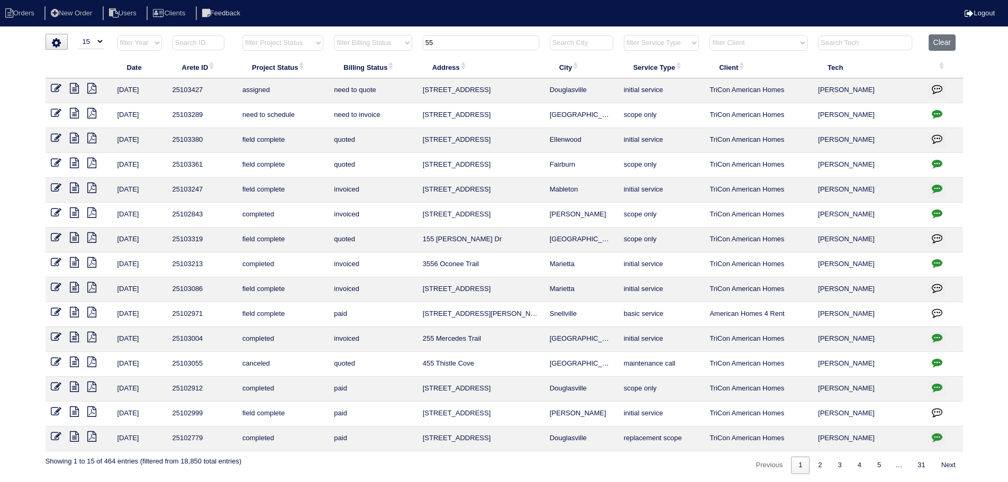
type input "55"
click at [58, 113] on icon at bounding box center [56, 113] width 11 height 11
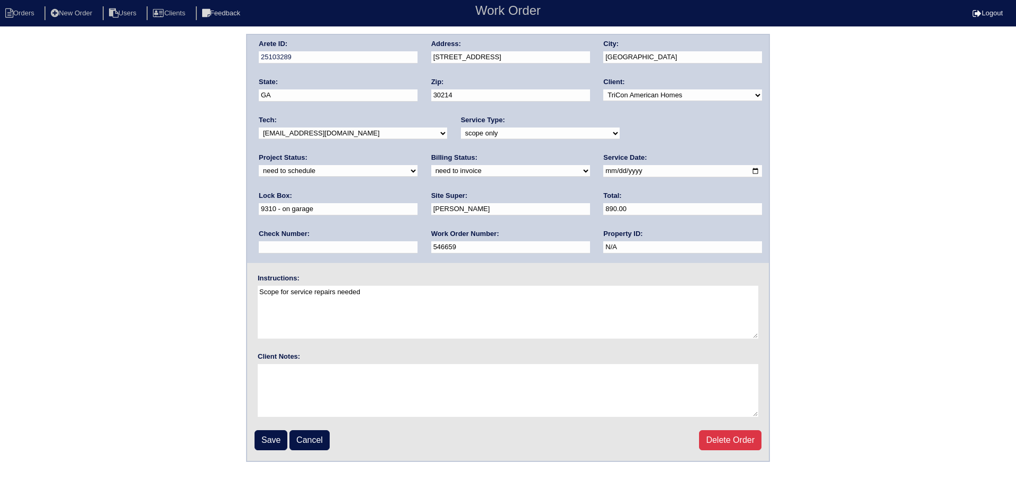
drag, startPoint x: 301, startPoint y: 131, endPoint x: 305, endPoint y: 139, distance: 8.3
click at [301, 132] on select "-select- aretesmg+backup-tech@gmail.com benjohnholt88@gmail.com callisonhvac@ya…" at bounding box center [353, 133] width 188 height 12
select select "75"
click at [259, 127] on select "-select- aretesmg+backup-tech@gmail.com benjohnholt88@gmail.com callisonhvac@ya…" at bounding box center [353, 133] width 188 height 12
click at [307, 153] on label "Project Status:" at bounding box center [283, 158] width 49 height 10
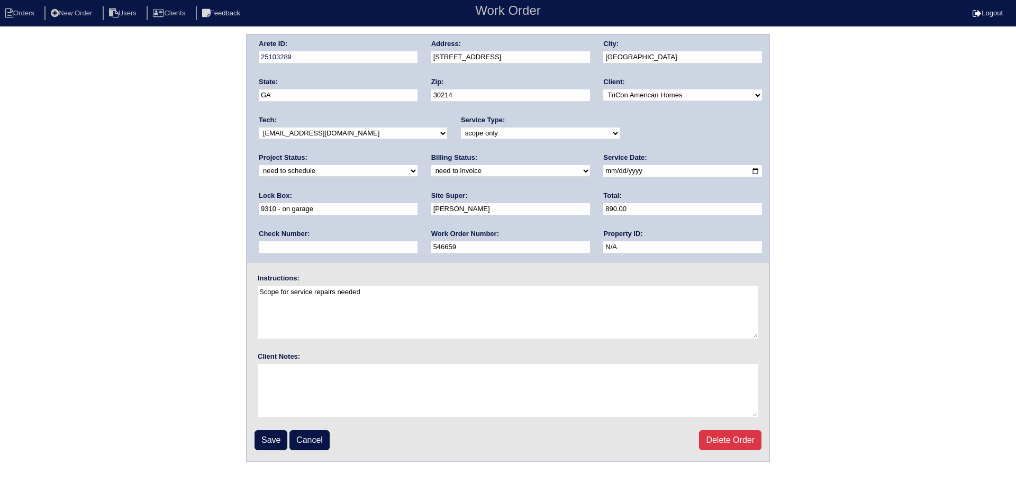
click at [417, 165] on select "new order assigned in progress field complete need to schedule admin review arc…" at bounding box center [338, 171] width 159 height 12
select select "assigned"
click at [417, 165] on select "new order assigned in progress field complete need to schedule admin review arc…" at bounding box center [338, 171] width 159 height 12
click at [603, 168] on input "2025-09-16" at bounding box center [682, 171] width 159 height 12
type input "2025-09-17"
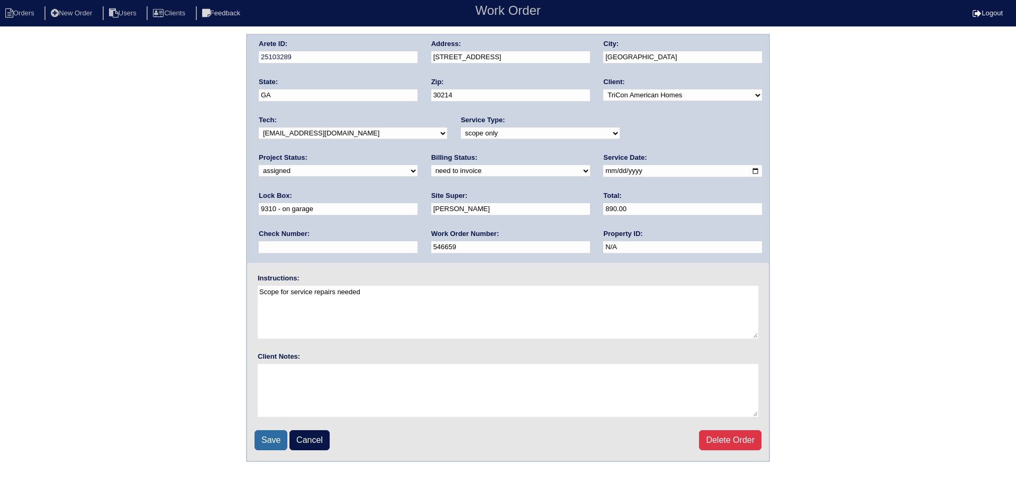
click at [279, 443] on input "Save" at bounding box center [270, 440] width 33 height 20
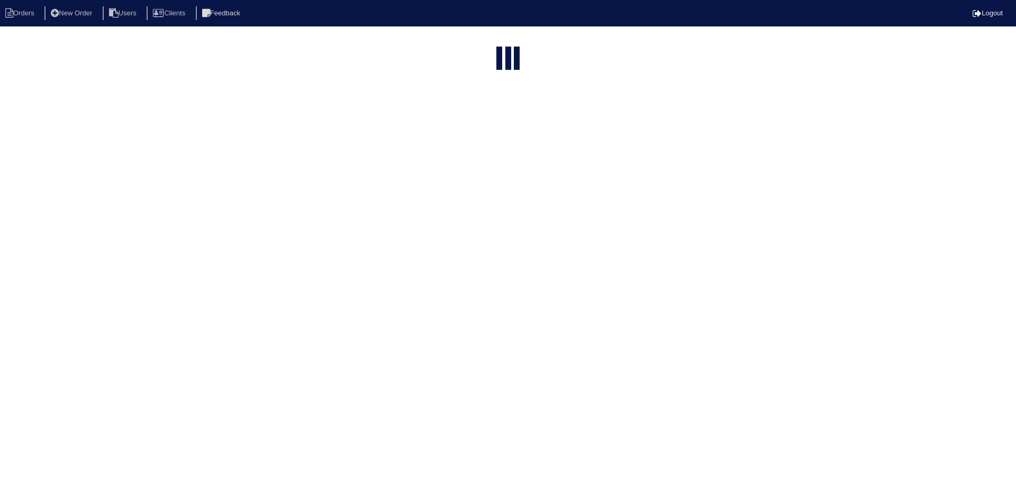
select select "15"
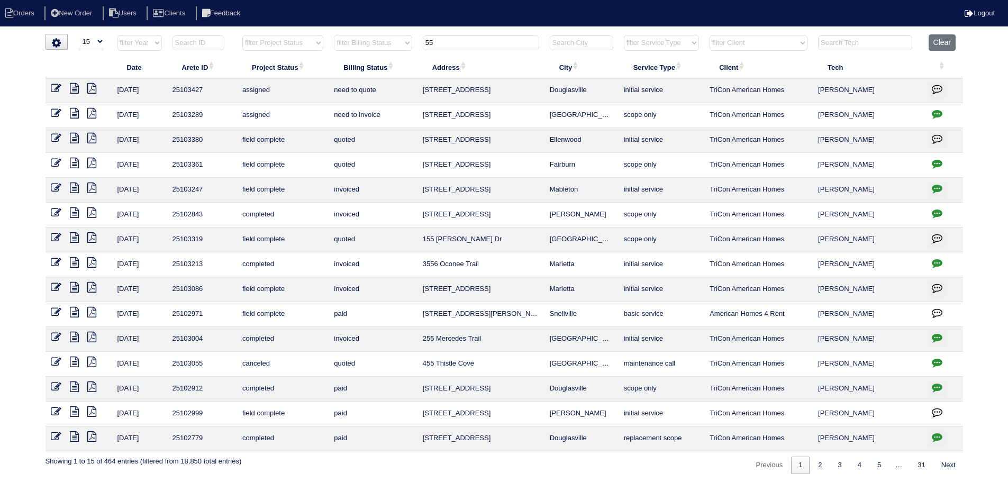
drag, startPoint x: 447, startPoint y: 48, endPoint x: 434, endPoint y: 59, distance: 16.8
click at [393, 48] on tr "filter Year -- Any Year -- 2025 2024 2023 2022 2021 2020 2019 filter Project St…" at bounding box center [503, 45] width 917 height 22
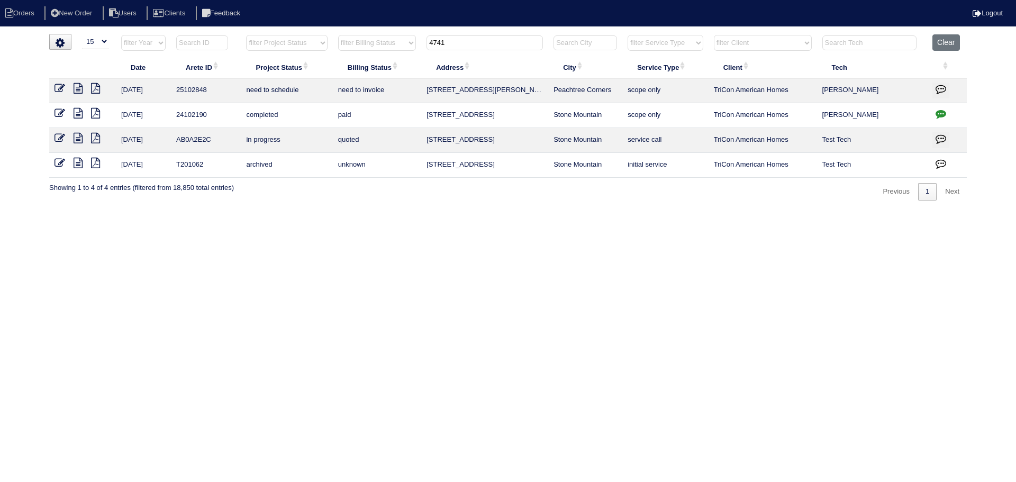
type input "4741"
click at [62, 88] on icon at bounding box center [59, 88] width 11 height 11
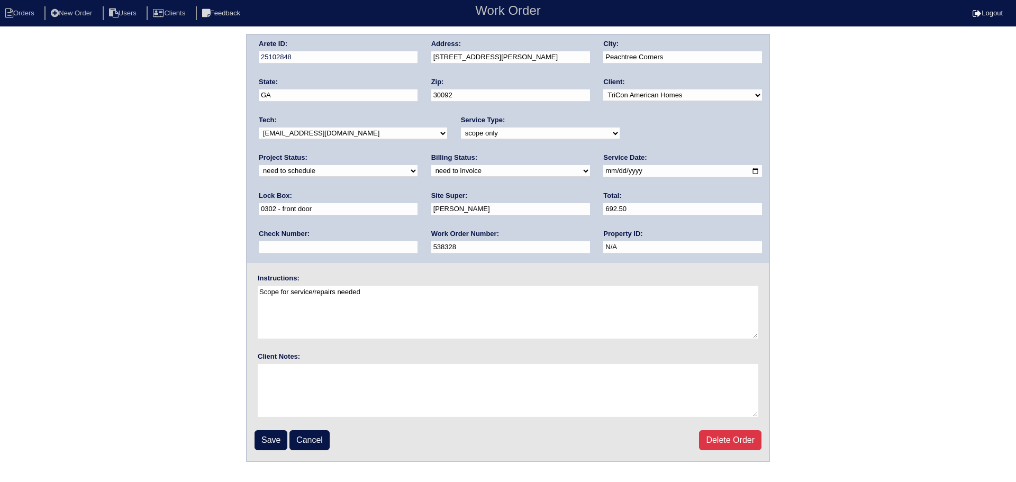
click at [375, 136] on select "-select- aretesmg+backup-tech@gmail.com benjohnholt88@gmail.com callisonhvac@ya…" at bounding box center [353, 133] width 188 height 12
select select "33"
click at [259, 127] on select "-select- aretesmg+backup-tech@gmail.com benjohnholt88@gmail.com callisonhvac@ya…" at bounding box center [353, 133] width 188 height 12
click at [417, 165] on select "new order assigned in progress field complete need to schedule admin review arc…" at bounding box center [338, 171] width 159 height 12
select select "assigned"
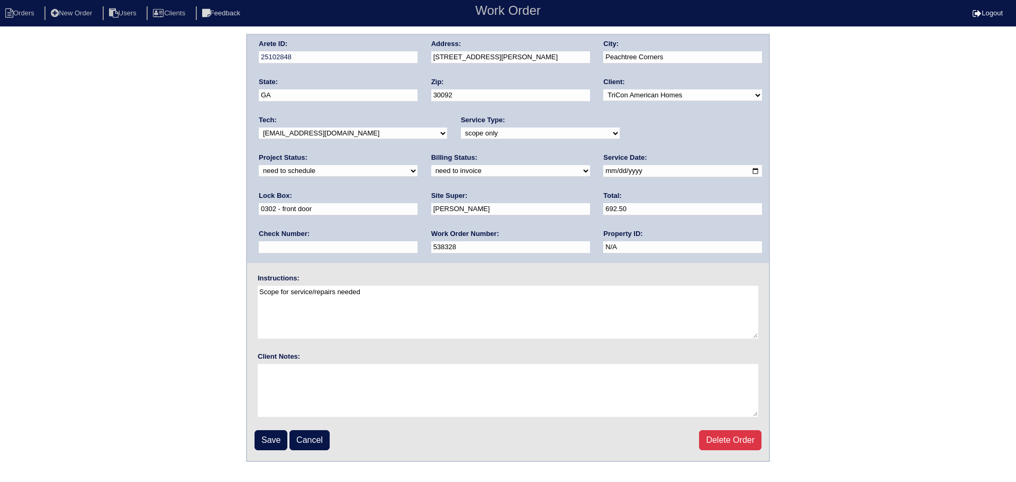
click at [417, 165] on select "new order assigned in progress field complete need to schedule admin review arc…" at bounding box center [338, 171] width 159 height 12
click at [603, 174] on input "2025-09-16" at bounding box center [682, 171] width 159 height 12
type input "2025-09-17"
click at [276, 434] on input "Save" at bounding box center [270, 440] width 33 height 20
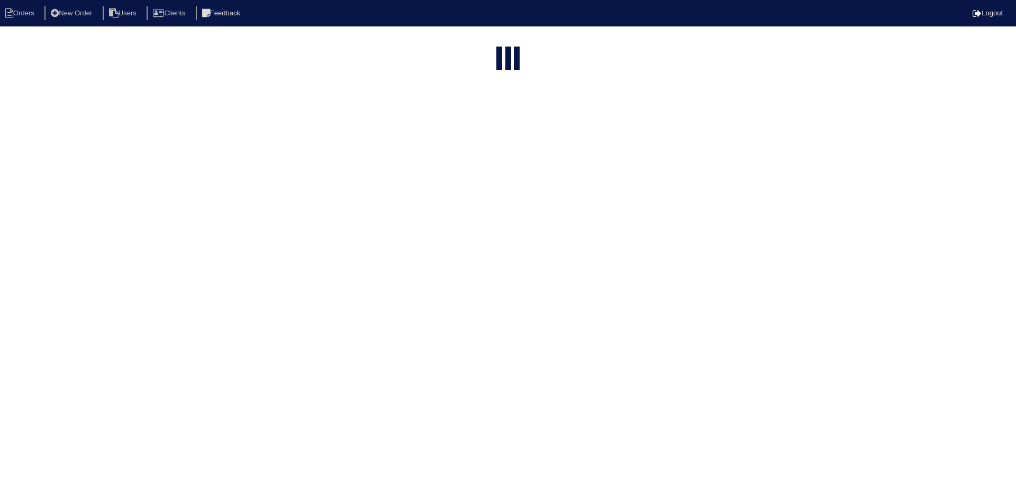
select select "15"
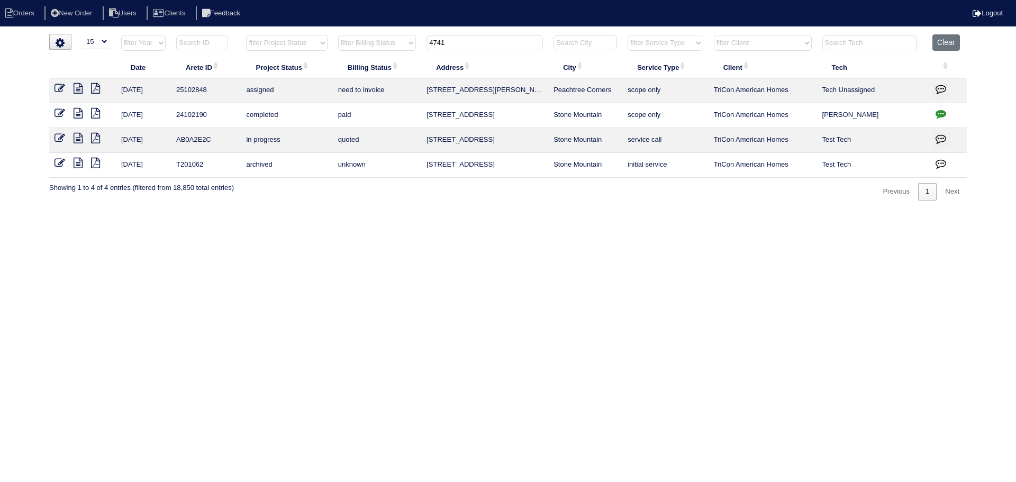
drag, startPoint x: 463, startPoint y: 38, endPoint x: 414, endPoint y: 34, distance: 49.4
click at [414, 34] on div "▼ 10 15 25 50 200 500 Search: Date Arete ID Project Status Billing Status Addre…" at bounding box center [507, 117] width 917 height 167
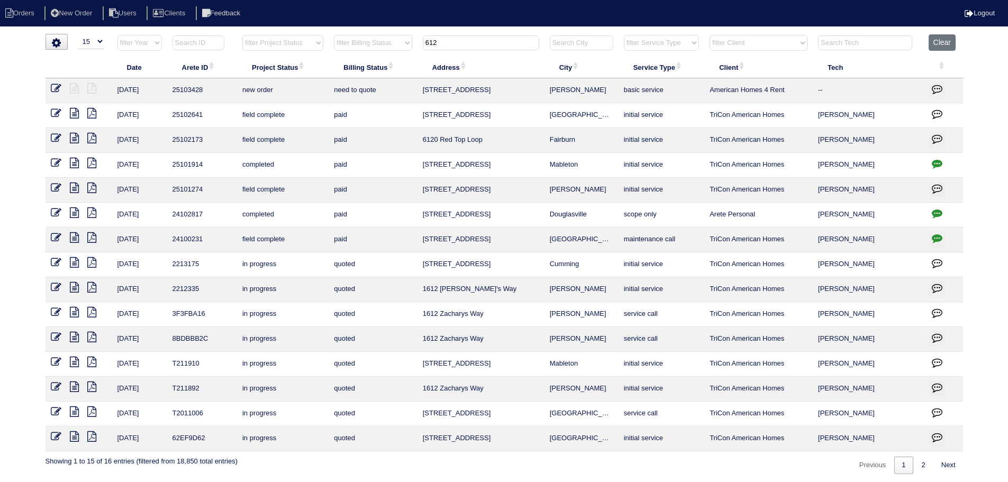
type input "612"
click at [53, 83] on icon at bounding box center [56, 88] width 11 height 11
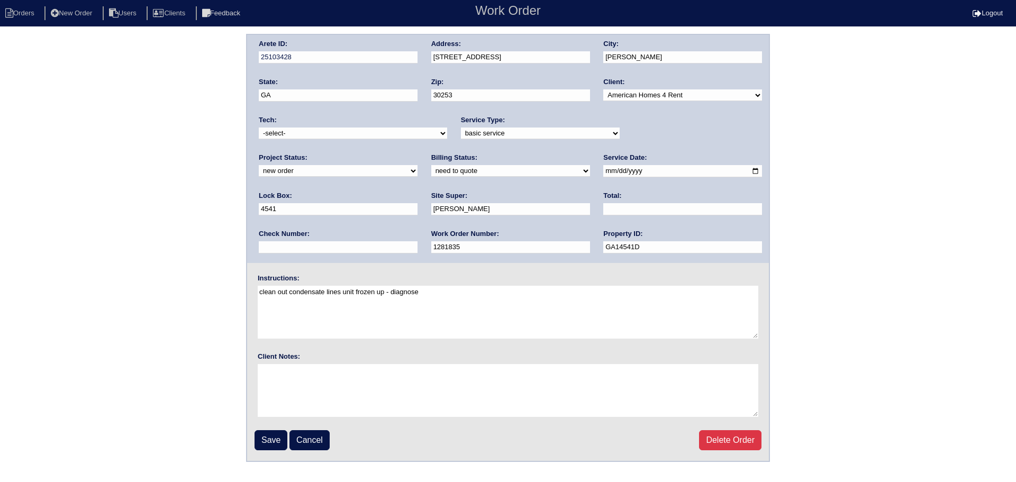
click at [417, 165] on select "new order assigned in progress field complete need to schedule admin review arc…" at bounding box center [338, 171] width 159 height 12
select select "assigned"
click at [417, 165] on select "new order assigned in progress field complete need to schedule admin review arc…" at bounding box center [338, 171] width 159 height 12
click at [603, 175] on input "2025-09-16" at bounding box center [682, 171] width 159 height 12
type input "2025-09-17"
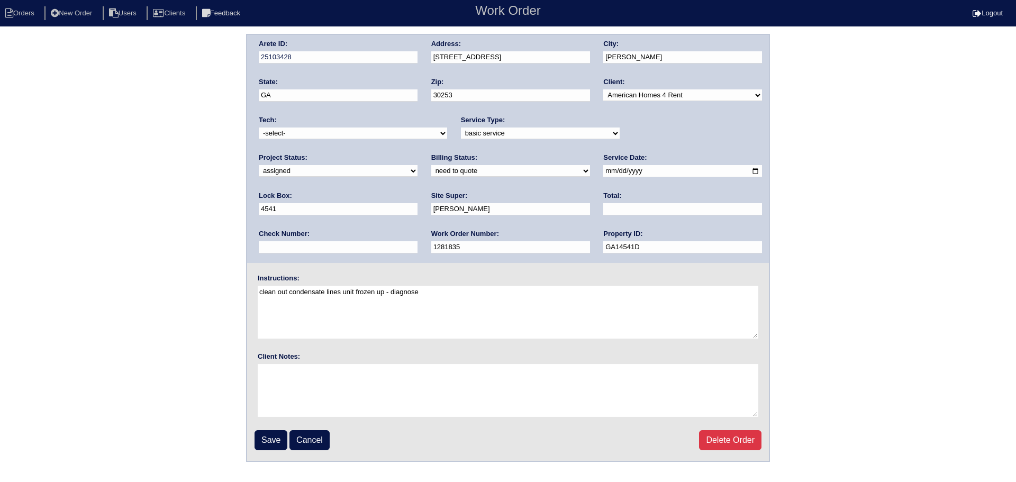
click at [362, 134] on select "-select- aretesmg+backup-tech@gmail.com benjohnholt88@gmail.com callisonhvac@ya…" at bounding box center [353, 133] width 188 height 12
select select "151"
click at [259, 127] on select "-select- aretesmg+backup-tech@gmail.com benjohnholt88@gmail.com callisonhvac@ya…" at bounding box center [353, 133] width 188 height 12
click at [273, 440] on input "Save" at bounding box center [270, 440] width 33 height 20
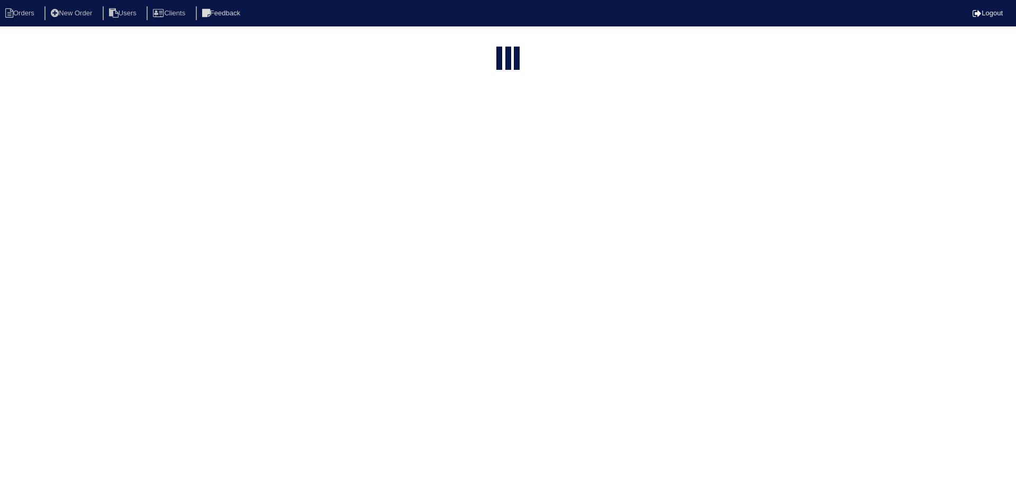
select select "15"
click at [476, 123] on input "612" at bounding box center [481, 130] width 116 height 15
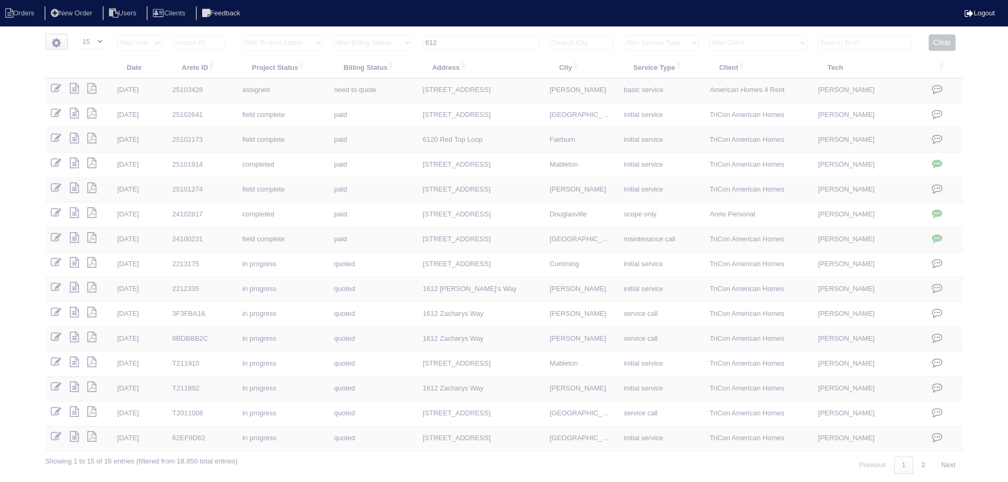
click at [476, 40] on input "612" at bounding box center [481, 42] width 116 height 15
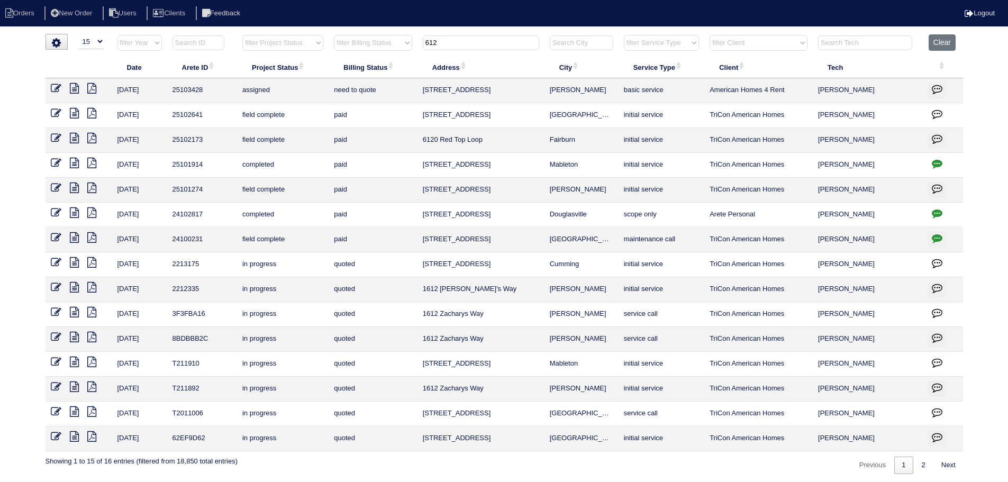
click at [476, 40] on input "612" at bounding box center [481, 42] width 116 height 15
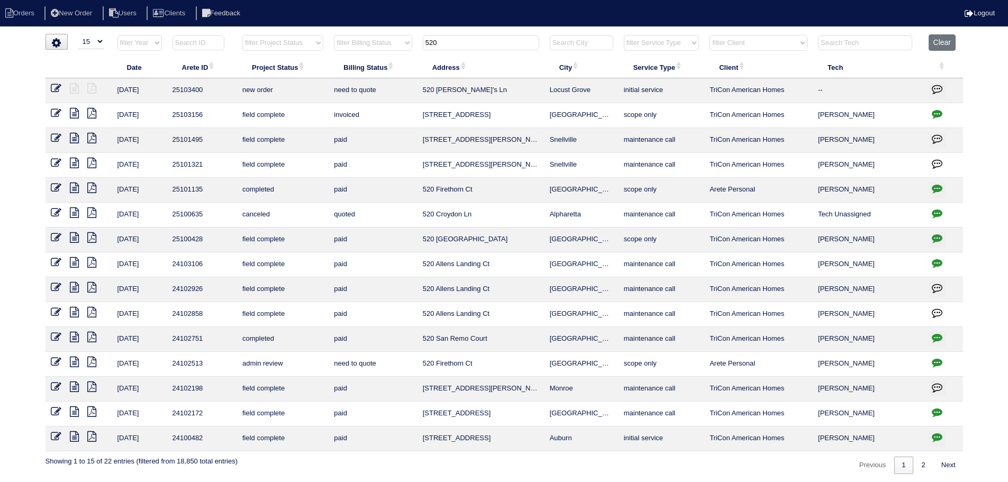
type input "520"
click at [62, 87] on link at bounding box center [60, 90] width 19 height 8
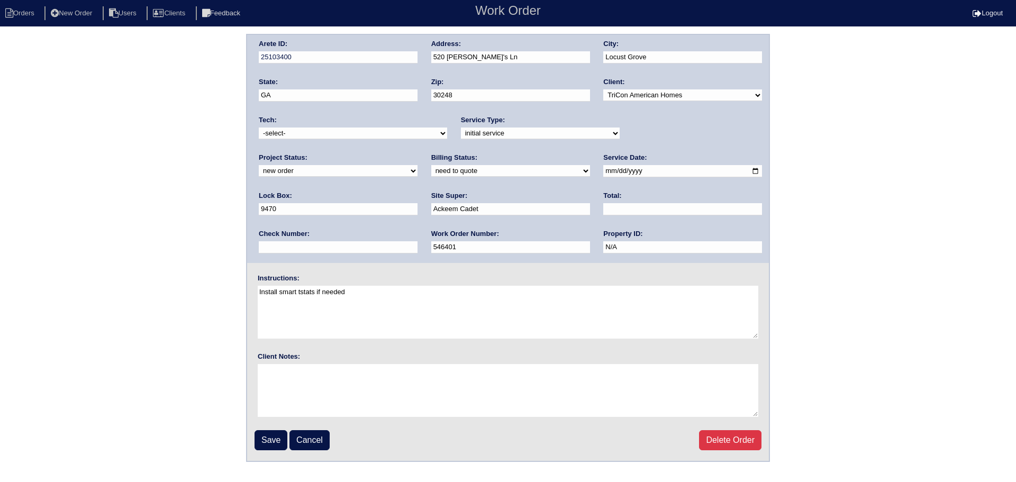
click at [417, 153] on div "Project Status: new order assigned in progress field complete need to schedule …" at bounding box center [338, 167] width 159 height 29
click at [417, 165] on select "new order assigned in progress field complete need to schedule admin review arc…" at bounding box center [338, 171] width 159 height 12
select select "assigned"
click at [417, 165] on select "new order assigned in progress field complete need to schedule admin review arc…" at bounding box center [338, 171] width 159 height 12
drag, startPoint x: 585, startPoint y: 172, endPoint x: 552, endPoint y: 201, distance: 43.8
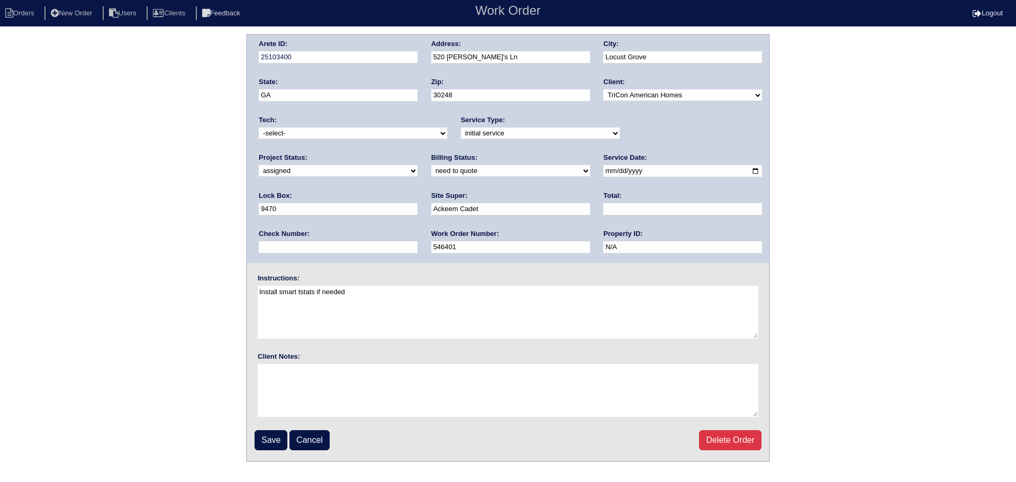
click at [603, 172] on input "[DATE]" at bounding box center [682, 171] width 159 height 12
type input "[DATE]"
click at [314, 125] on div "Tech: -select- [EMAIL_ADDRESS][DOMAIN_NAME] [EMAIL_ADDRESS][DOMAIN_NAME] [EMAIL…" at bounding box center [353, 129] width 188 height 29
click at [300, 136] on select "-select- [EMAIL_ADDRESS][DOMAIN_NAME] [EMAIL_ADDRESS][DOMAIN_NAME] [EMAIL_ADDRE…" at bounding box center [353, 133] width 188 height 12
select select "151"
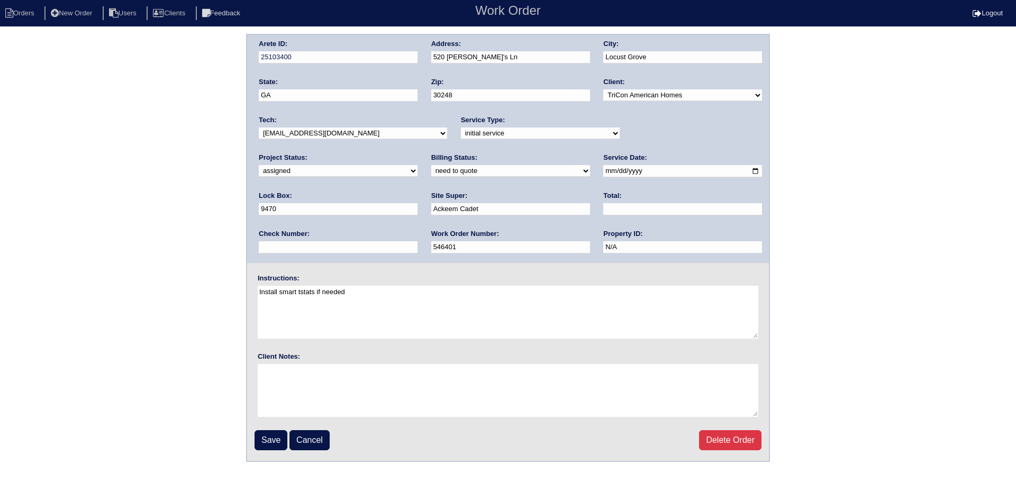
click at [259, 127] on select "-select- [EMAIL_ADDRESS][DOMAIN_NAME] [EMAIL_ADDRESS][DOMAIN_NAME] [EMAIL_ADDRE…" at bounding box center [353, 133] width 188 height 12
click at [270, 439] on input "Save" at bounding box center [270, 440] width 33 height 20
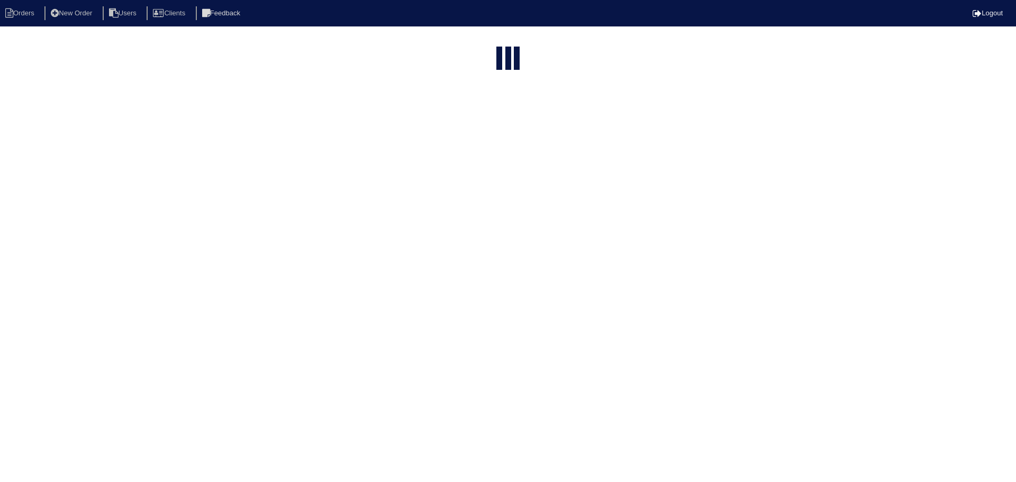
select select "15"
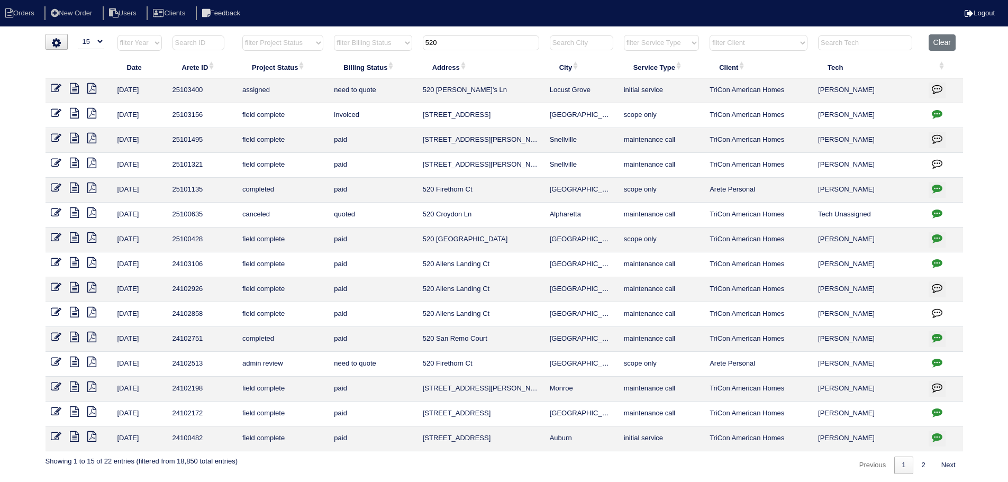
click at [480, 41] on input "520" at bounding box center [481, 42] width 116 height 15
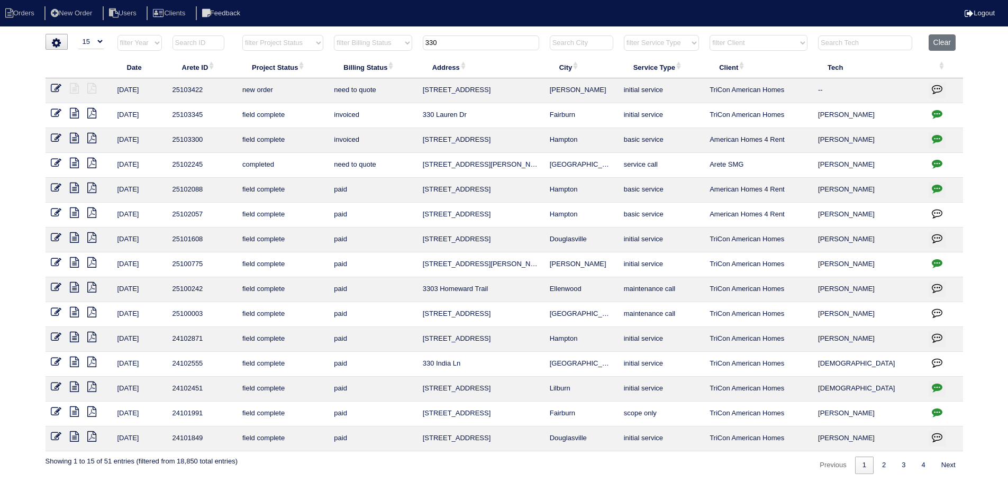
type input "330"
drag, startPoint x: 56, startPoint y: 88, endPoint x: 93, endPoint y: 94, distance: 37.6
click at [56, 88] on icon at bounding box center [56, 88] width 11 height 11
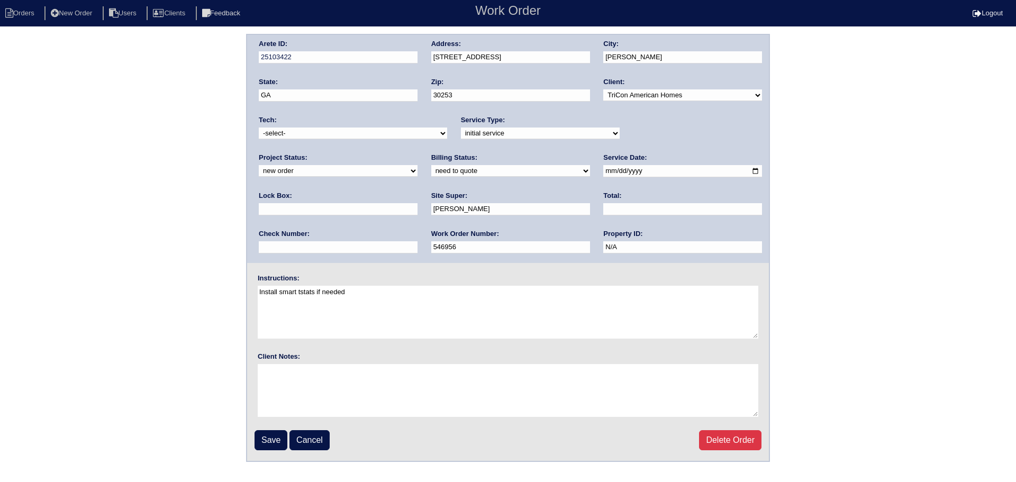
drag, startPoint x: 661, startPoint y: 130, endPoint x: 661, endPoint y: 139, distance: 9.5
click at [417, 165] on select "new order assigned in progress field complete need to schedule admin review arc…" at bounding box center [338, 171] width 159 height 12
select select "assigned"
click at [417, 165] on select "new order assigned in progress field complete need to schedule admin review arc…" at bounding box center [338, 171] width 159 height 12
click at [603, 174] on input "2025-09-16" at bounding box center [682, 171] width 159 height 12
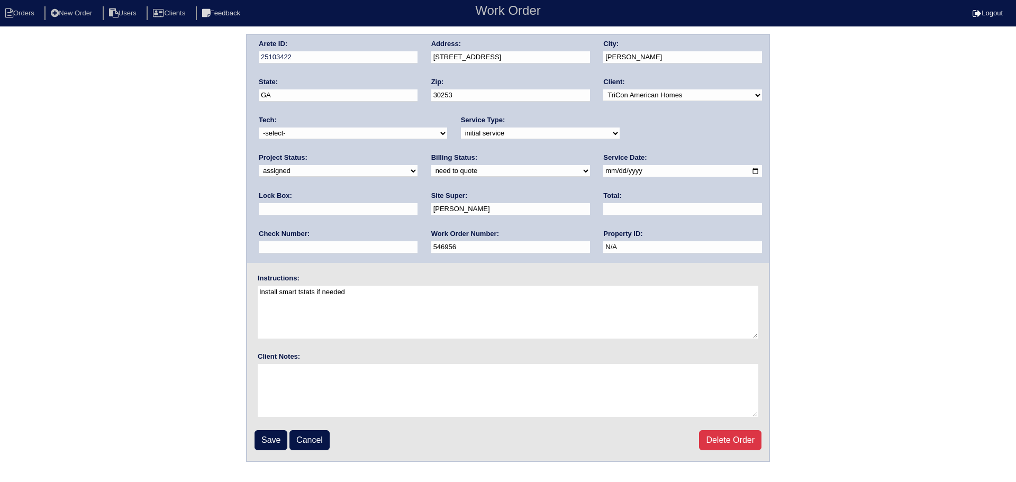
type input "2025-09-17"
click at [316, 134] on select "-select- aretesmg+backup-tech@gmail.com benjohnholt88@gmail.com callisonhvac@ya…" at bounding box center [353, 133] width 188 height 12
select select "151"
click at [259, 127] on select "-select- aretesmg+backup-tech@gmail.com benjohnholt88@gmail.com callisonhvac@ya…" at bounding box center [353, 133] width 188 height 12
click at [269, 444] on input "Save" at bounding box center [270, 440] width 33 height 20
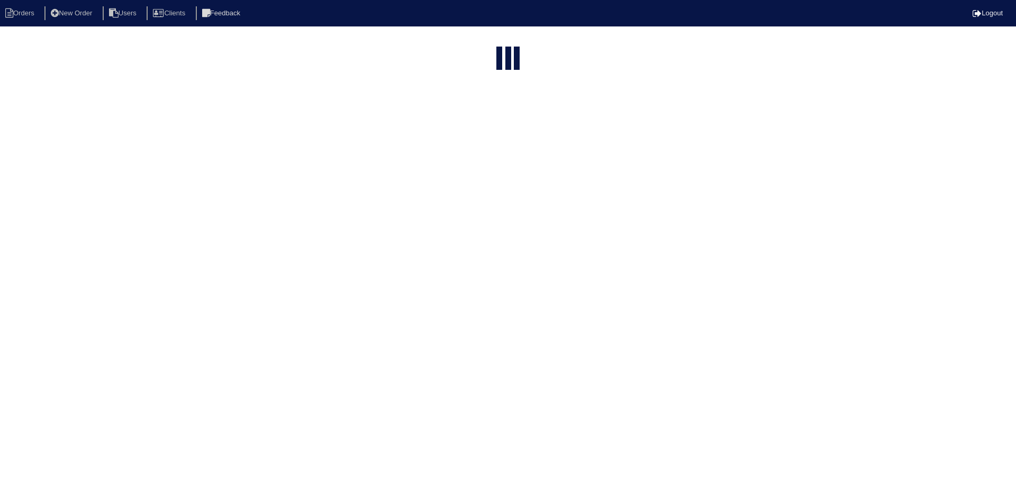
select select "15"
click at [481, 120] on input "330" at bounding box center [481, 127] width 116 height 15
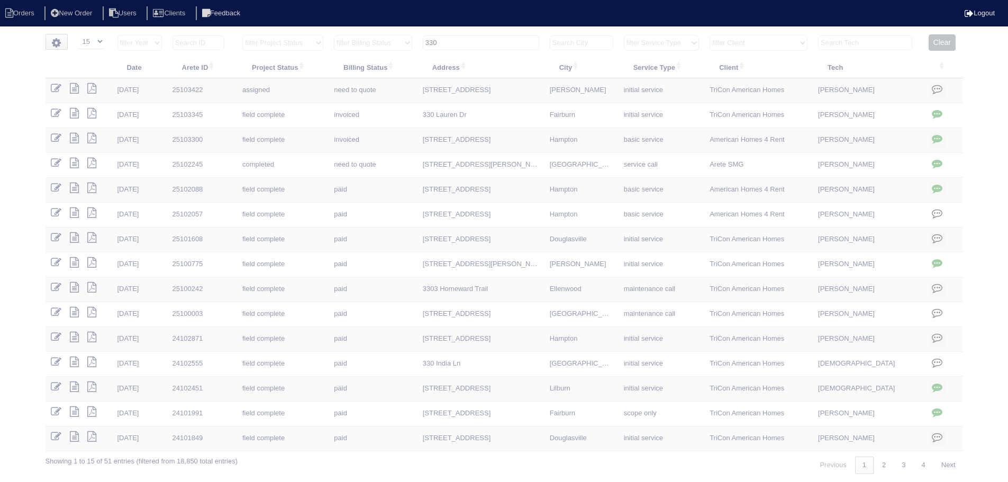
click at [481, 43] on input "330" at bounding box center [481, 42] width 116 height 15
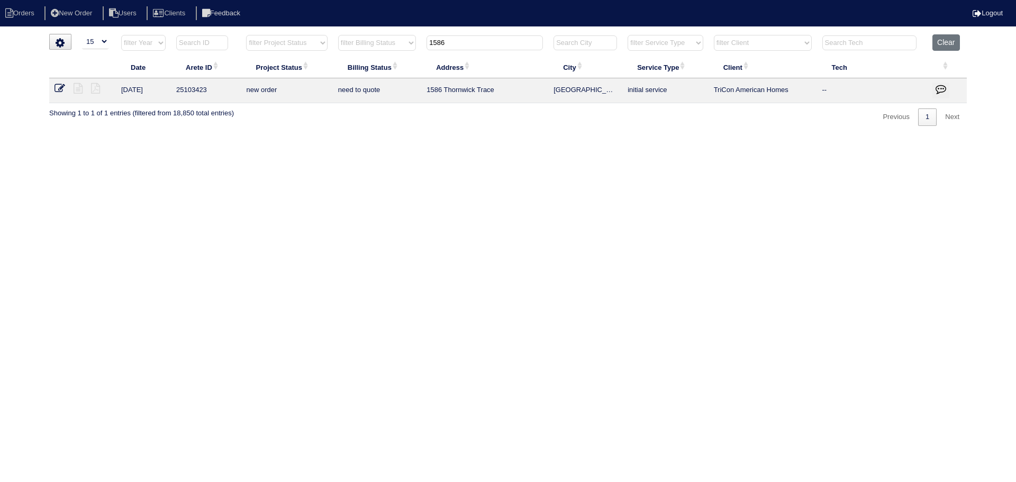
type input "1586"
click at [65, 86] on icon at bounding box center [59, 88] width 11 height 11
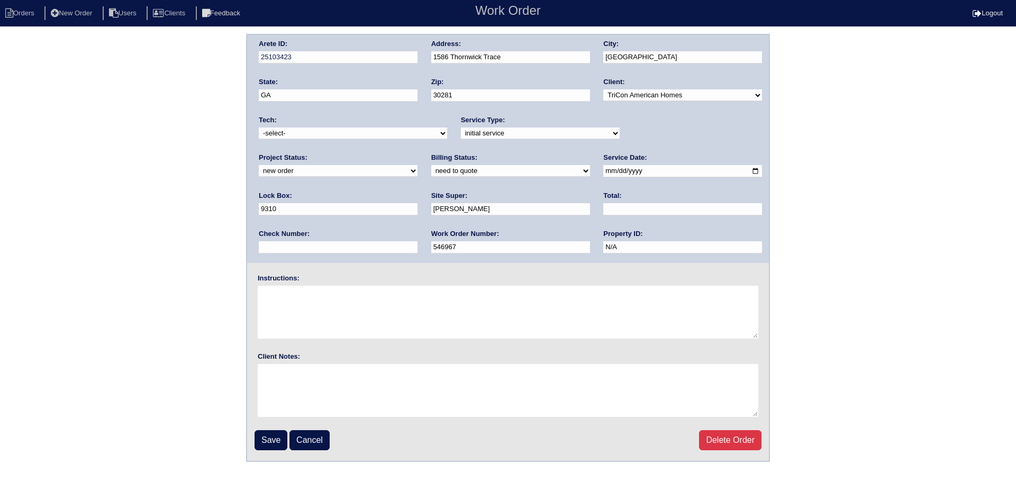
drag, startPoint x: 710, startPoint y: 127, endPoint x: 685, endPoint y: 142, distance: 29.7
click at [417, 153] on div "Project Status: new order assigned in progress field complete need to schedule …" at bounding box center [338, 167] width 159 height 29
click at [417, 165] on select "new order assigned in progress field complete need to schedule admin review arc…" at bounding box center [338, 171] width 159 height 12
select select "assigned"
click at [417, 165] on select "new order assigned in progress field complete need to schedule admin review arc…" at bounding box center [338, 171] width 159 height 12
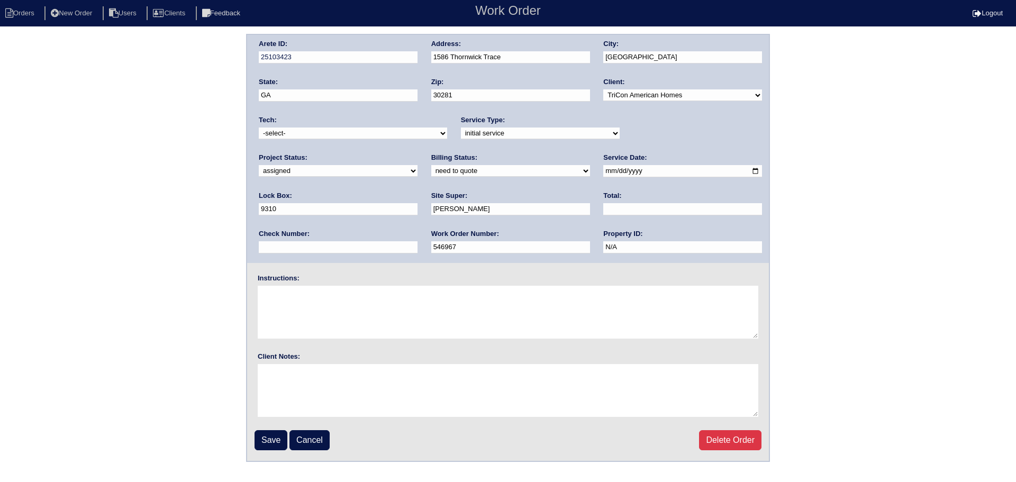
click at [603, 172] on input "[DATE]" at bounding box center [682, 171] width 159 height 12
type input "[DATE]"
click at [376, 138] on select "-select- [EMAIL_ADDRESS][DOMAIN_NAME] [EMAIL_ADDRESS][DOMAIN_NAME] [EMAIL_ADDRE…" at bounding box center [353, 133] width 188 height 12
select select "151"
click at [259, 127] on select "-select- aretesmg+backup-tech@gmail.com benjohnholt88@gmail.com callisonhvac@ya…" at bounding box center [353, 133] width 188 height 12
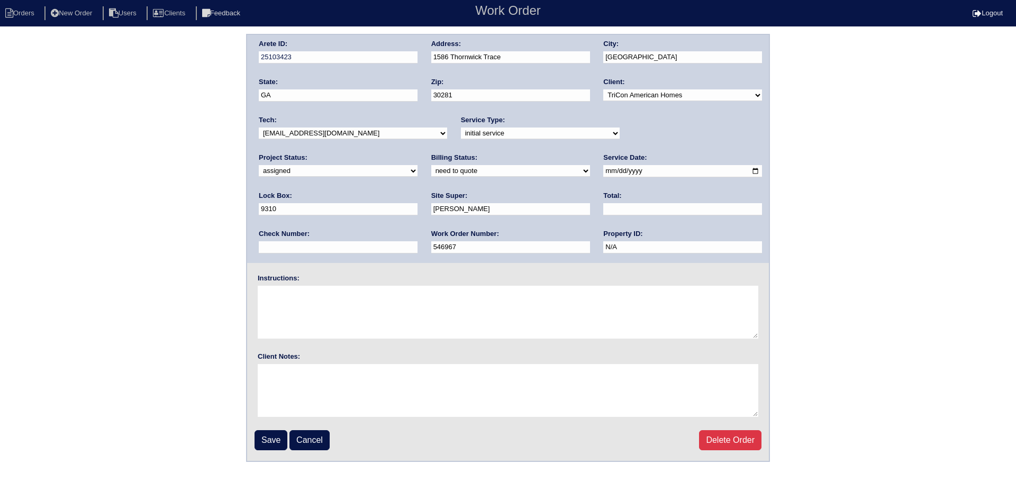
click at [274, 462] on html "Orders New Order Users Clients Feedback Work Order Logout Work Order Orders New…" at bounding box center [508, 231] width 1016 height 462
click at [277, 443] on input "Save" at bounding box center [270, 440] width 33 height 20
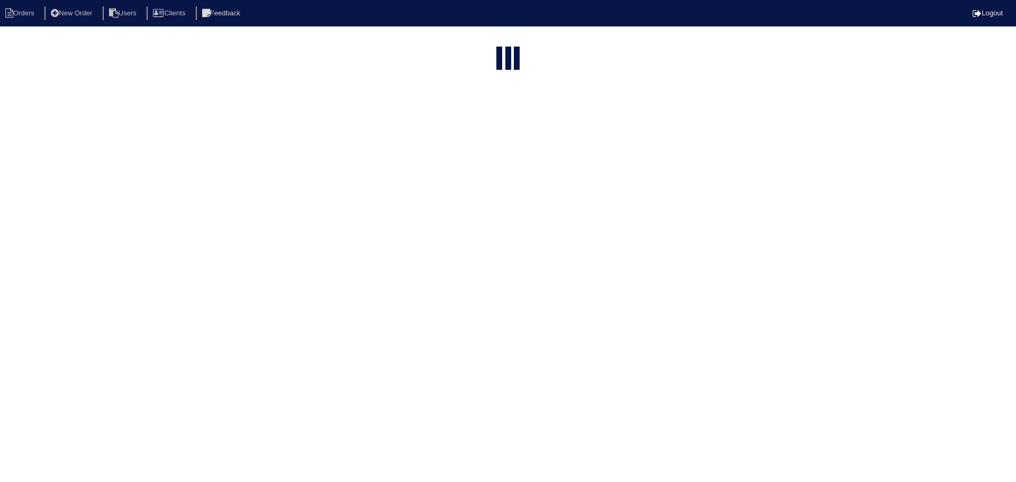
select select "15"
click at [479, 121] on input "1586" at bounding box center [484, 128] width 116 height 15
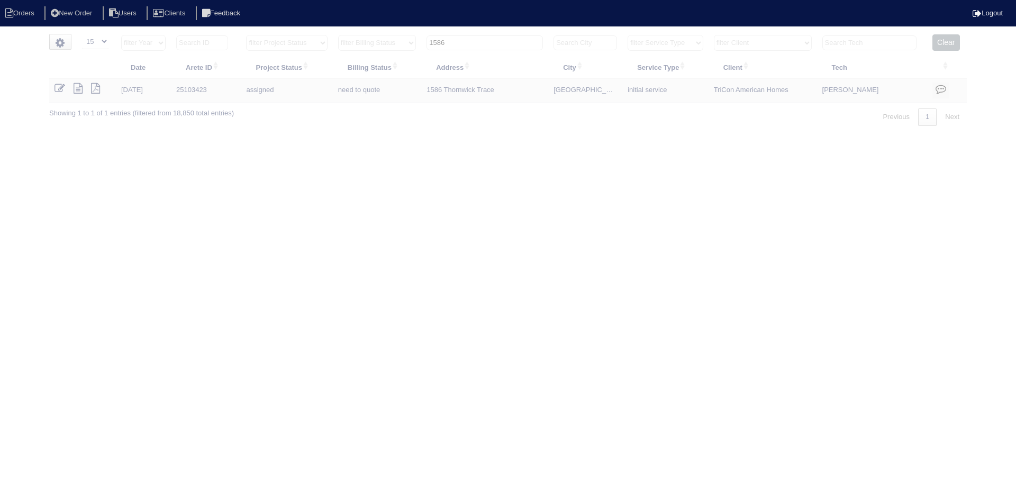
click at [479, 42] on input "1586" at bounding box center [484, 42] width 116 height 15
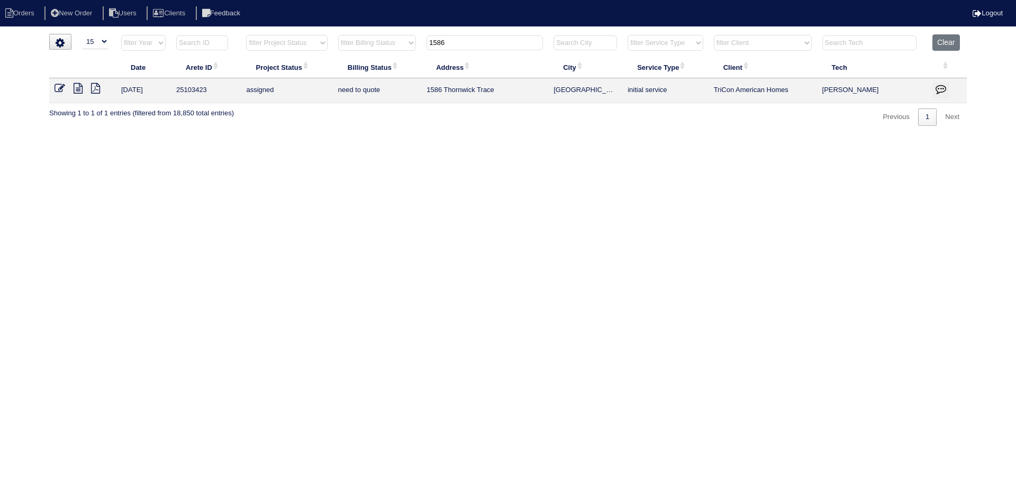
click at [479, 42] on input "1586" at bounding box center [484, 42] width 116 height 15
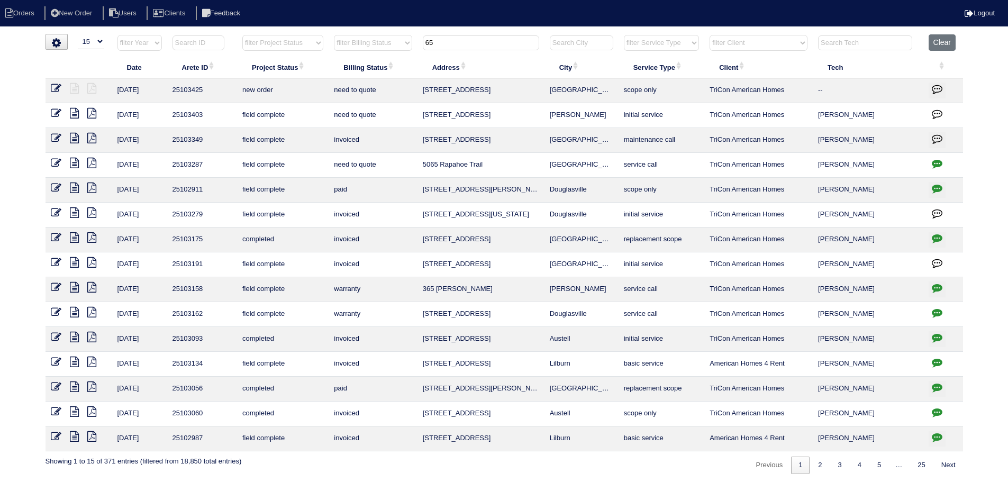
type input "65"
click at [50, 84] on td at bounding box center [78, 90] width 67 height 25
click at [53, 92] on icon at bounding box center [56, 88] width 11 height 11
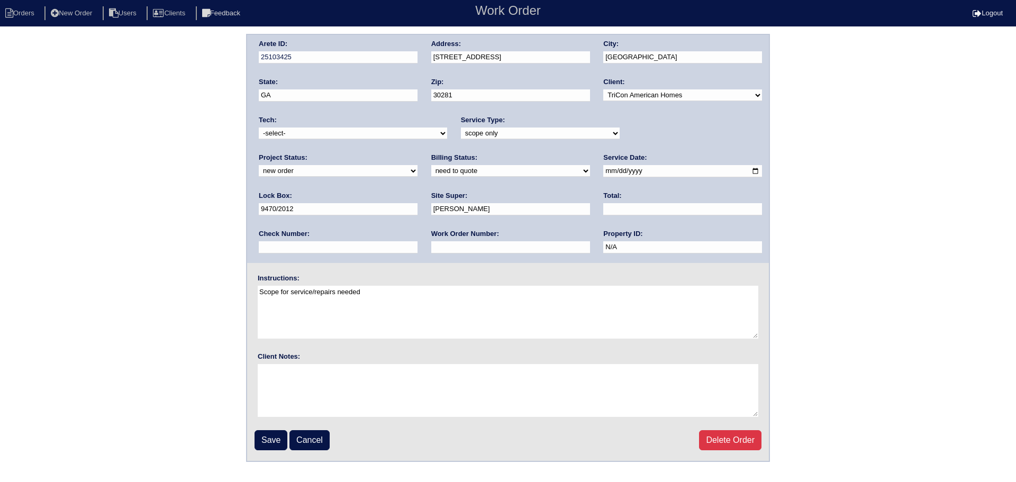
click at [417, 165] on select "new order assigned in progress field complete need to schedule admin review arc…" at bounding box center [338, 171] width 159 height 12
select select "assigned"
click at [417, 165] on select "new order assigned in progress field complete need to schedule admin review arc…" at bounding box center [338, 171] width 159 height 12
click at [603, 169] on input "[DATE]" at bounding box center [682, 171] width 159 height 12
type input "2025-09-17"
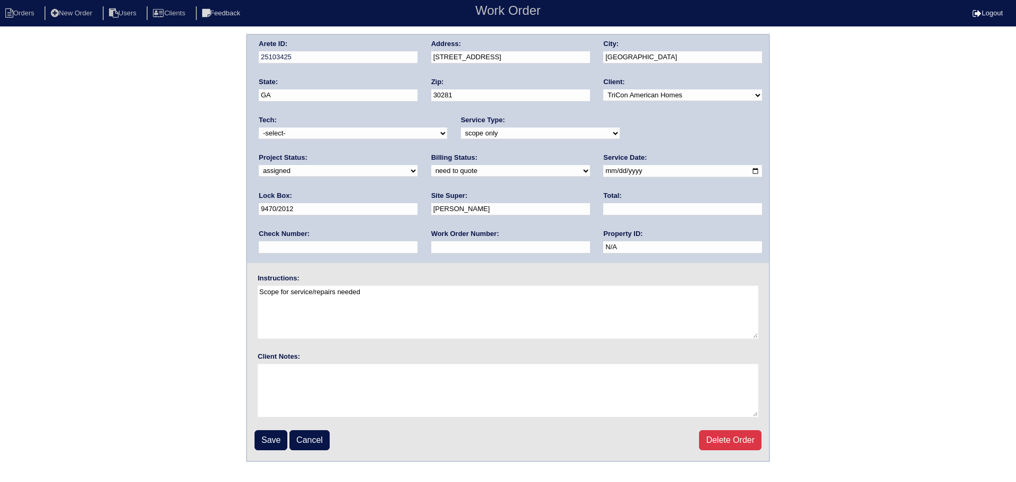
click at [374, 135] on select "-select- aretesmg+backup-tech@gmail.com benjohnholt88@gmail.com callisonhvac@ya…" at bounding box center [353, 133] width 188 height 12
select select "151"
click at [259, 127] on select "-select- aretesmg+backup-tech@gmail.com benjohnholt88@gmail.com callisonhvac@ya…" at bounding box center [353, 133] width 188 height 12
click at [260, 454] on fieldset "Arete ID: 25103425 Address: 65 Highland Circle City: Stockbridge State: GA Zip:…" at bounding box center [508, 248] width 522 height 426
click at [261, 446] on input "Save" at bounding box center [270, 440] width 33 height 20
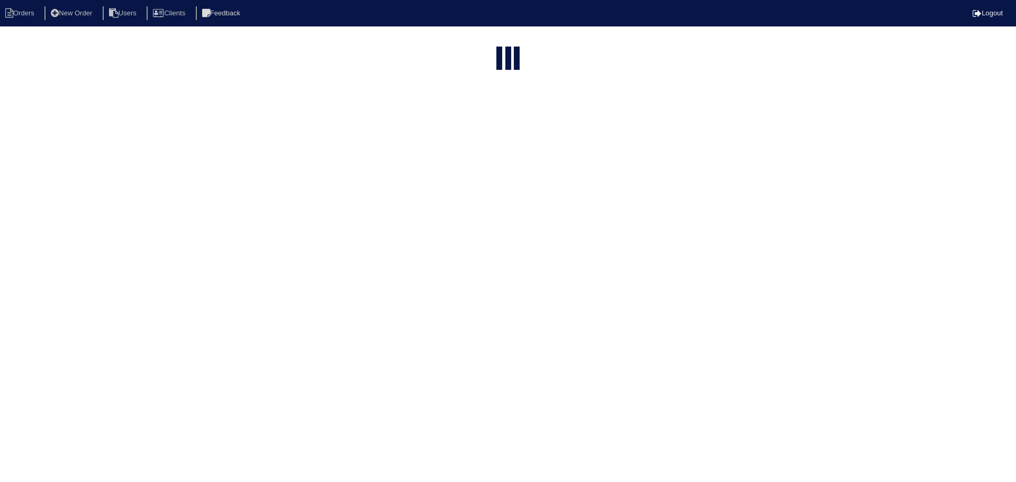
select select "15"
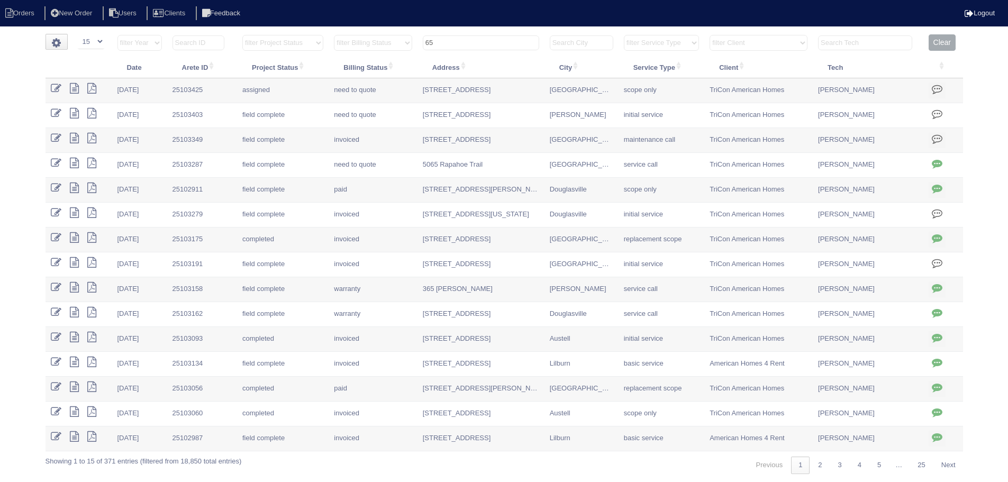
click at [496, 38] on input "65" at bounding box center [481, 42] width 116 height 15
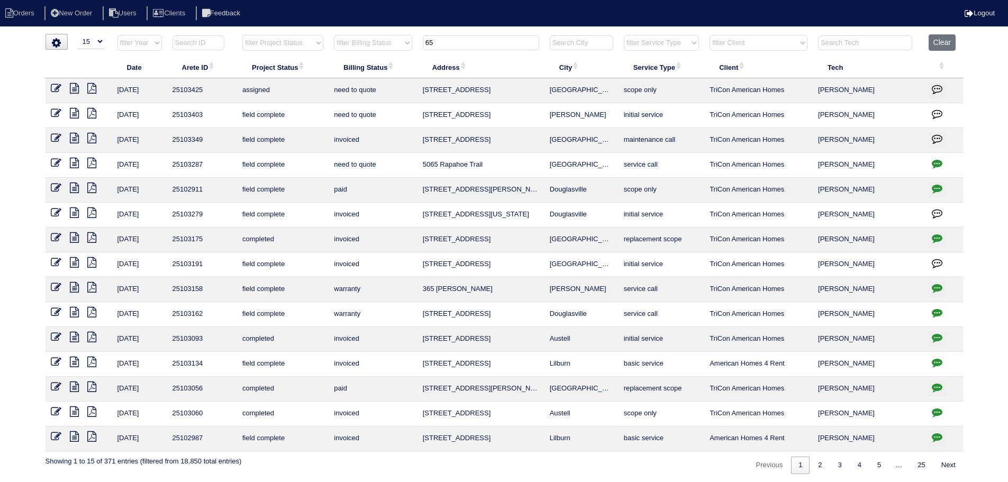
click at [496, 38] on input "65" at bounding box center [481, 42] width 116 height 15
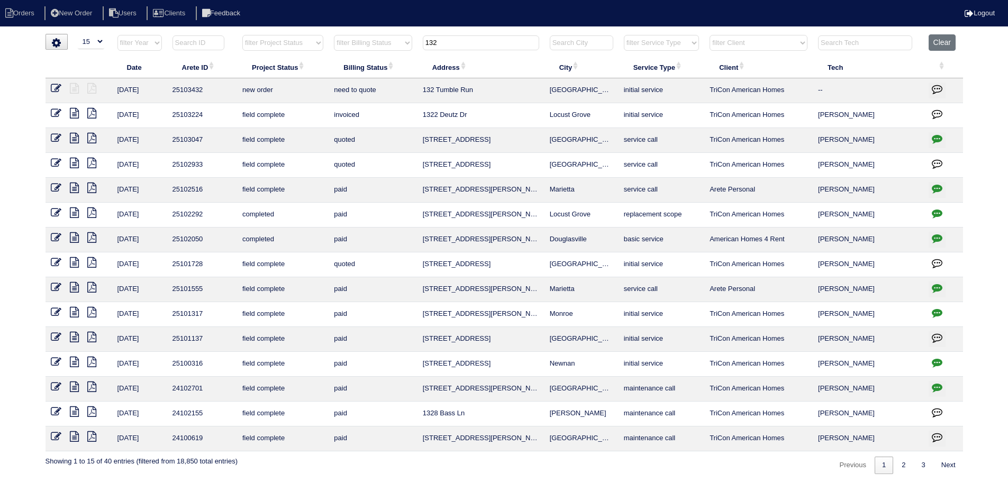
type input "132"
click at [60, 88] on icon at bounding box center [56, 88] width 11 height 11
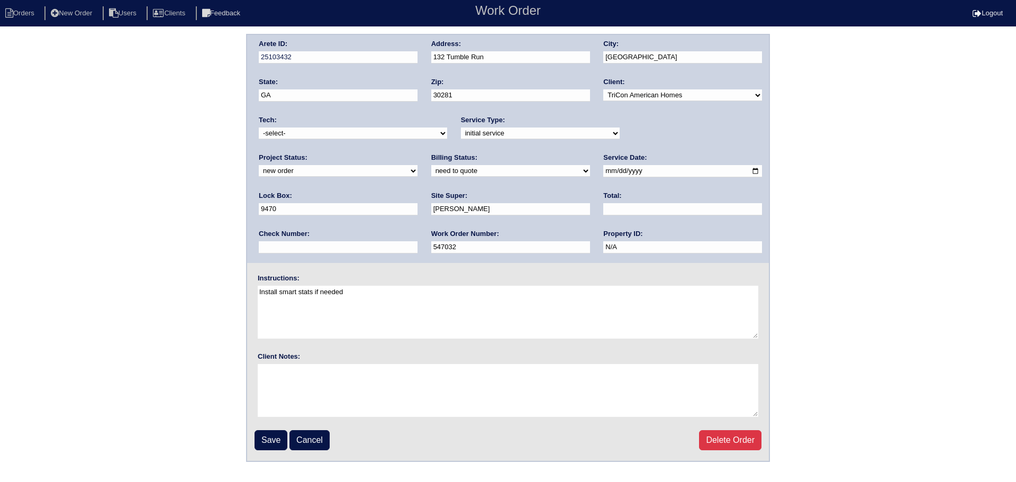
drag, startPoint x: 663, startPoint y: 123, endPoint x: 662, endPoint y: 133, distance: 10.6
click at [417, 153] on div "Project Status: new order assigned in progress field complete need to schedule …" at bounding box center [338, 167] width 159 height 29
click at [417, 165] on select "new order assigned in progress field complete need to schedule admin review arc…" at bounding box center [338, 171] width 159 height 12
select select "assigned"
click at [417, 165] on select "new order assigned in progress field complete need to schedule admin review arc…" at bounding box center [338, 171] width 159 height 12
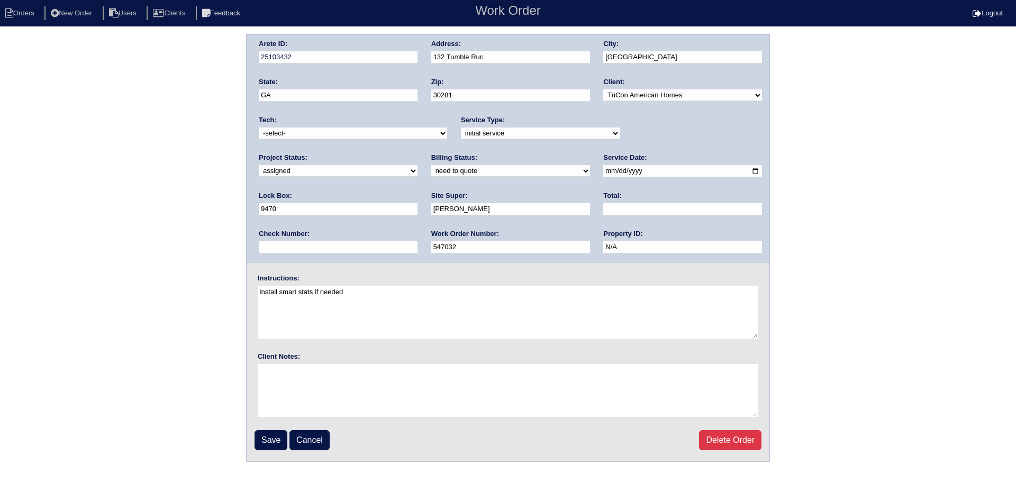
click at [603, 173] on input "[DATE]" at bounding box center [682, 171] width 159 height 12
type input "2025-09-17"
click at [342, 136] on select "-select- aretesmg+backup-tech@gmail.com benjohnholt88@gmail.com callisonhvac@ya…" at bounding box center [353, 133] width 188 height 12
select select "151"
click at [259, 127] on select "-select- aretesmg+backup-tech@gmail.com benjohnholt88@gmail.com callisonhvac@ya…" at bounding box center [353, 133] width 188 height 12
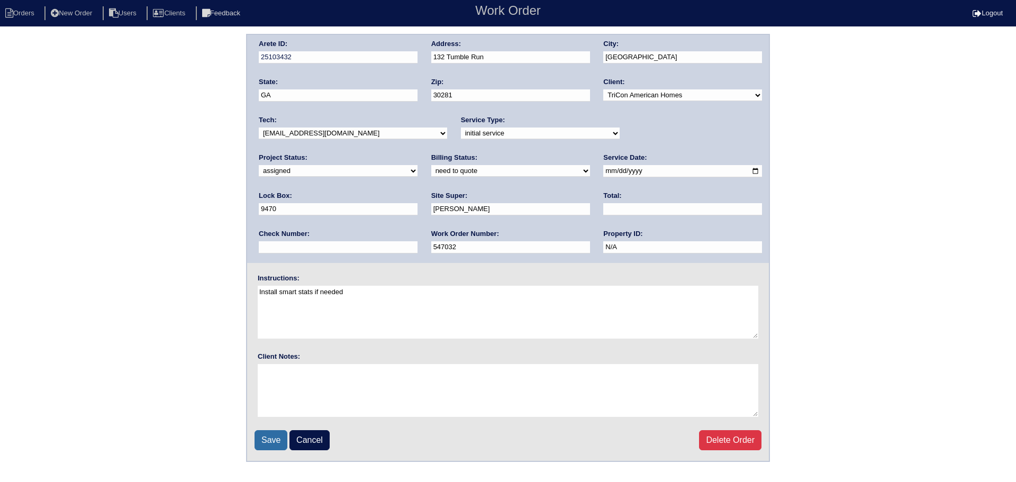
click at [268, 445] on input "Save" at bounding box center [270, 440] width 33 height 20
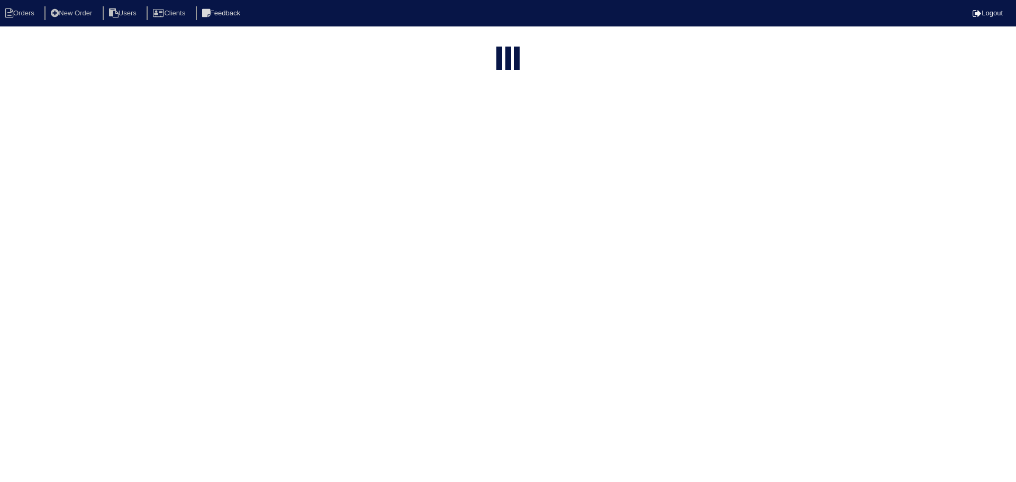
select select "15"
type input "132"
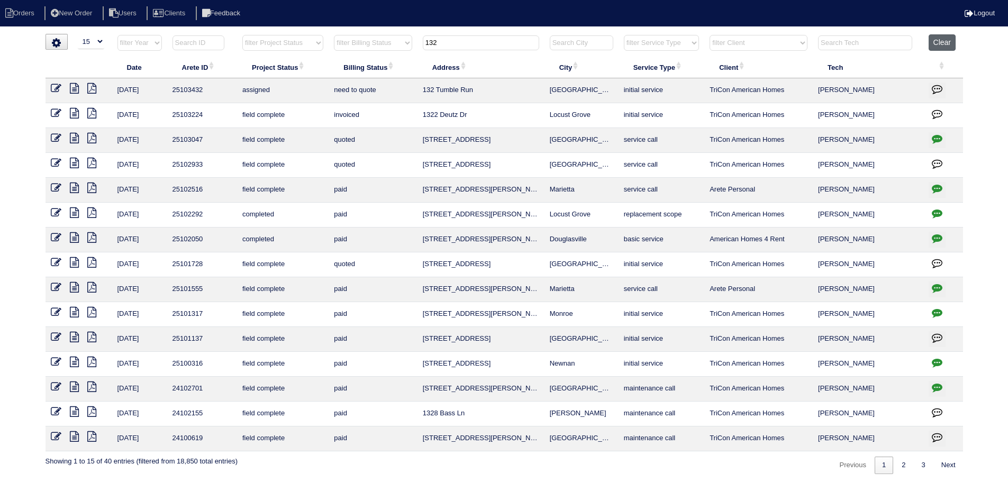
click at [932, 39] on button "Clear" at bounding box center [941, 42] width 27 height 16
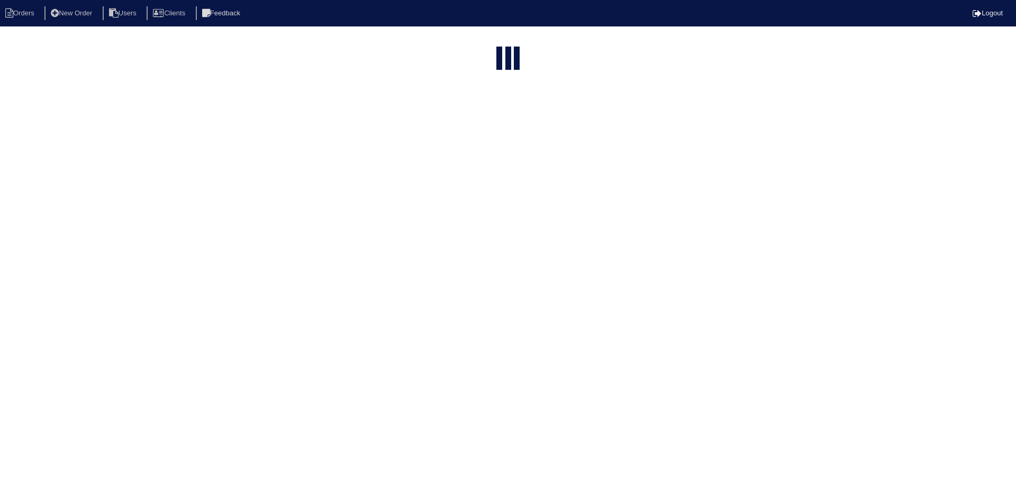
select select "15"
click at [346, 43] on select "filter Billing Status -- Any Billing Status -- need to quote quoted need to inv…" at bounding box center [373, 43] width 78 height 16
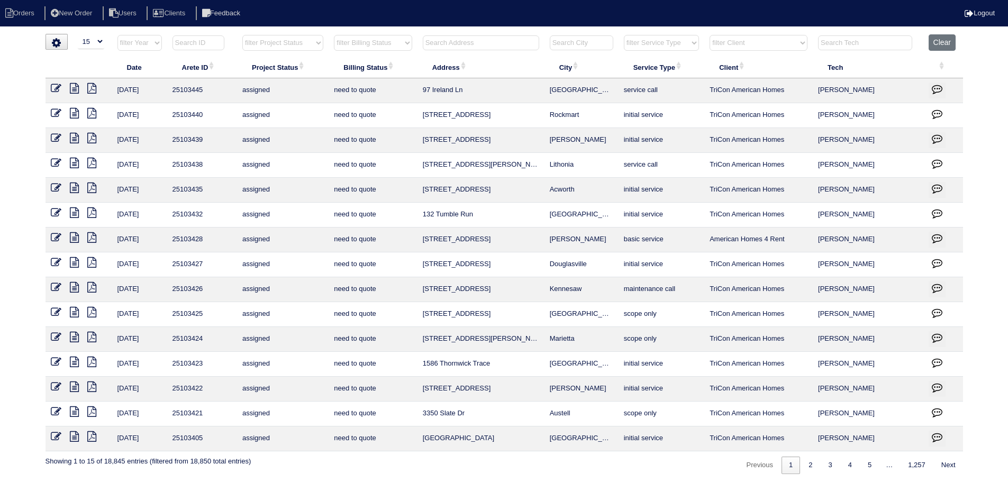
click at [286, 54] on th "filter Project Status -- Any Project Status -- new order assigned in progress f…" at bounding box center [283, 45] width 92 height 22
click at [290, 47] on select "filter Project Status -- Any Project Status -- new order assigned in progress f…" at bounding box center [282, 43] width 81 height 16
click at [242, 35] on select "filter Project Status -- Any Project Status -- new order assigned in progress f…" at bounding box center [282, 43] width 81 height 16
click at [820, 464] on link "2" at bounding box center [819, 465] width 19 height 17
select select "assigned"
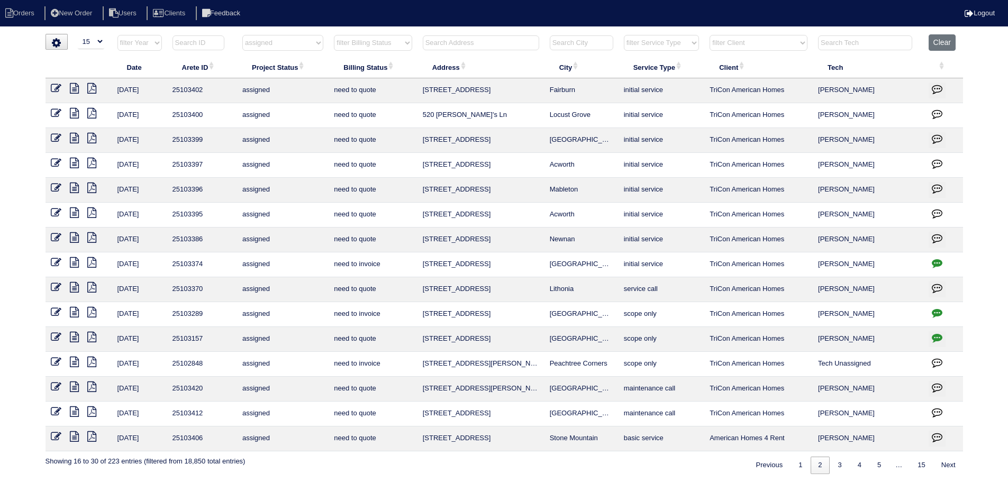
click at [58, 387] on icon at bounding box center [56, 386] width 11 height 11
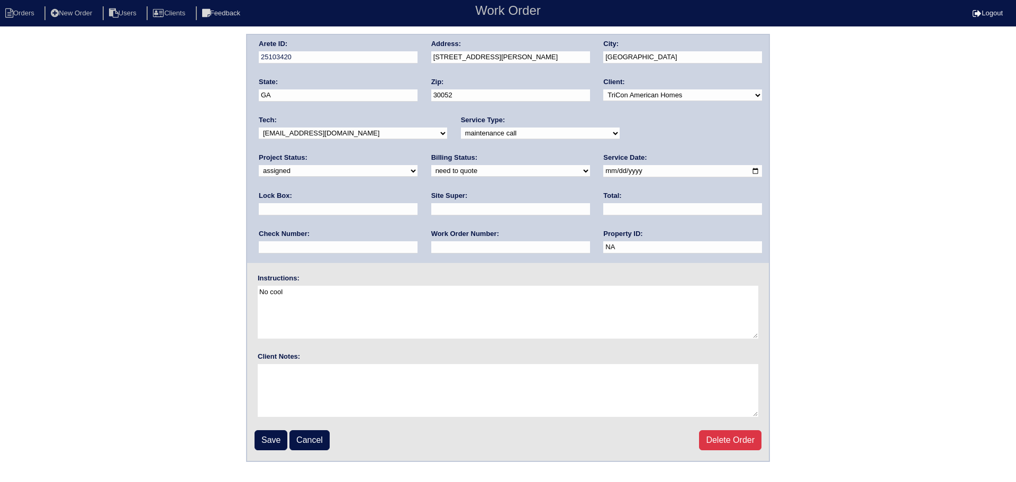
click at [417, 165] on select "new order assigned in progress field complete need to schedule admin review arc…" at bounding box center [338, 171] width 159 height 12
select select "canceled"
click at [417, 165] on select "new order assigned in progress field complete need to schedule admin review arc…" at bounding box center [338, 171] width 159 height 12
click at [272, 433] on input "Save" at bounding box center [270, 440] width 33 height 20
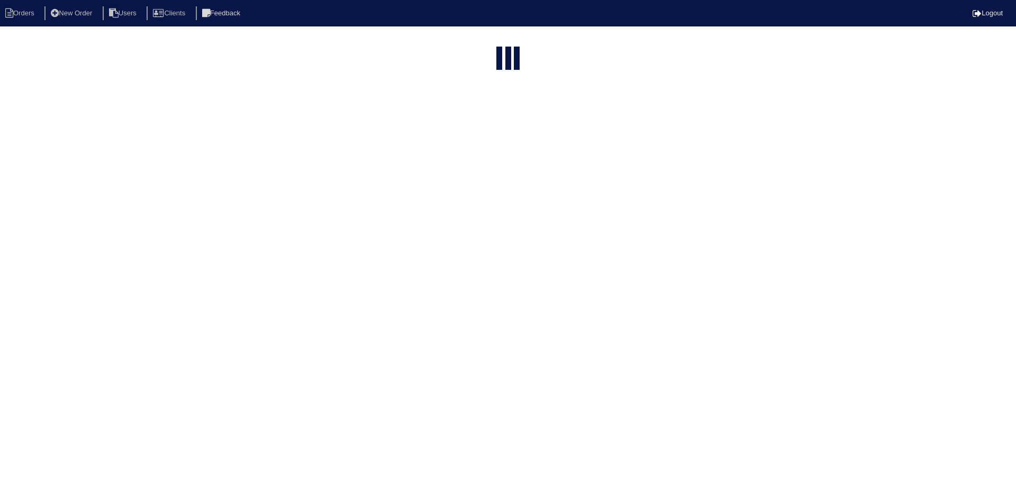
select select "15"
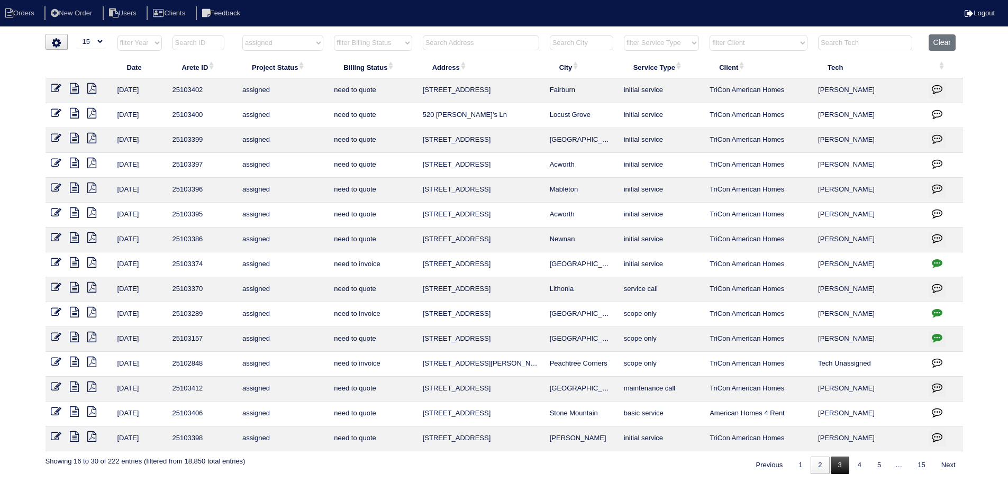
click at [843, 466] on link "3" at bounding box center [840, 465] width 19 height 17
select select "assigned"
